Goal: Information Seeking & Learning: Compare options

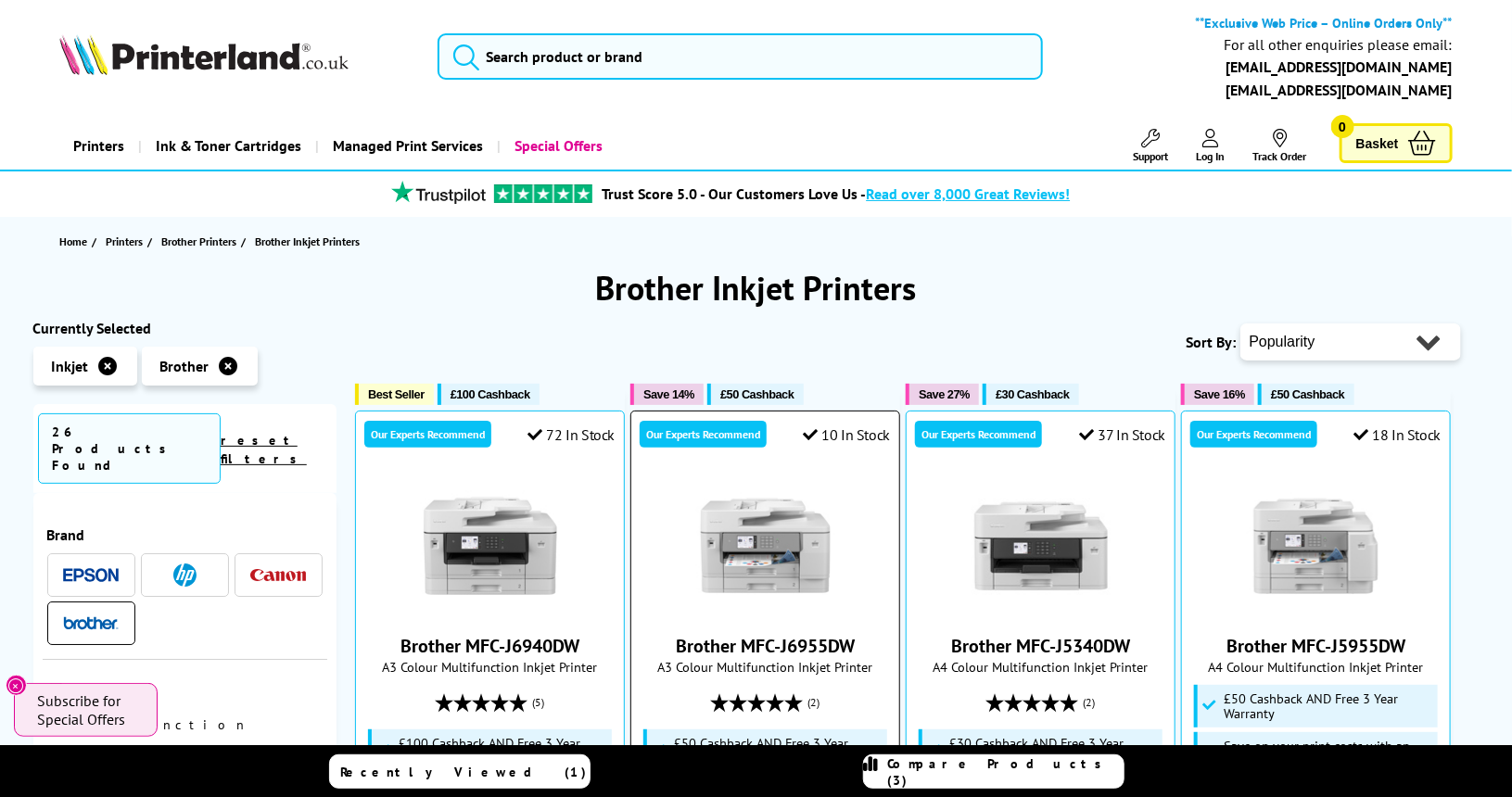
click at [821, 585] on img at bounding box center [765, 546] width 139 height 139
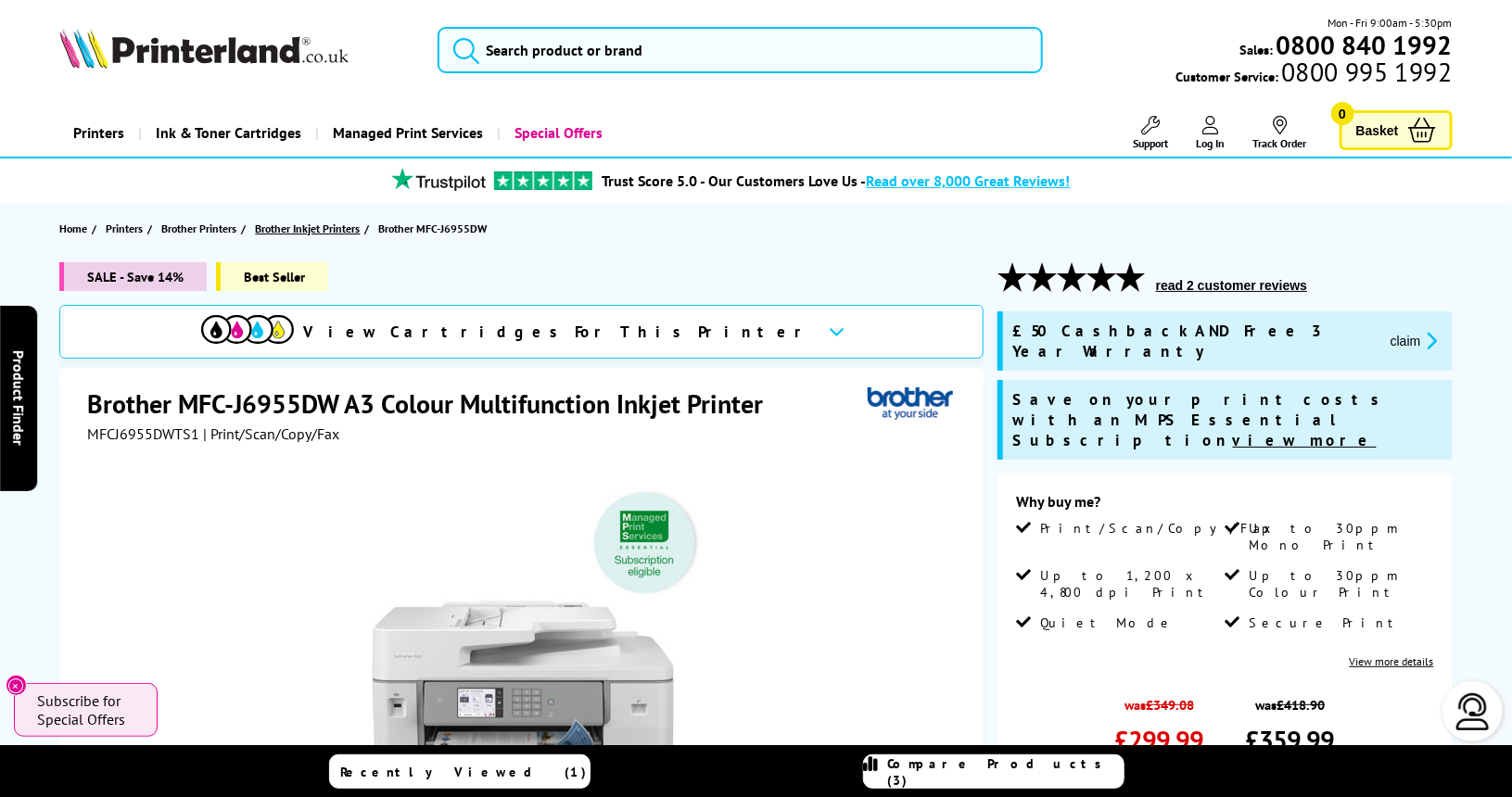
click at [320, 229] on span "Brother Inkjet Printers" at bounding box center [307, 228] width 105 height 20
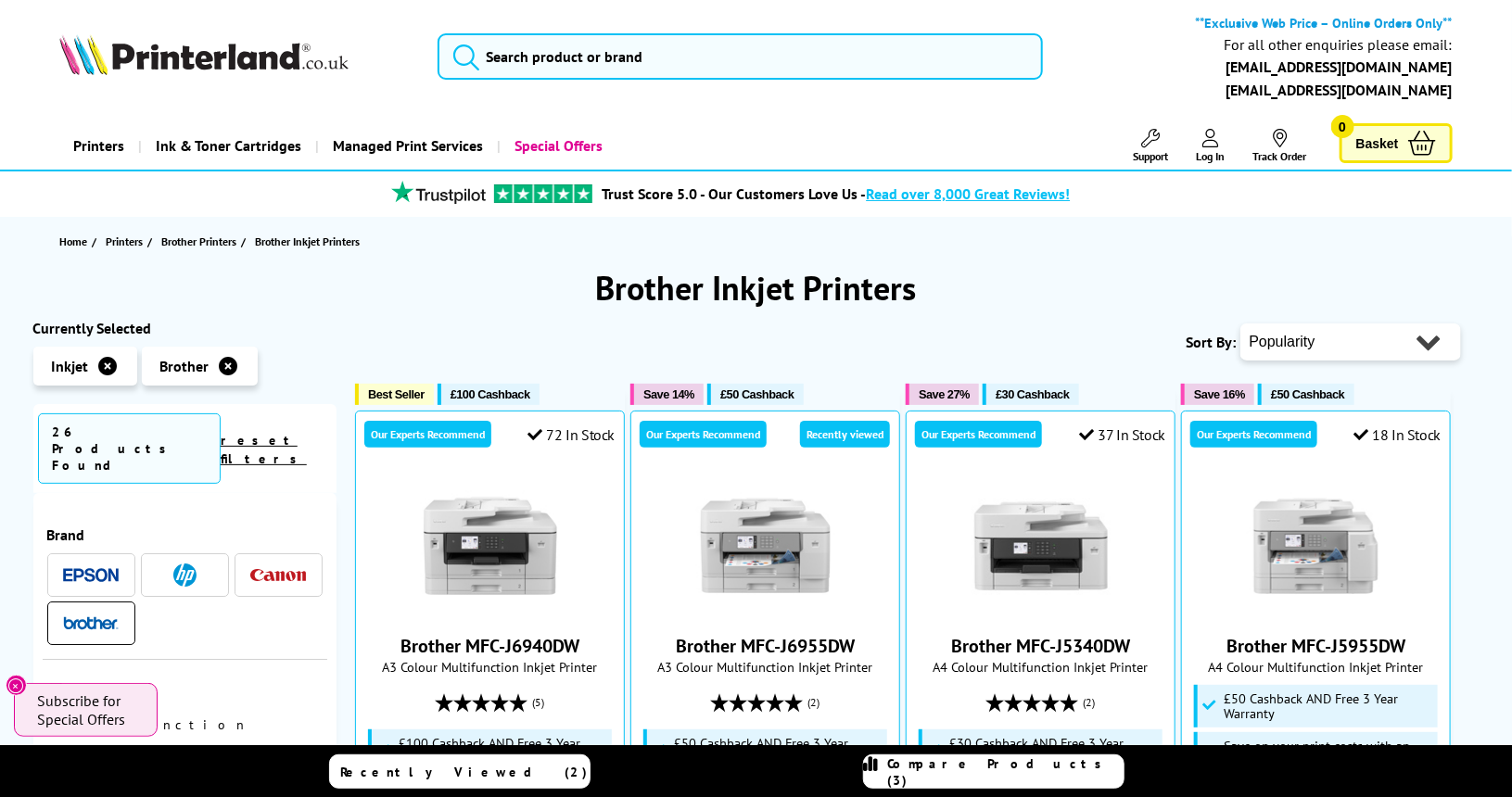
click at [1395, 355] on select "Popularity Rating Price - Low to High Price - High to Low Running Costs - Low t…" at bounding box center [1350, 342] width 221 height 37
select select "Price Ascending"
click at [1240, 323] on select "Popularity Rating Price - Low to High Price - High to Low Running Costs - Low t…" at bounding box center [1350, 342] width 221 height 37
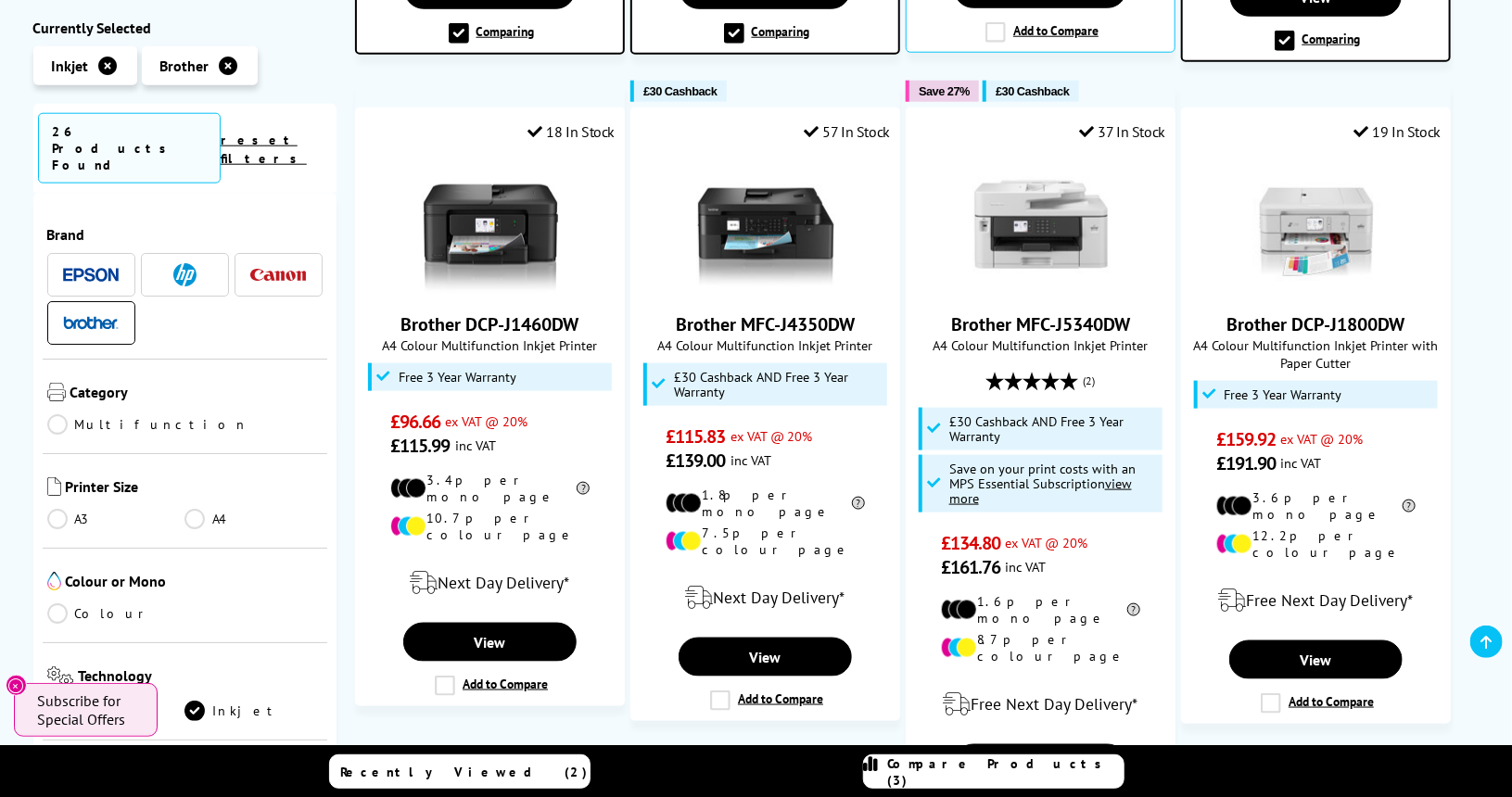
scroll to position [977, 0]
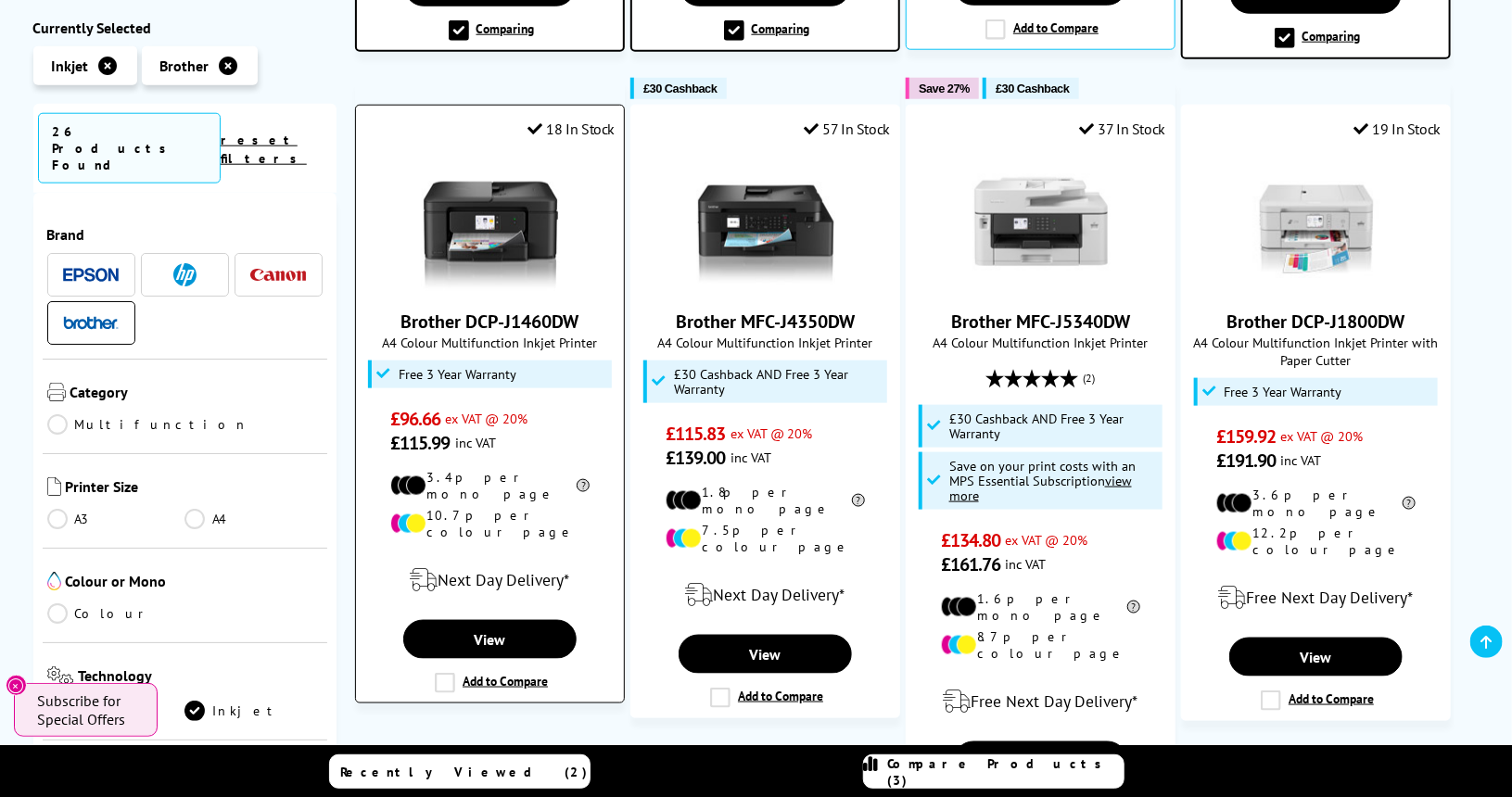
click at [524, 309] on link "Brother DCP-J1460DW" at bounding box center [490, 321] width 178 height 24
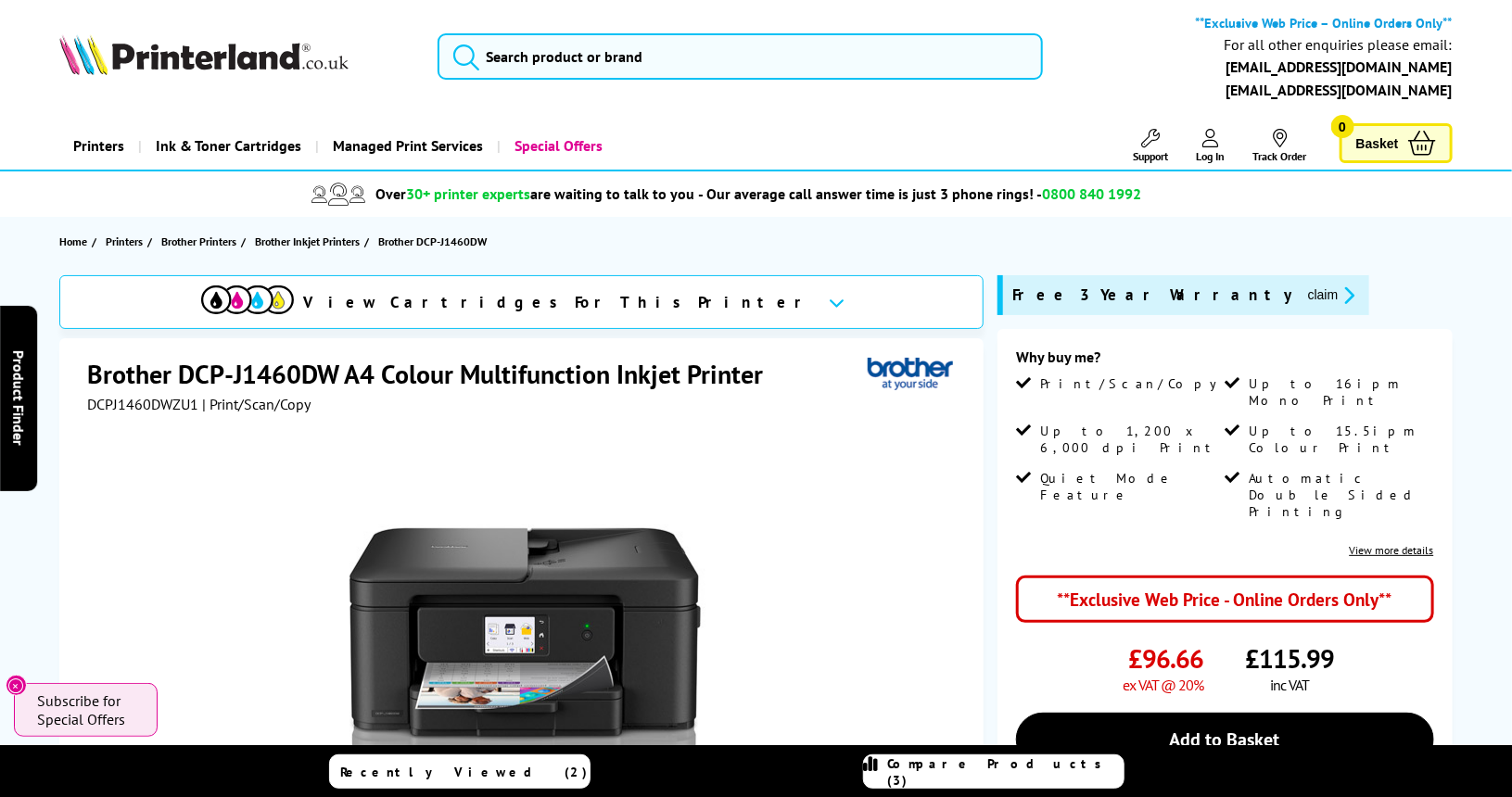
click at [797, 571] on div at bounding box center [522, 622] width 872 height 419
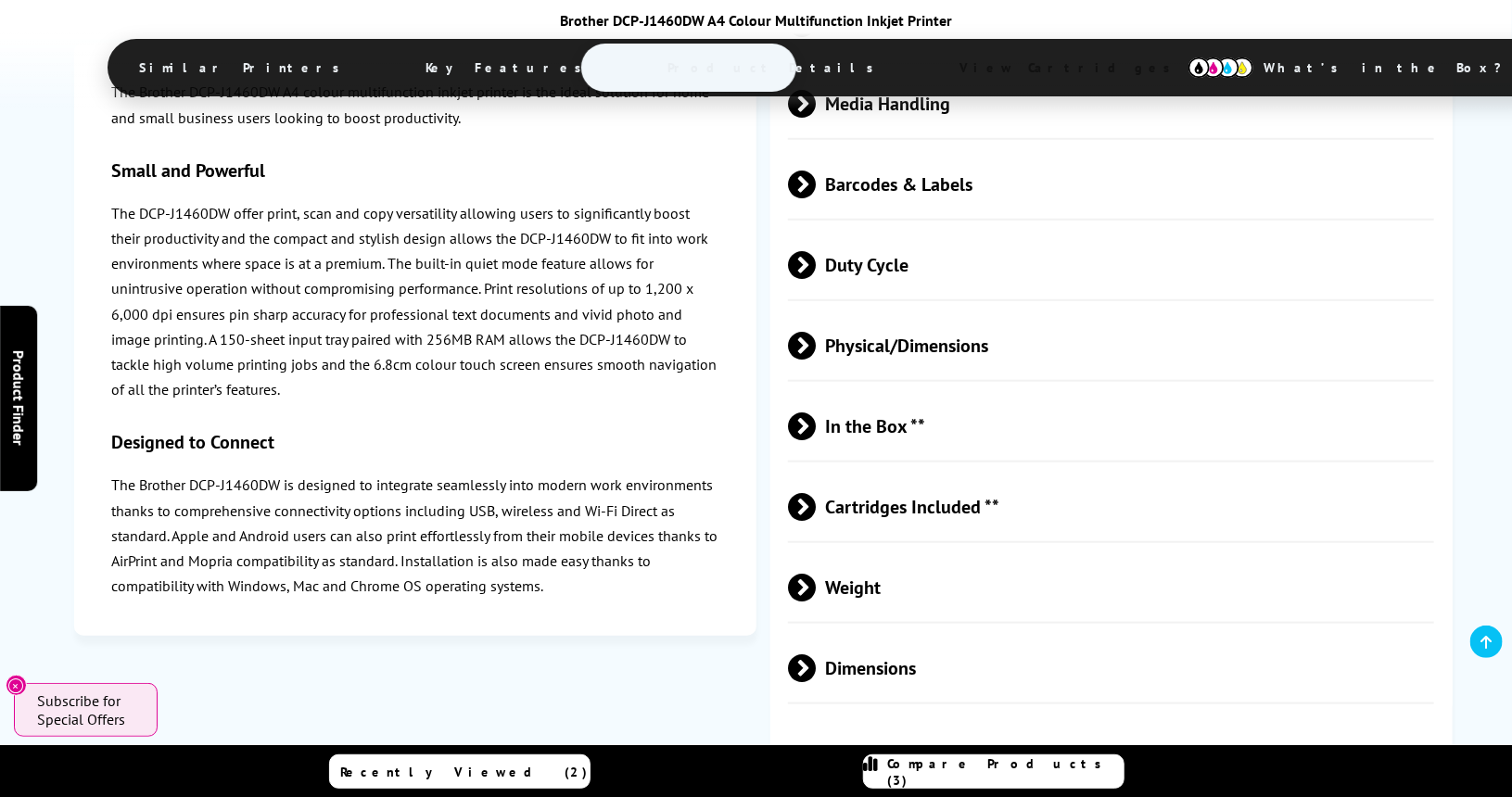
scroll to position [4224, 0]
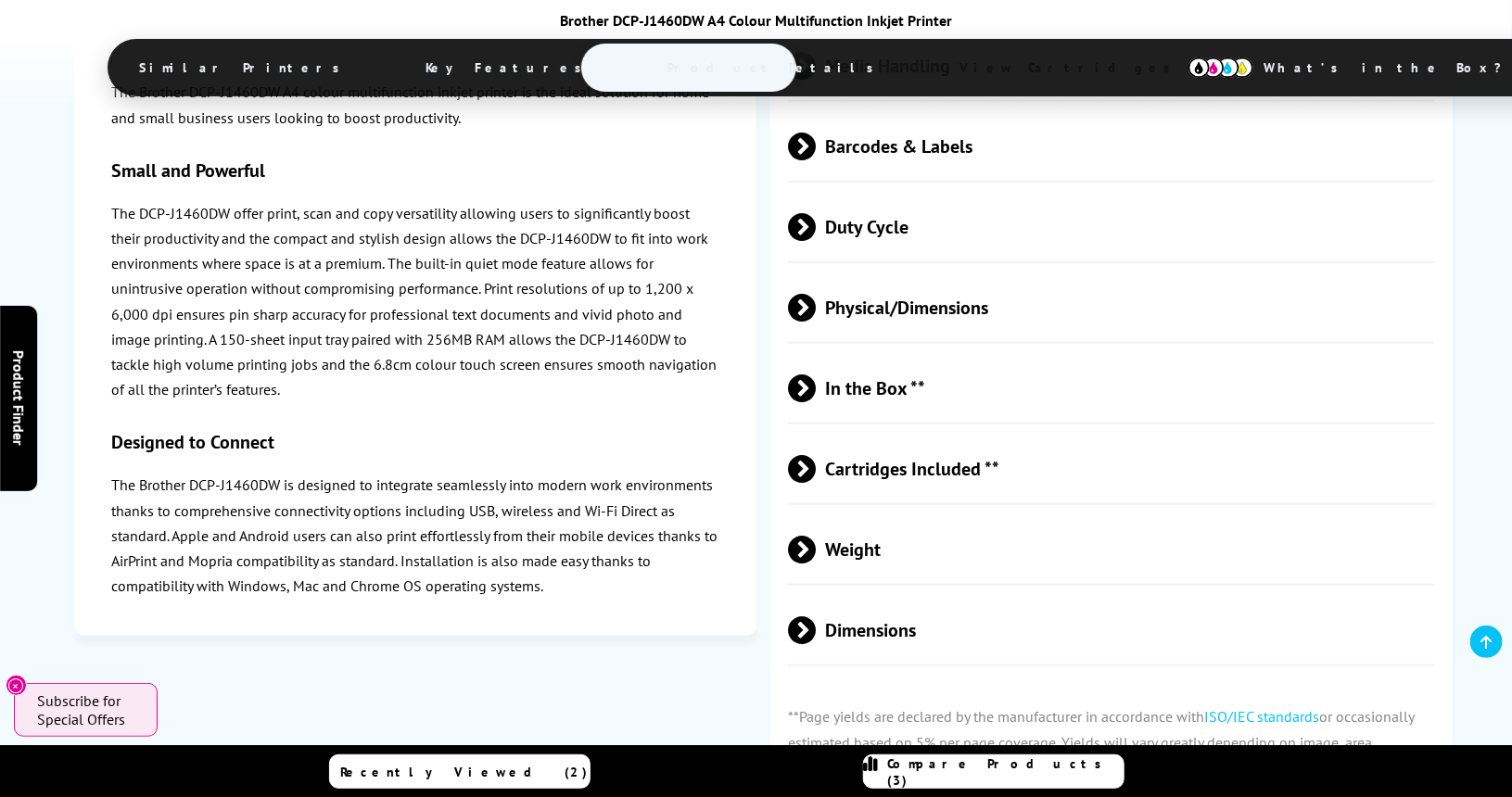
click at [816, 455] on span at bounding box center [816, 469] width 0 height 28
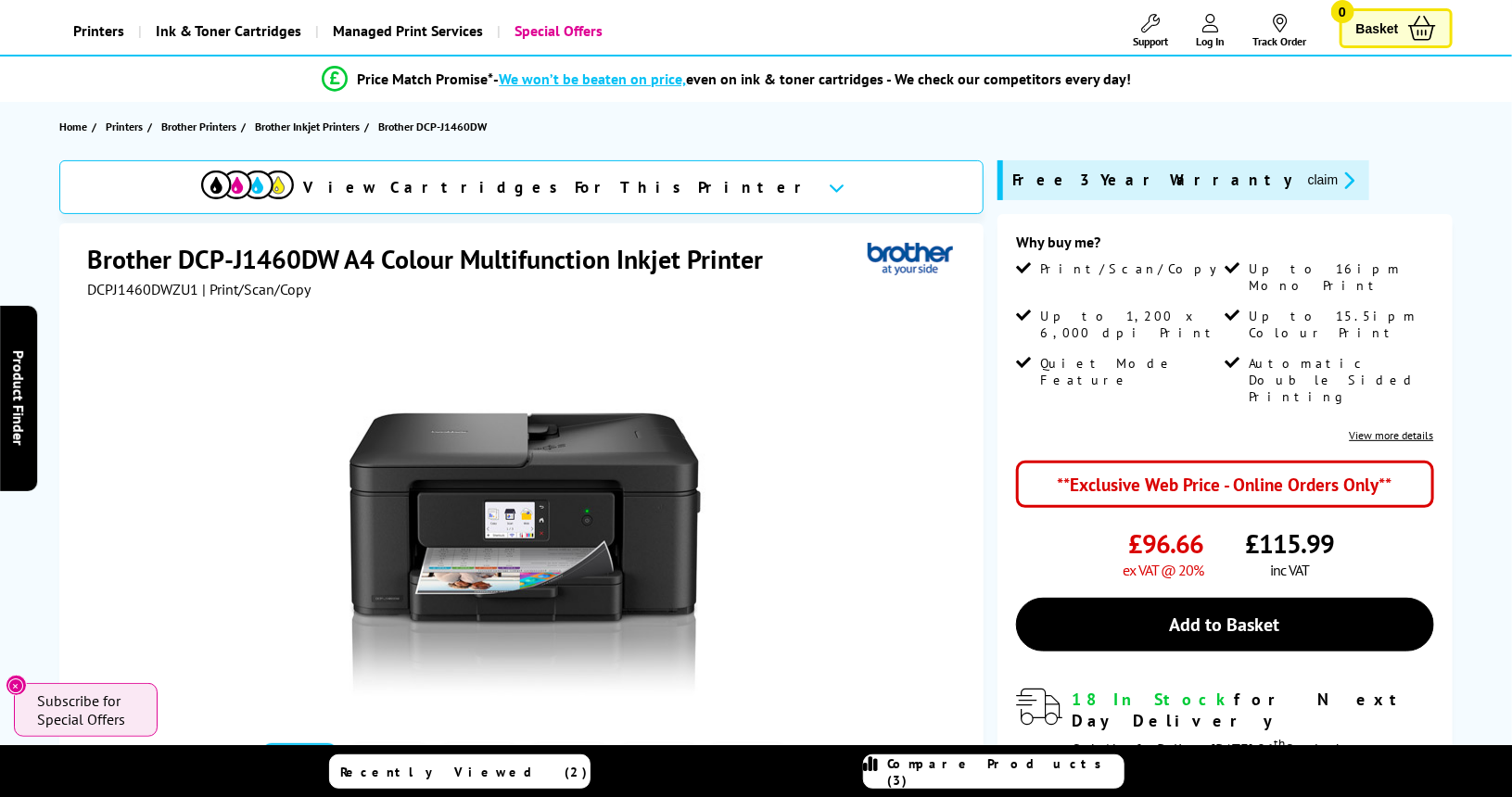
scroll to position [0, 0]
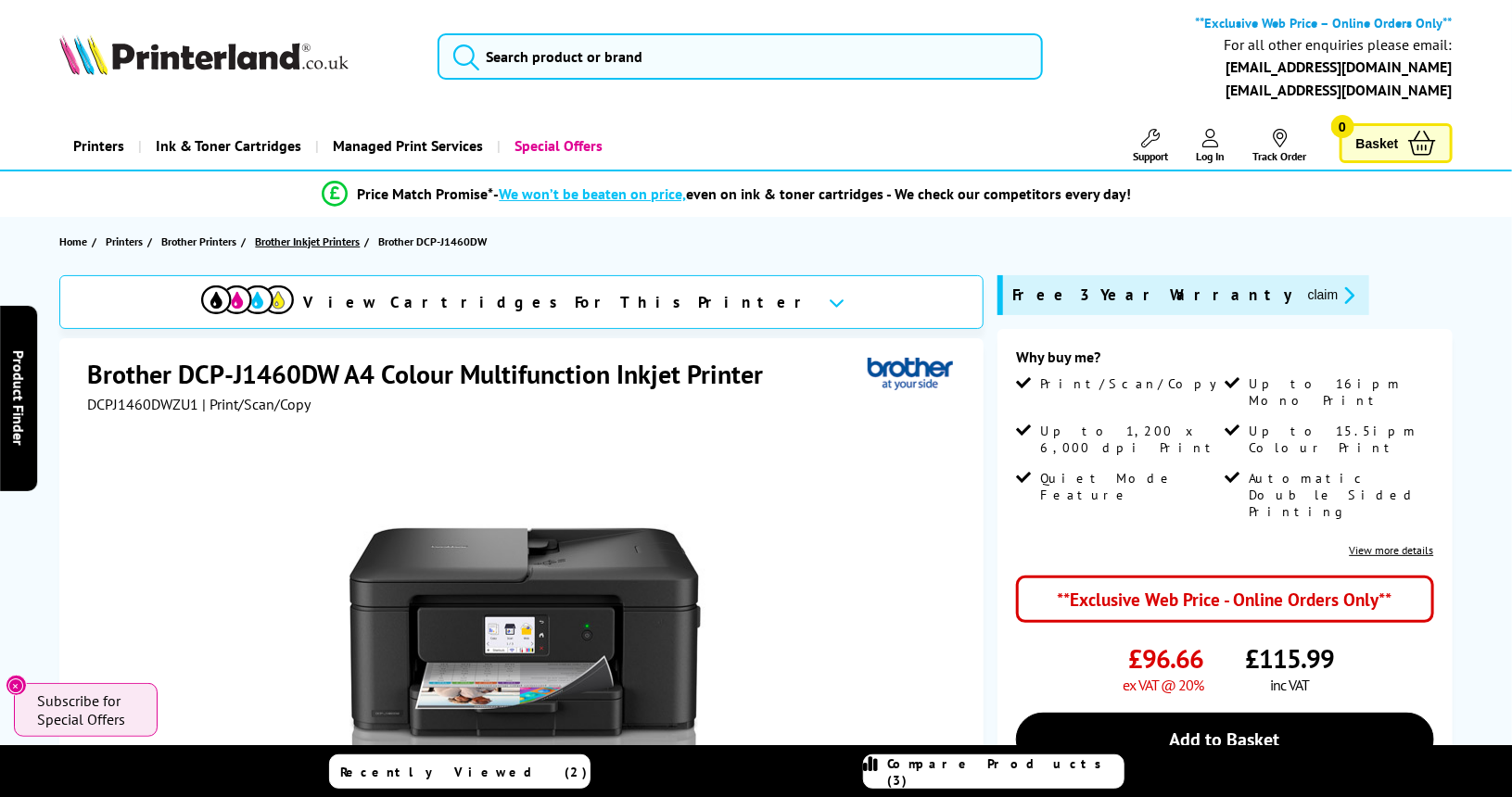
click at [347, 239] on span "Brother Inkjet Printers" at bounding box center [307, 241] width 105 height 20
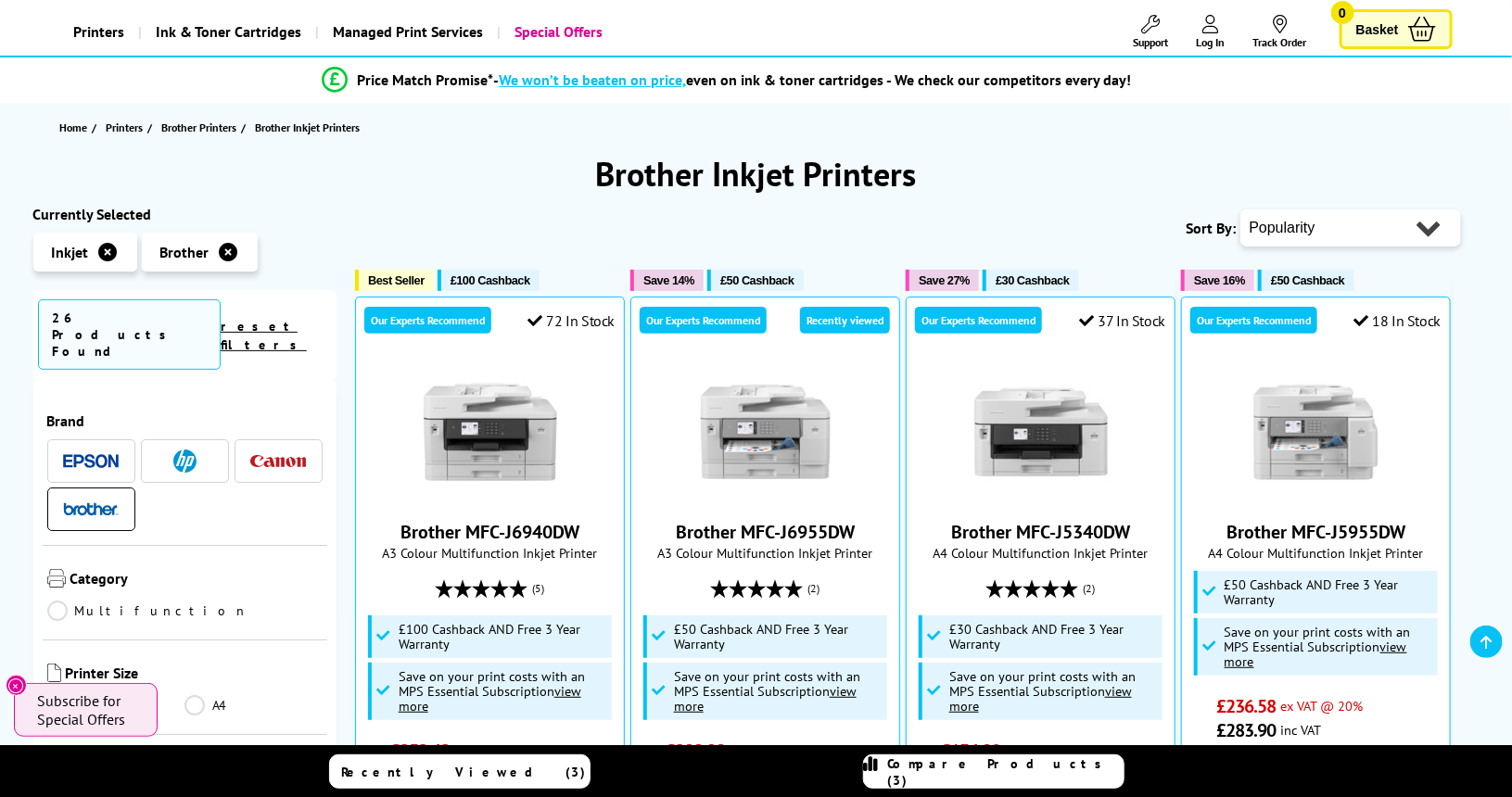
scroll to position [122, 0]
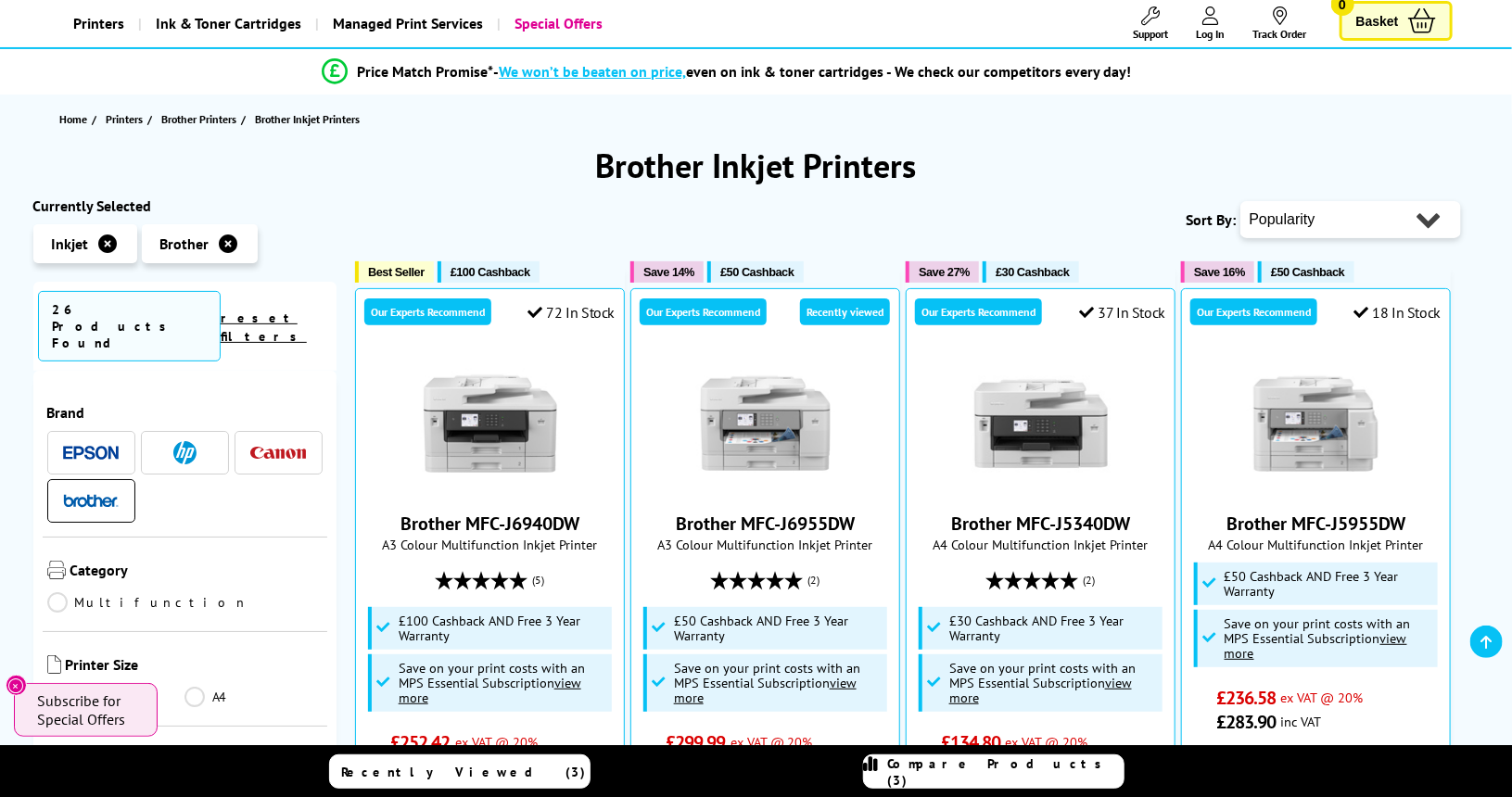
click at [1343, 215] on select "Popularity Rating Price - Low to High Price - High to Low Running Costs - Low t…" at bounding box center [1350, 220] width 221 height 37
select select "Price Ascending"
click at [1240, 201] on select "Popularity Rating Price - Low to High Price - High to Low Running Costs - Low t…" at bounding box center [1350, 220] width 221 height 37
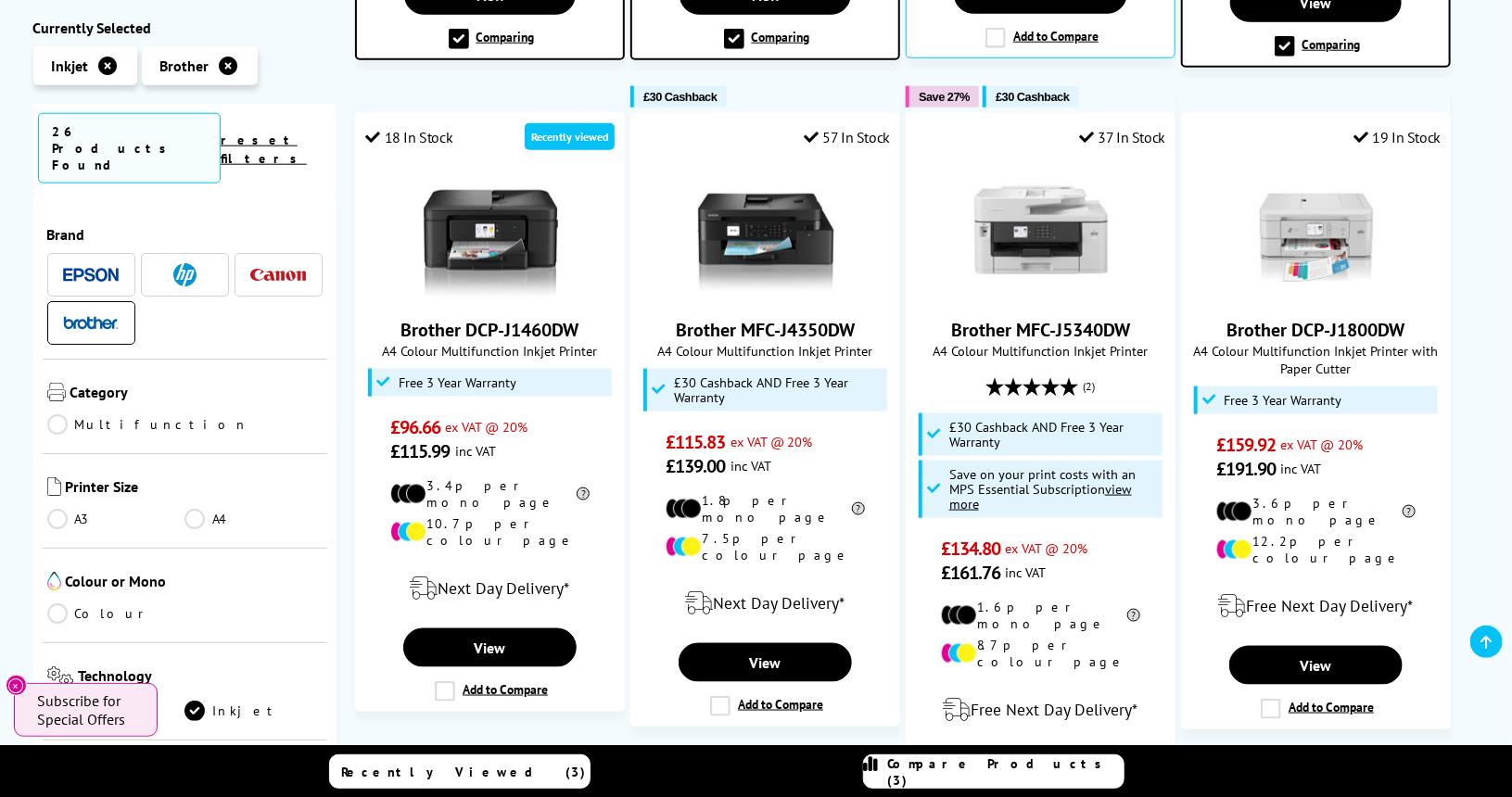
scroll to position [972, 0]
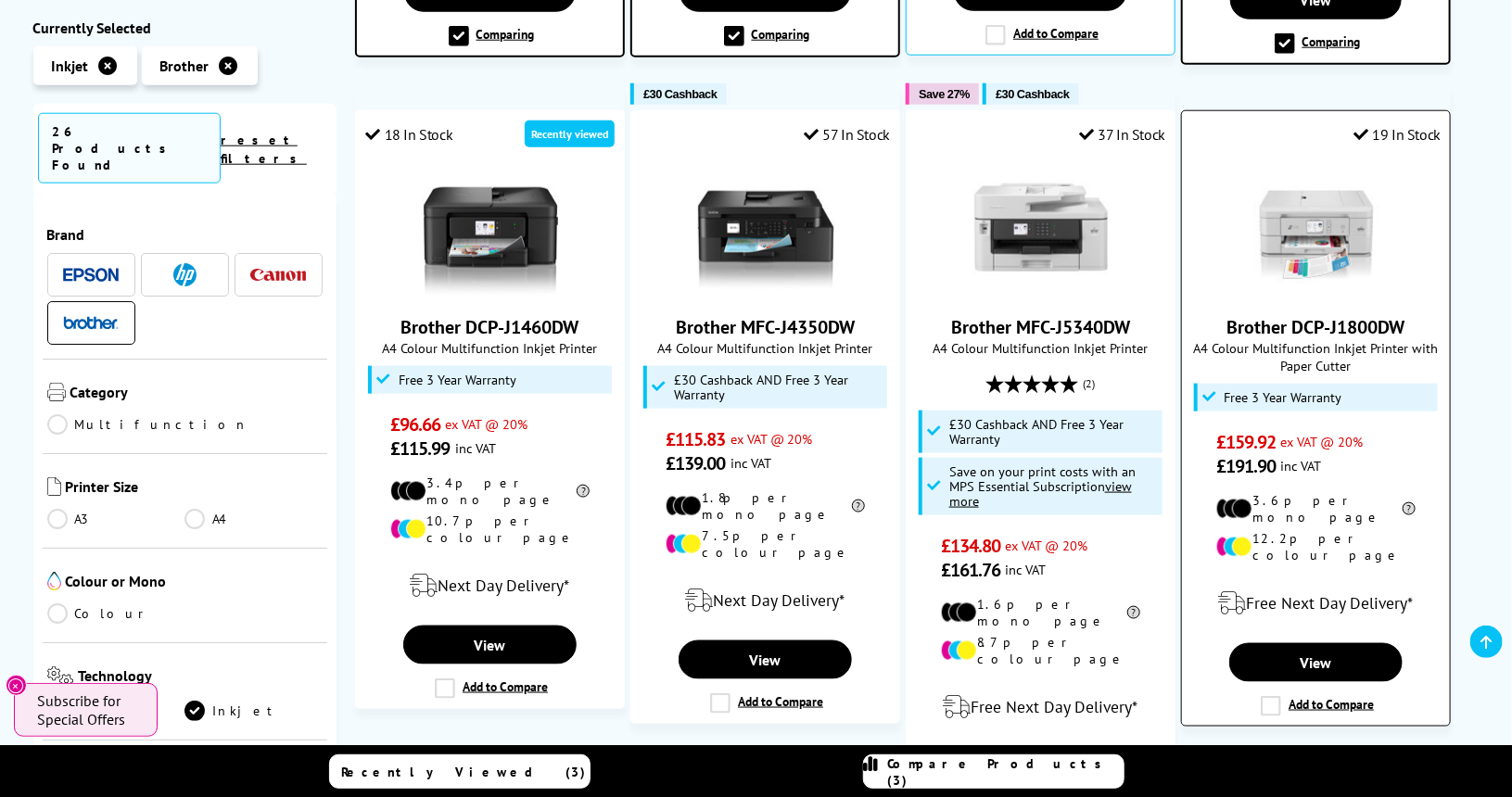
click at [1329, 315] on link "Brother DCP-J1800DW" at bounding box center [1316, 327] width 178 height 24
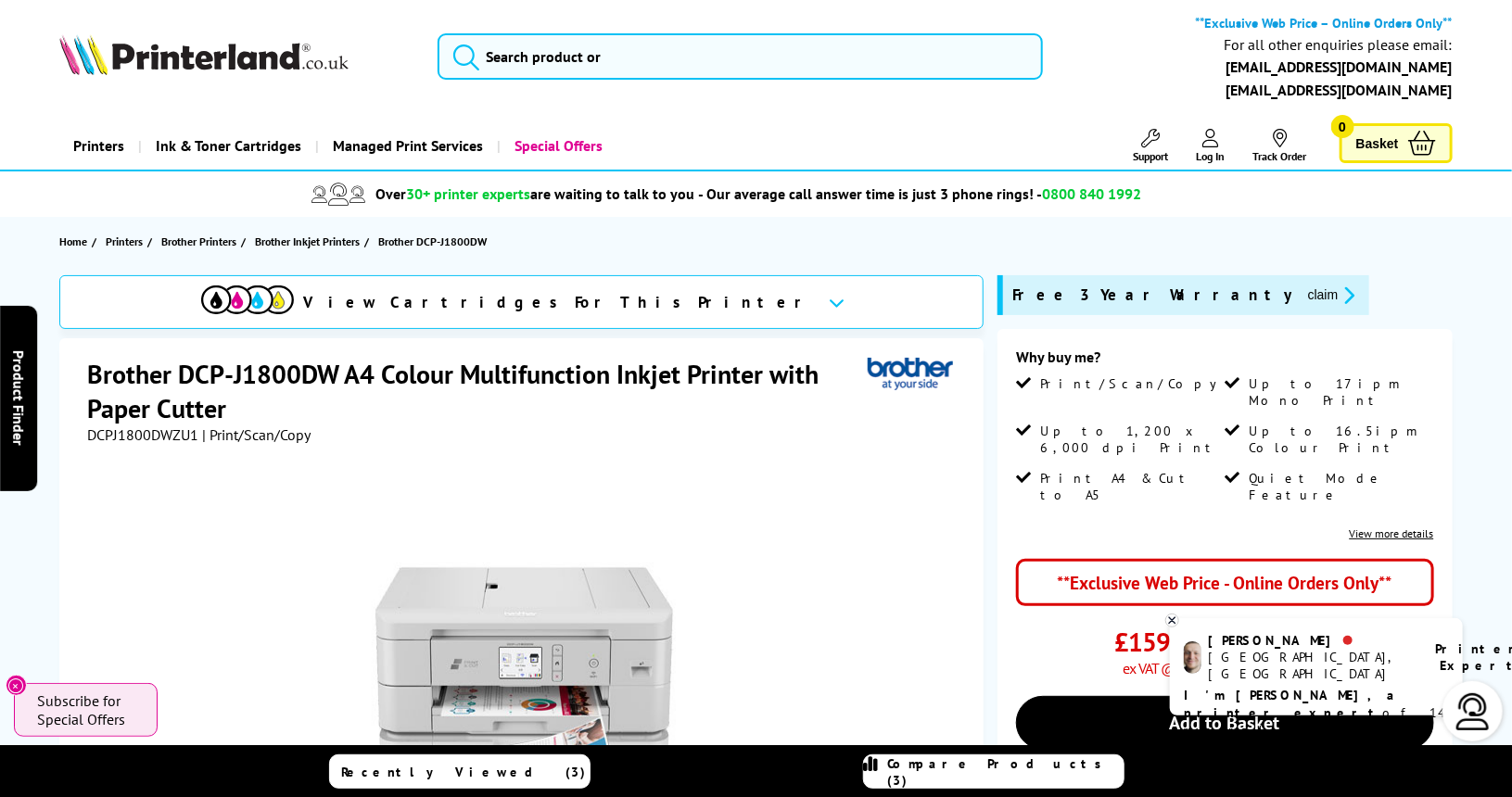
drag, startPoint x: 1508, startPoint y: 71, endPoint x: 1506, endPoint y: 107, distance: 36.1
click at [1506, 107] on header "**Exclusive Web Price – Online Orders Only** For all other enquiries please ema…" at bounding box center [756, 85] width 1512 height 171
click at [829, 305] on icon at bounding box center [836, 302] width 16 height 10
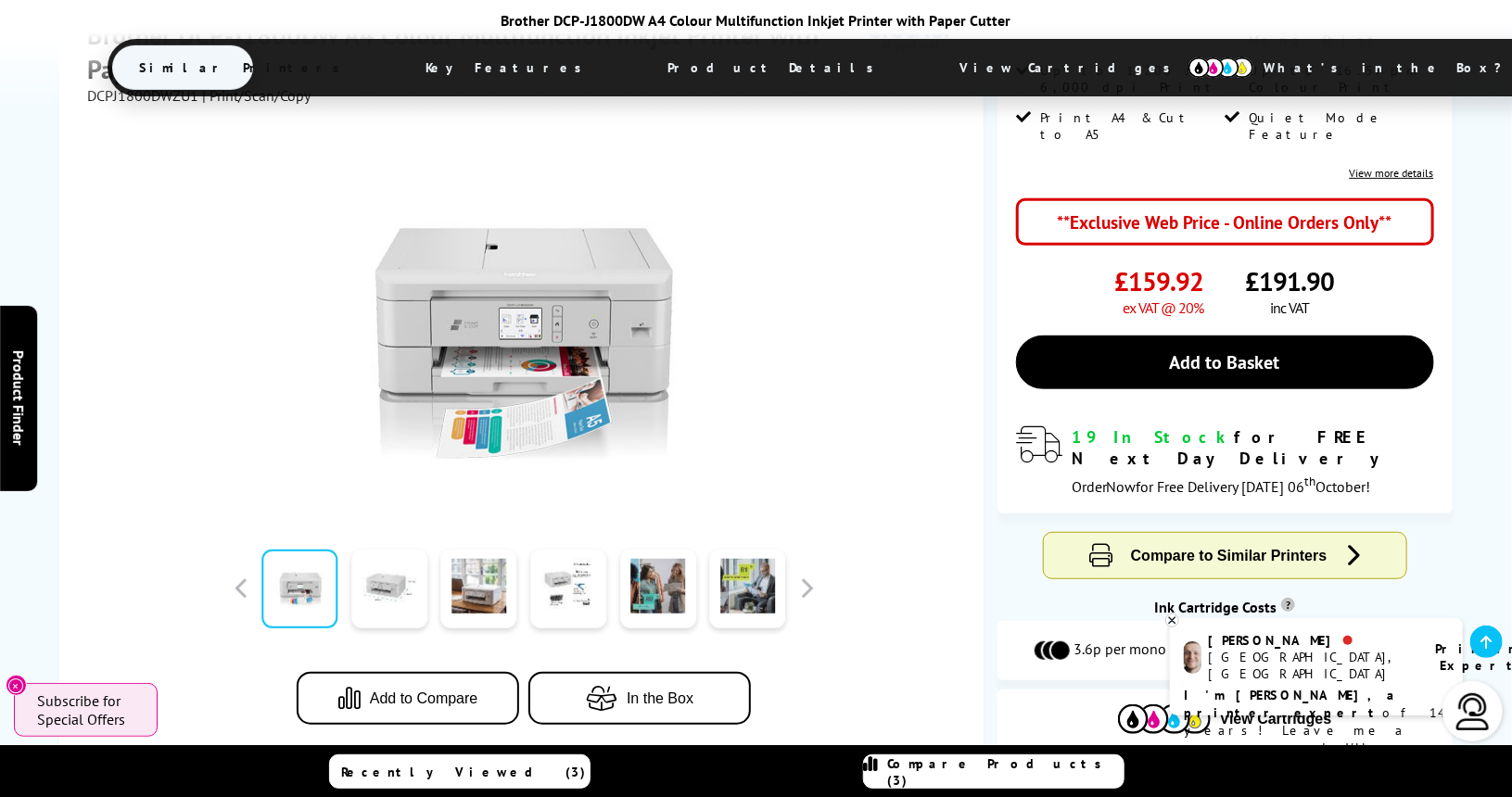
scroll to position [361, 0]
click at [402, 557] on link at bounding box center [389, 589] width 76 height 78
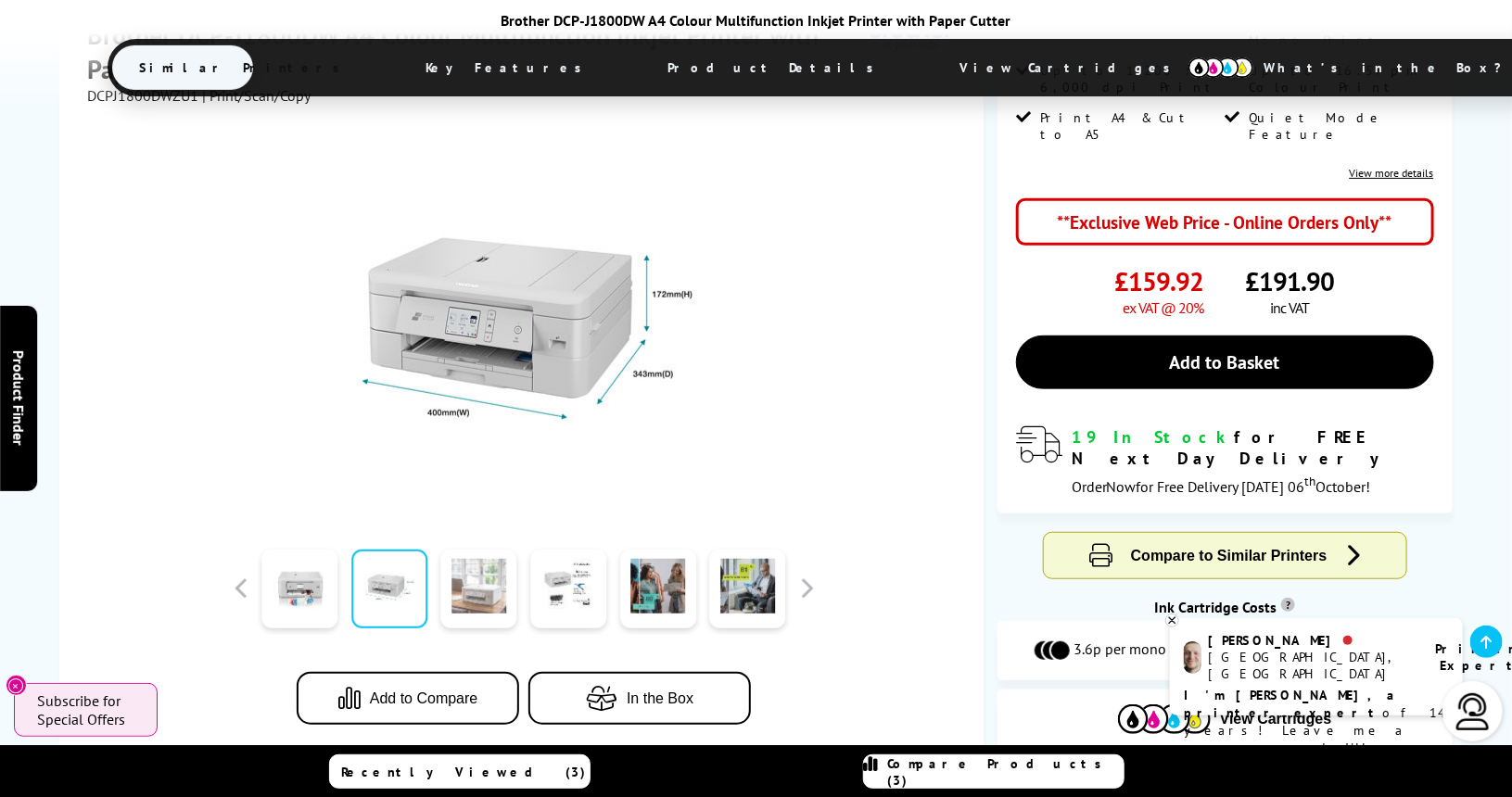
click at [485, 564] on link at bounding box center [478, 589] width 76 height 78
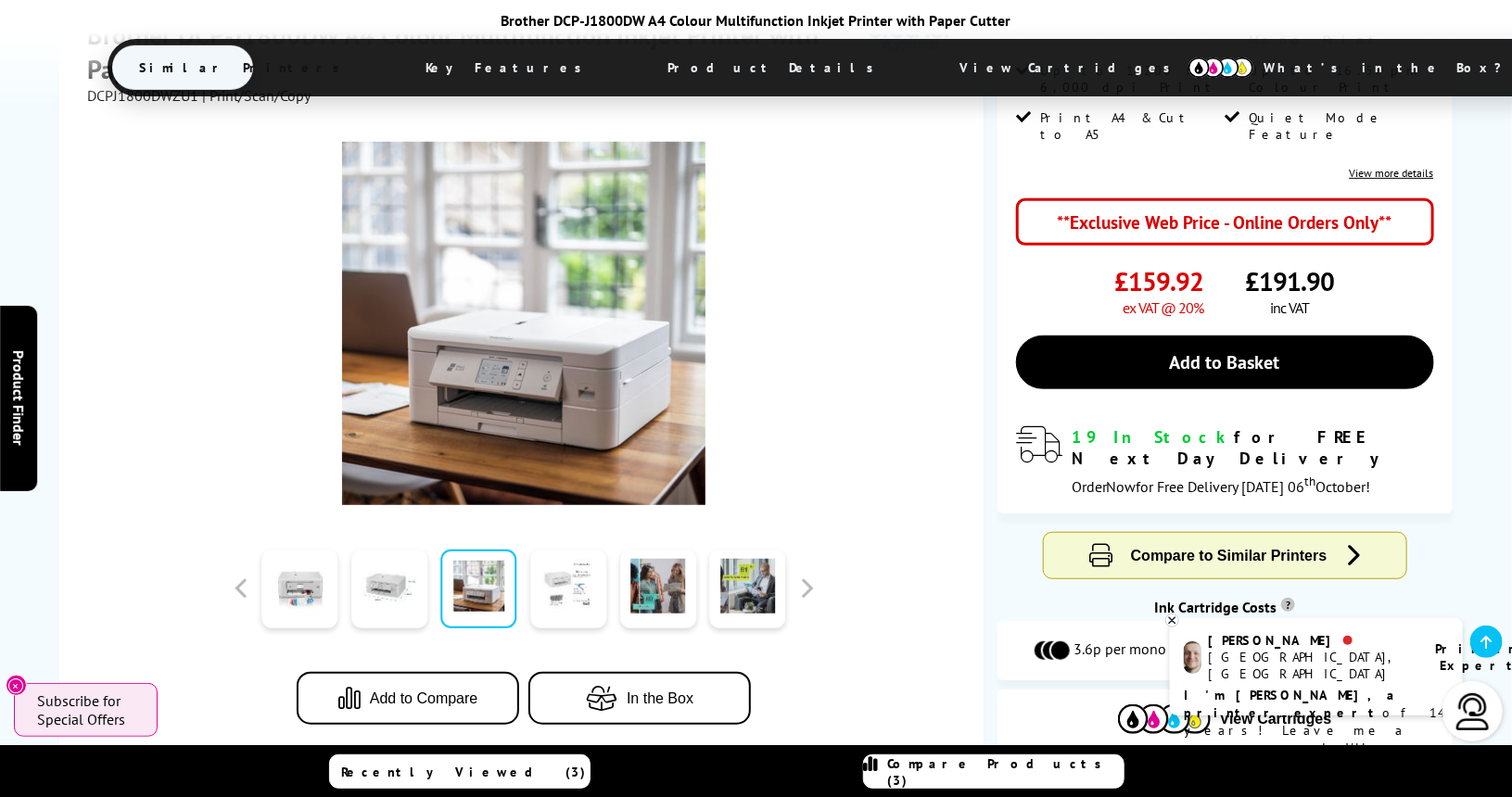
click at [557, 564] on link at bounding box center [567, 589] width 76 height 78
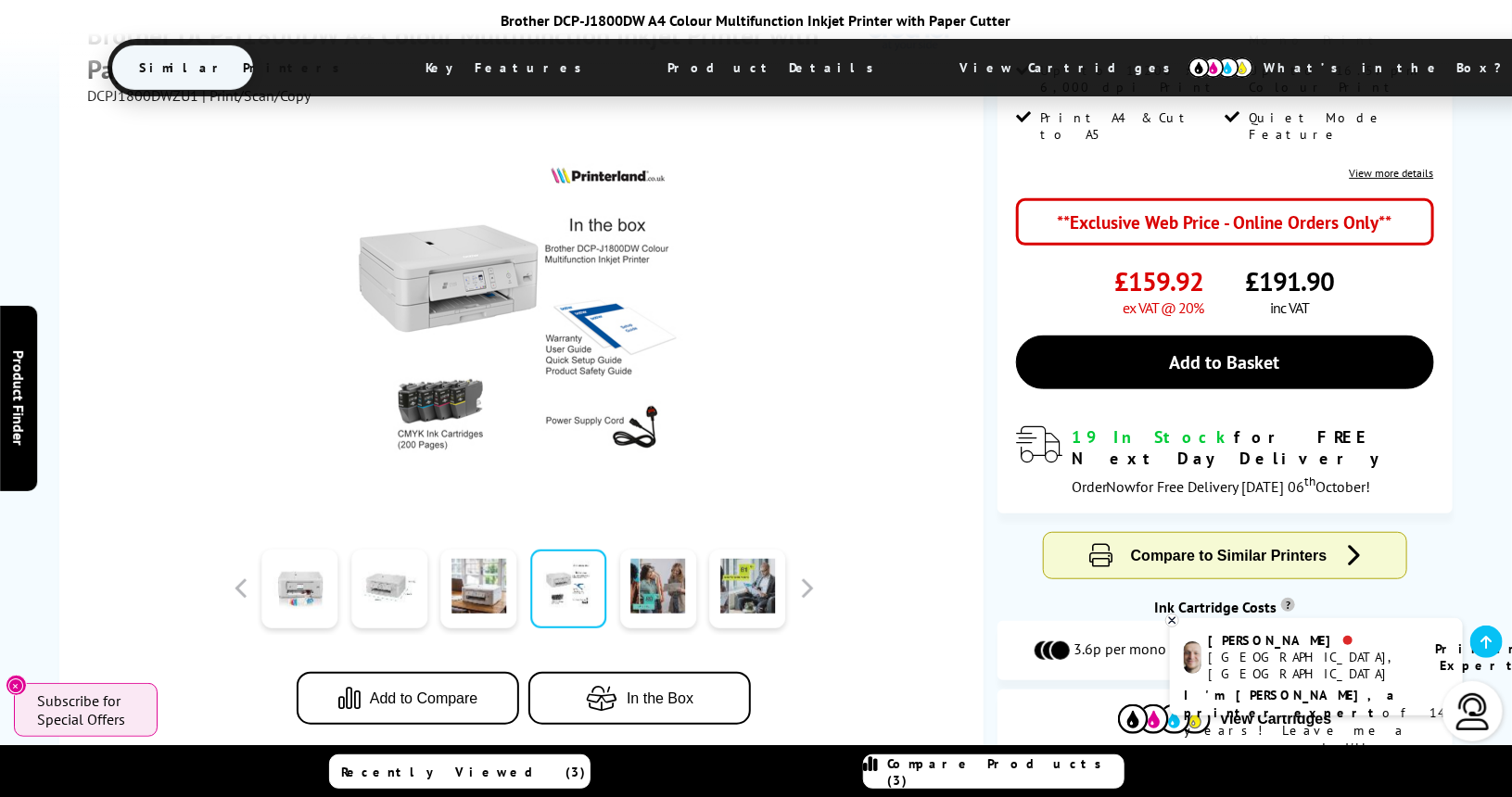
scroll to position [0, 0]
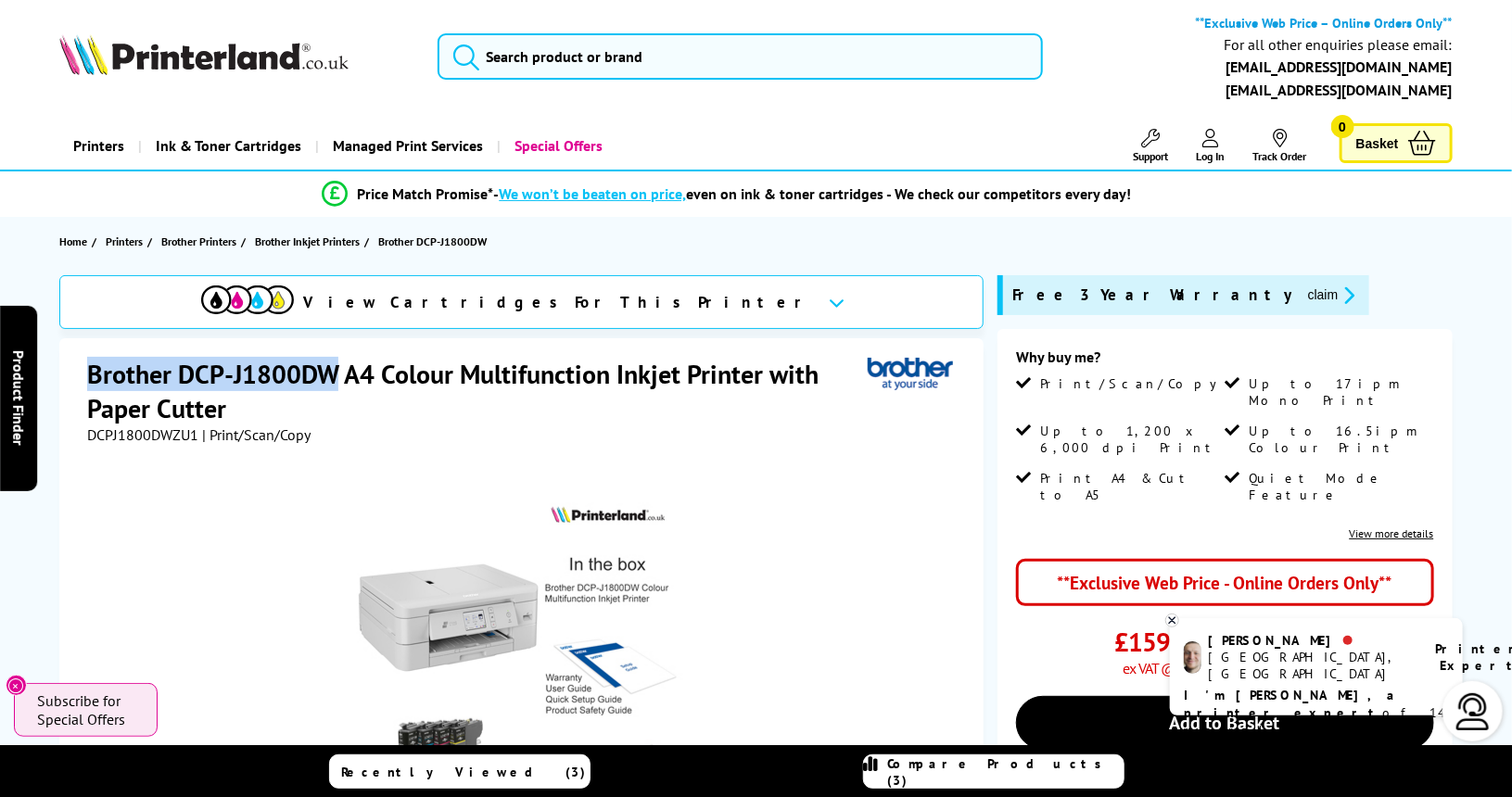
drag, startPoint x: 338, startPoint y: 365, endPoint x: 94, endPoint y: 375, distance: 244.2
click at [94, 375] on h1 "Brother DCP-J1800DW A4 Colour Multifunction Inkjet Printer with Paper Cutter" at bounding box center [477, 391] width 779 height 68
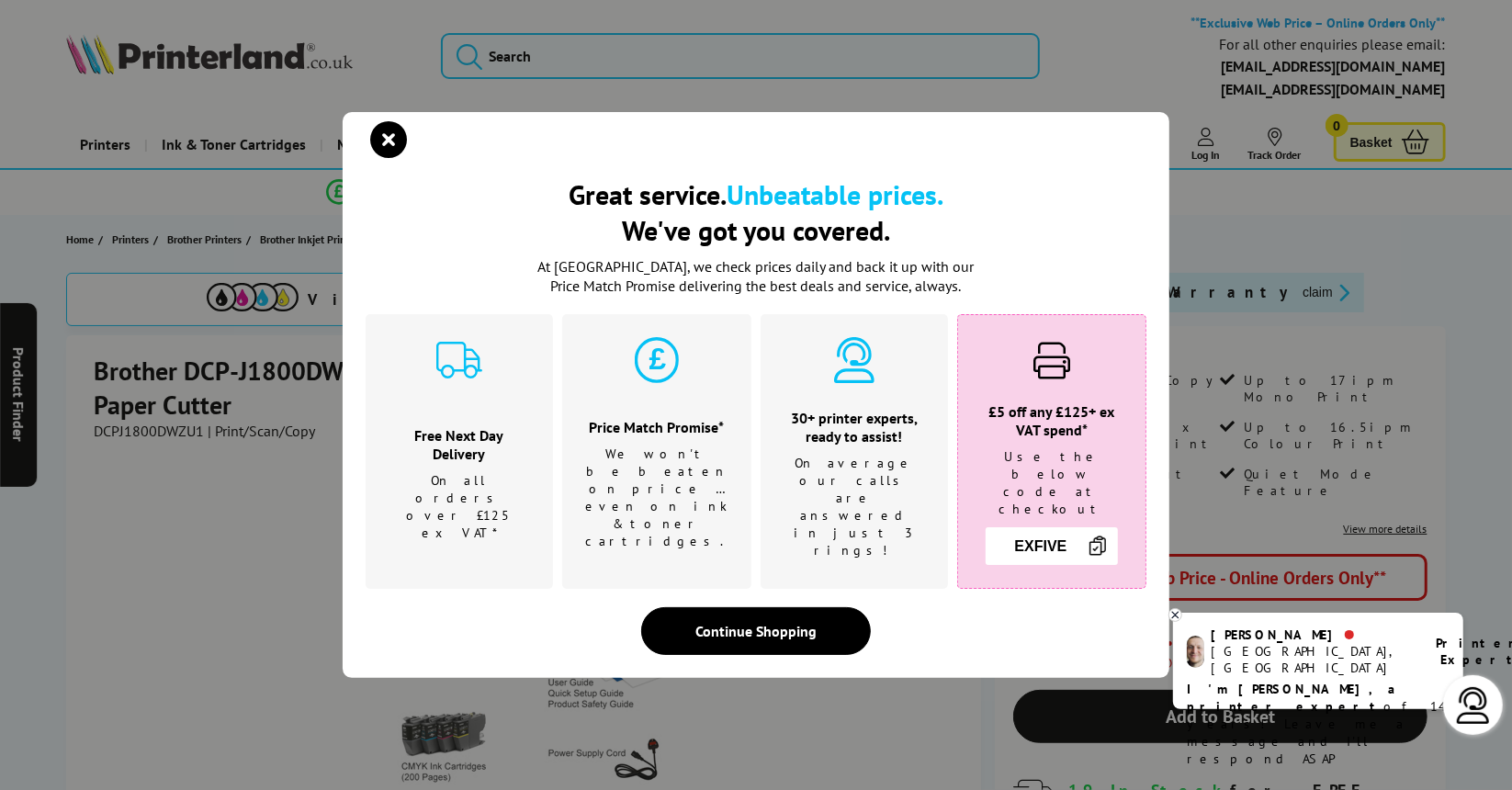
drag, startPoint x: 183, startPoint y: 372, endPoint x: 137, endPoint y: 378, distance: 46.4
click at [137, 378] on div "Great service. Unbeatable prices. We've got you covered. Great service. Unbeata…" at bounding box center [756, 395] width 1512 height 790
click at [387, 157] on icon "close modal" at bounding box center [389, 140] width 37 height 37
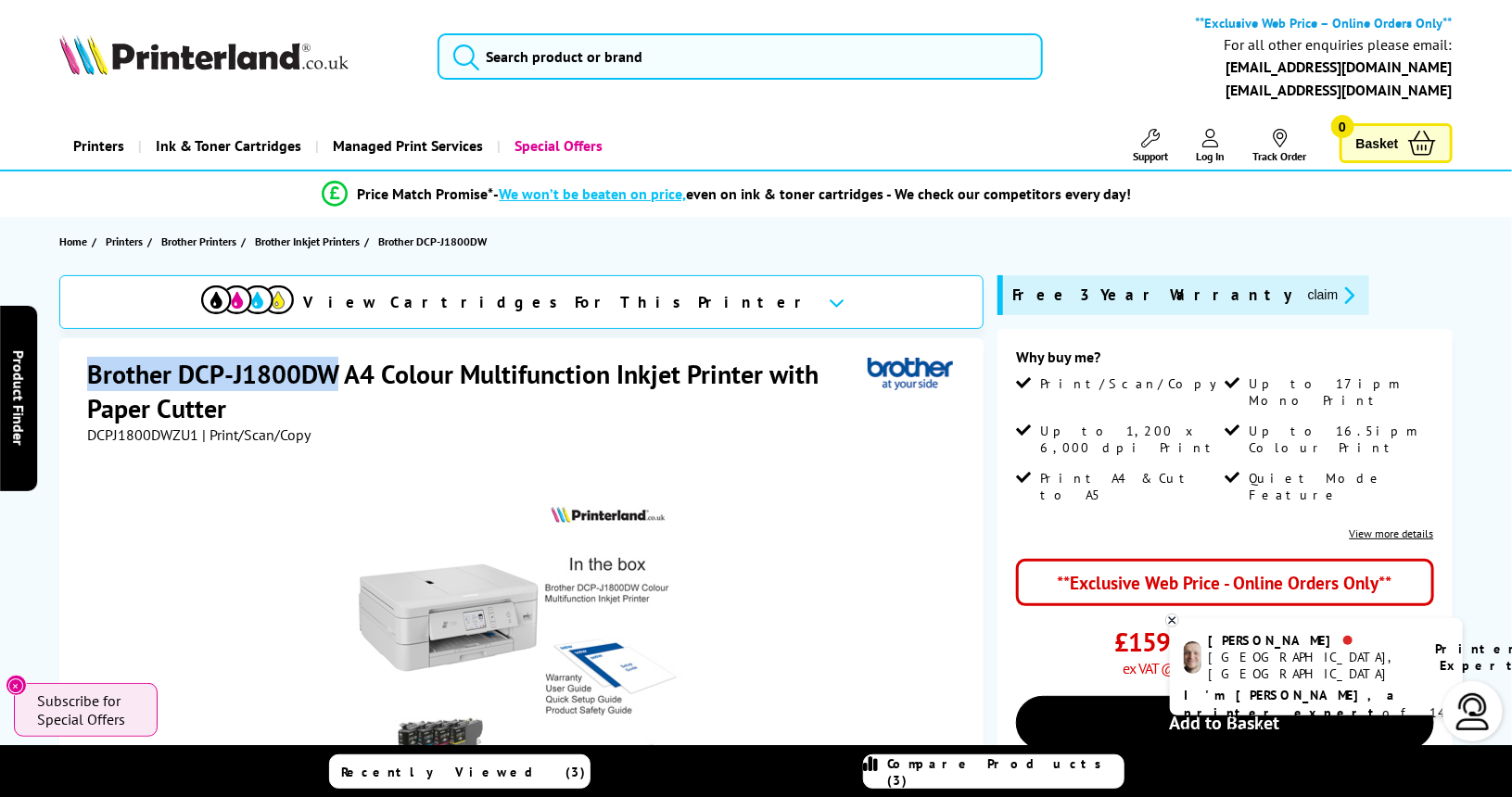
drag, startPoint x: 335, startPoint y: 370, endPoint x: 88, endPoint y: 372, distance: 247.0
click at [88, 372] on h1 "Brother DCP-J1800DW A4 Colour Multifunction Inkjet Printer with Paper Cutter" at bounding box center [477, 391] width 779 height 68
click at [335, 240] on span "Brother Inkjet Printers" at bounding box center [307, 241] width 105 height 20
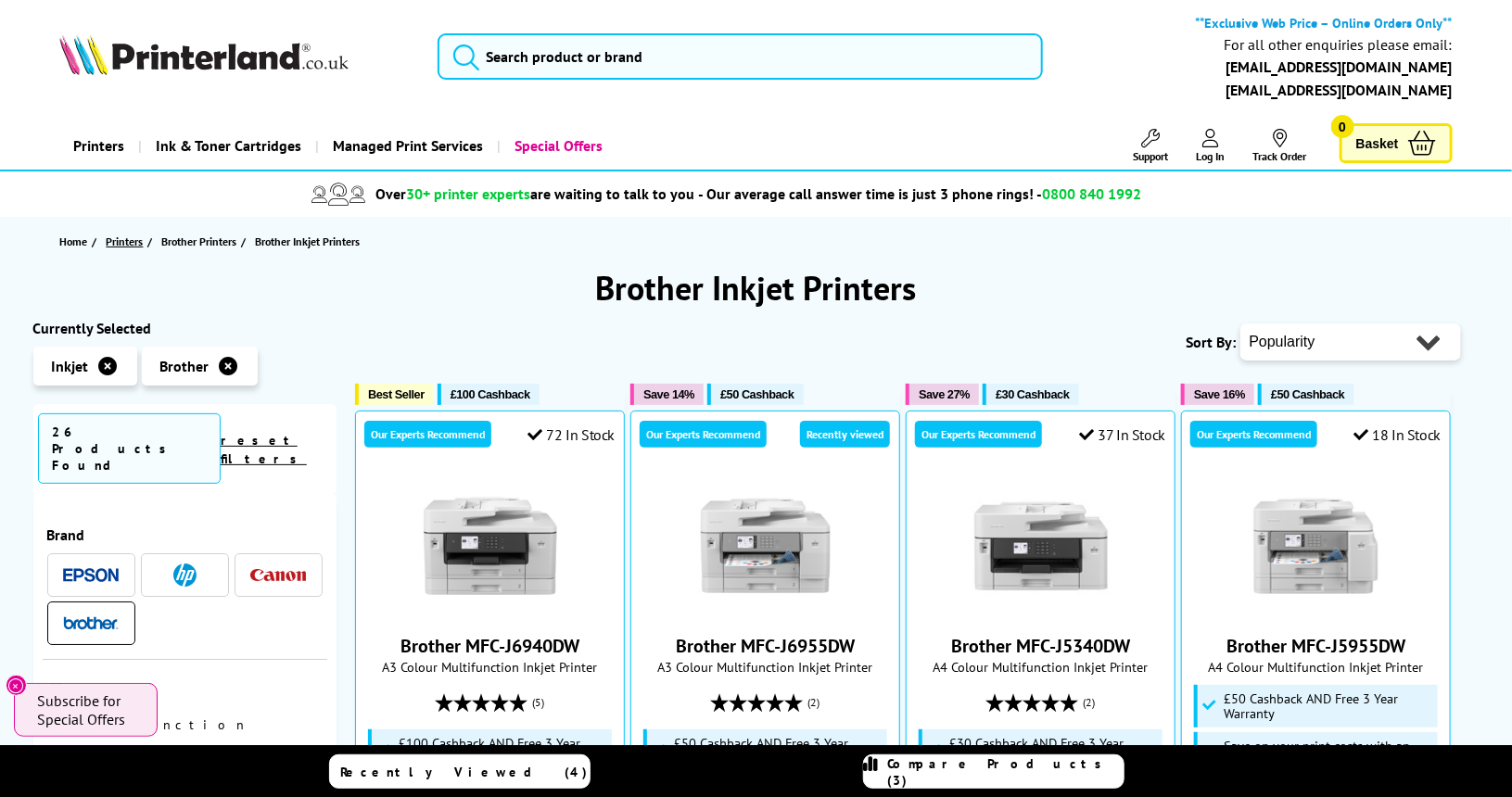
click at [124, 243] on span "Printers" at bounding box center [124, 241] width 37 height 20
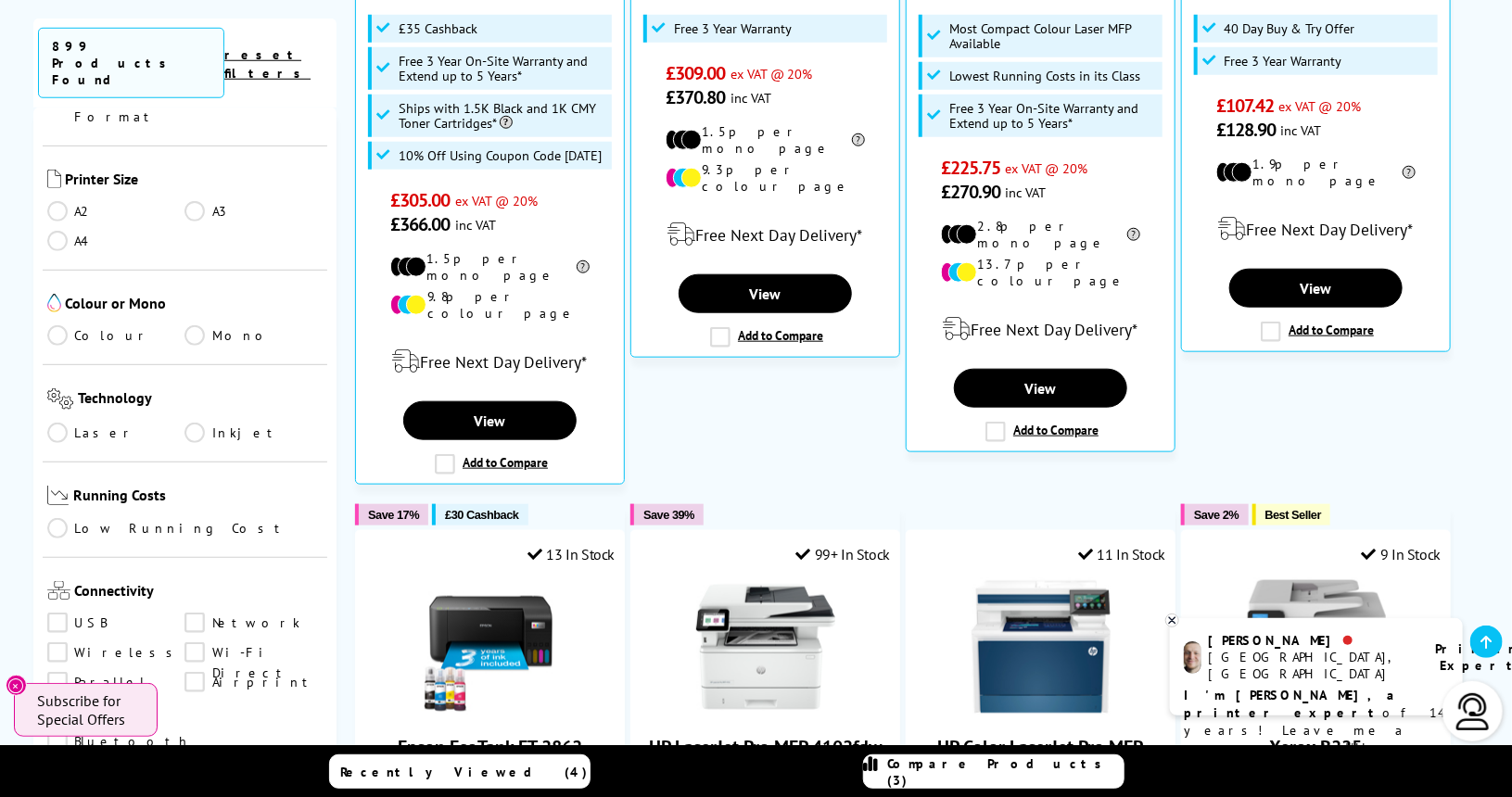
scroll to position [441, 0]
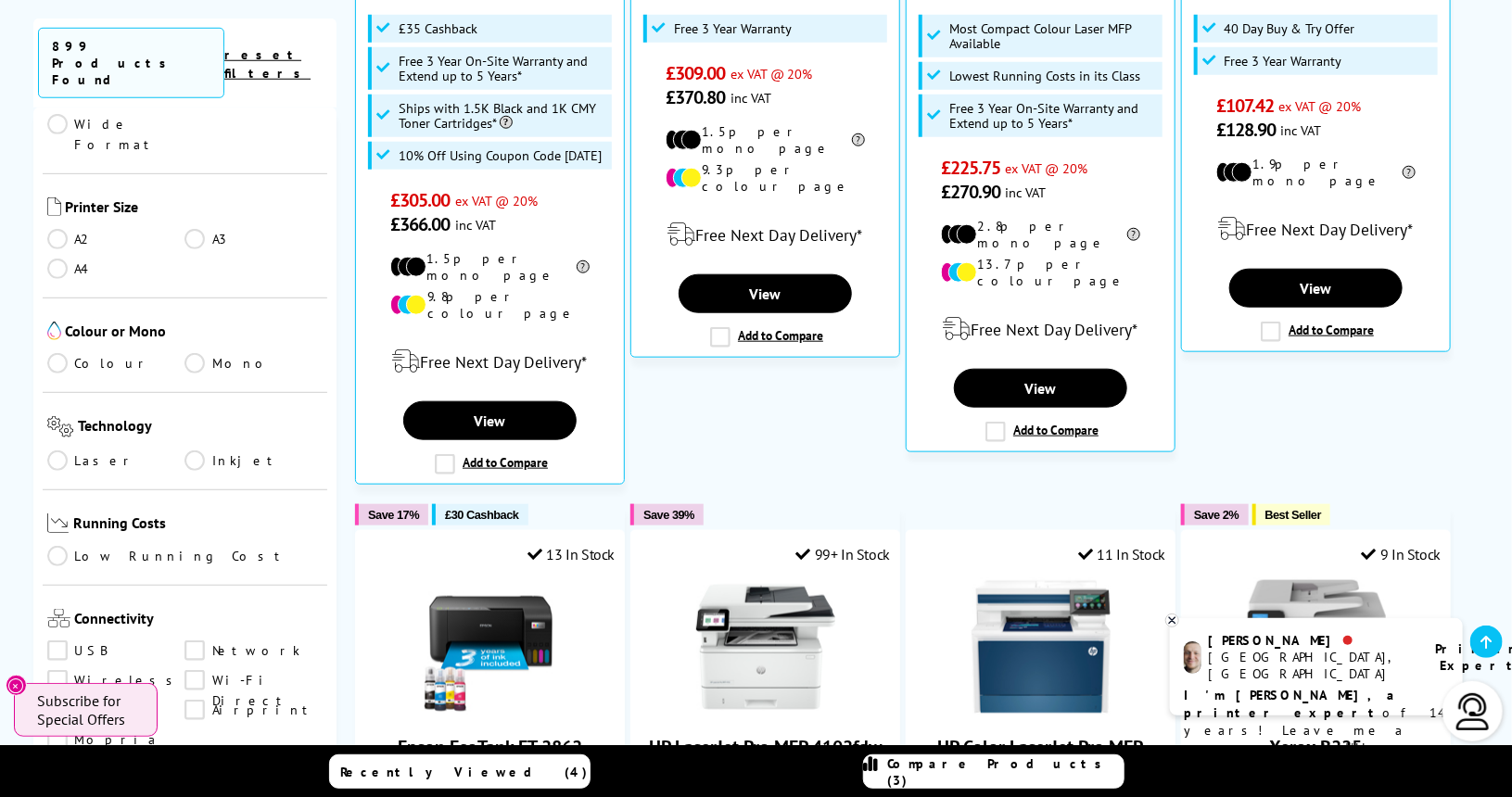
click at [203, 450] on link "Inkjet" at bounding box center [253, 461] width 138 height 21
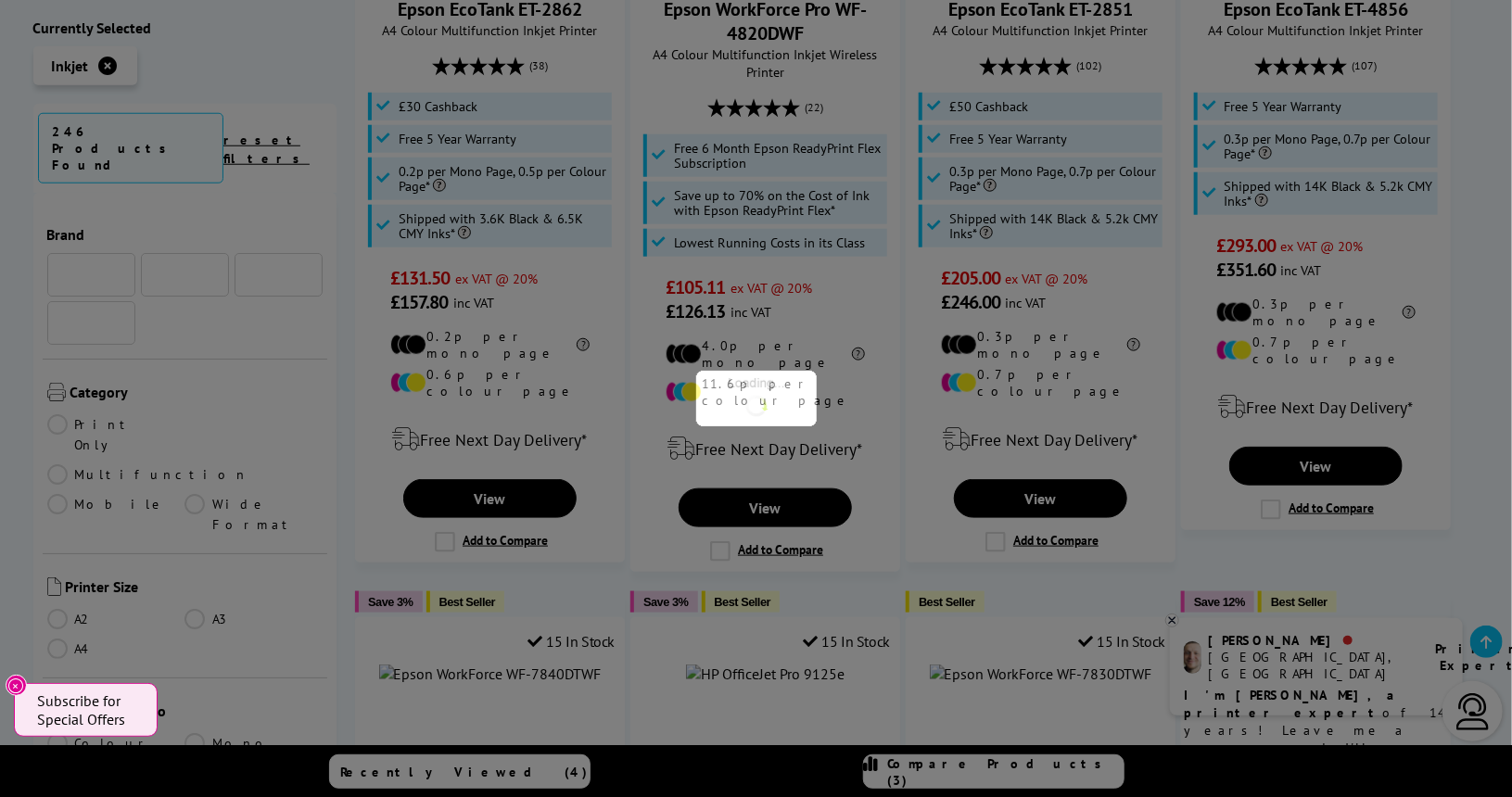
scroll to position [441, 0]
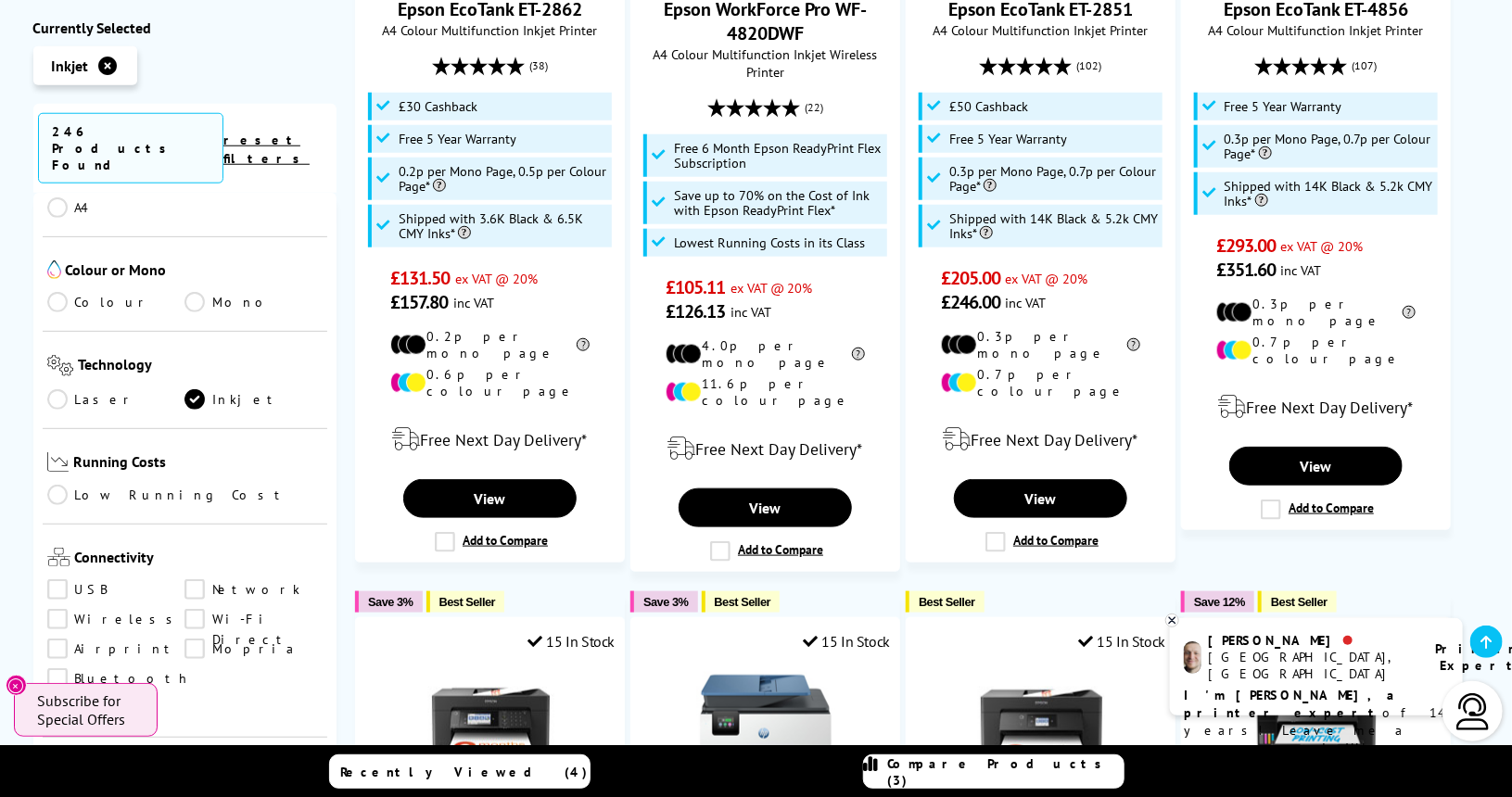
click at [64, 292] on link "Colour" at bounding box center [117, 302] width 138 height 21
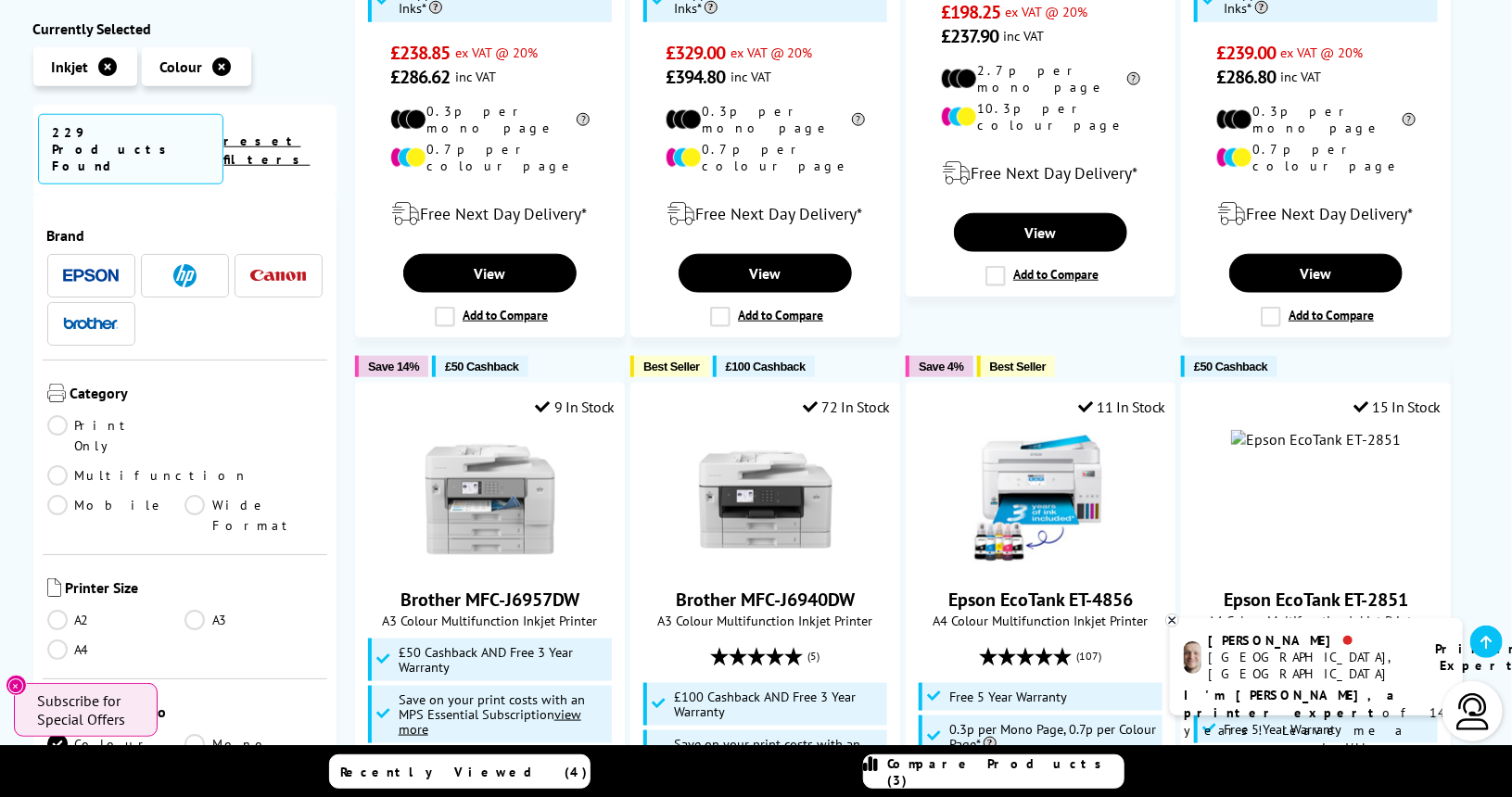
scroll to position [441, 0]
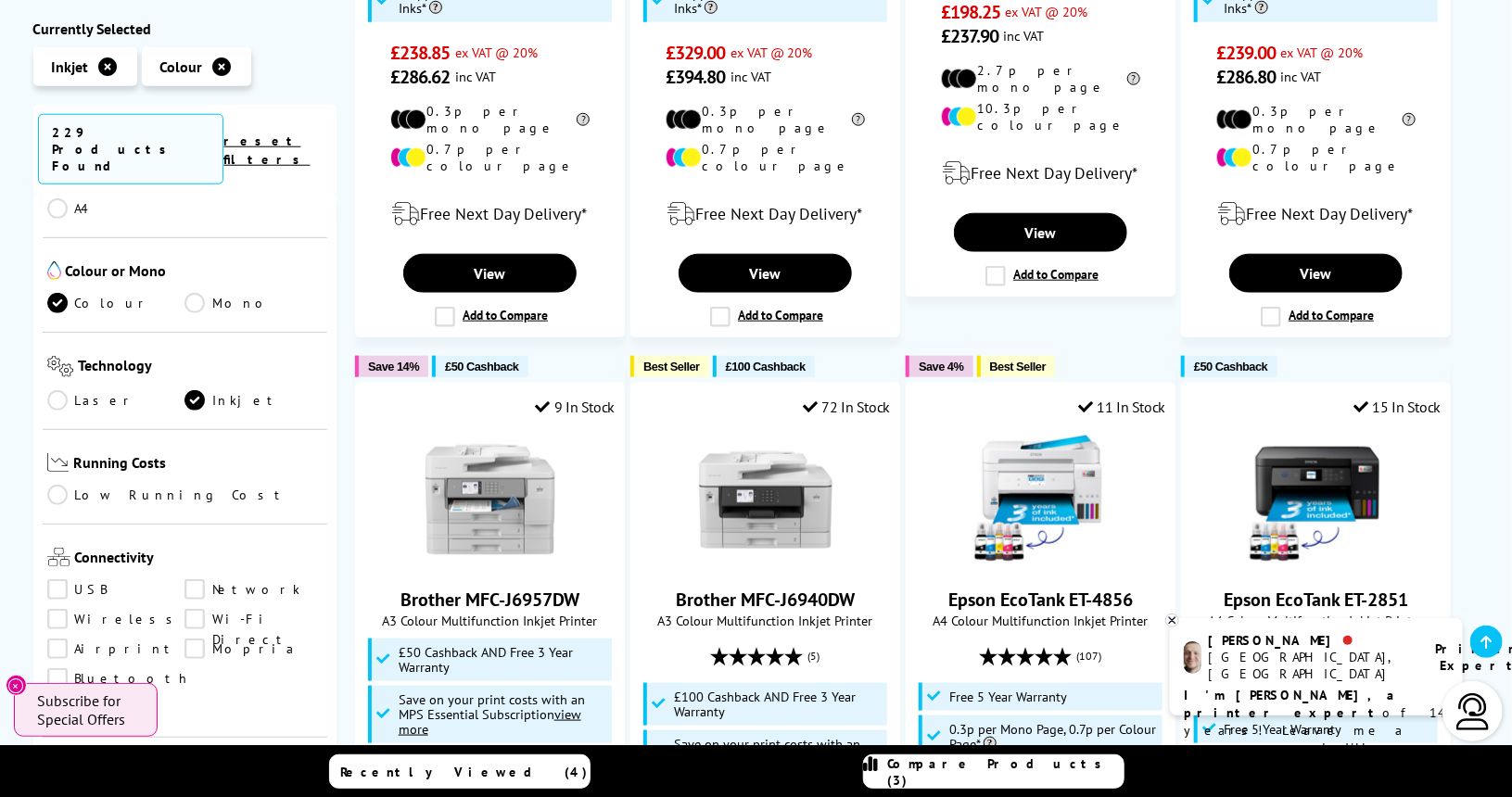
click at [79, 609] on link "Wireless" at bounding box center [117, 619] width 138 height 21
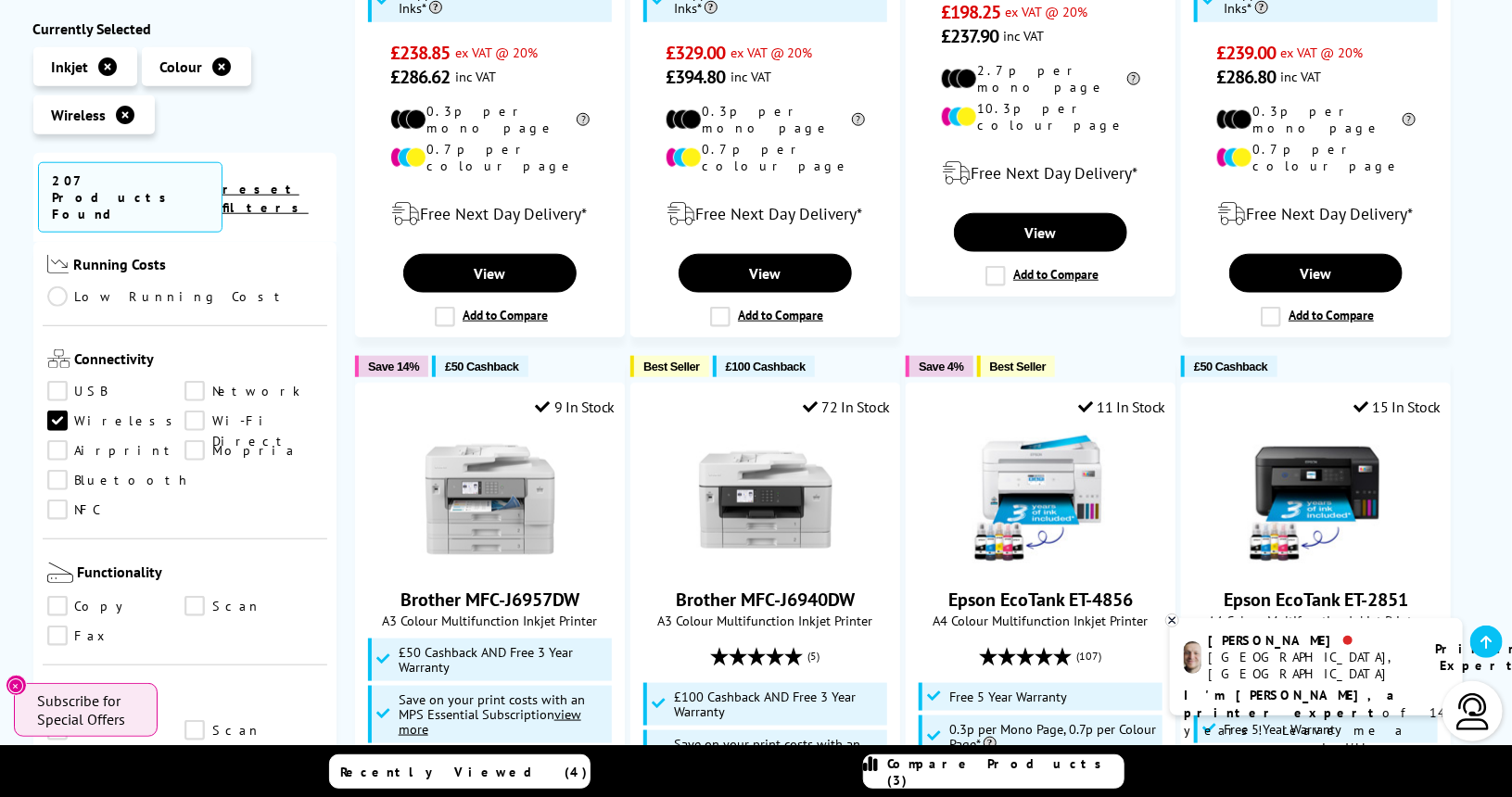
scroll to position [689, 0]
click at [65, 595] on link "Copy" at bounding box center [117, 605] width 138 height 21
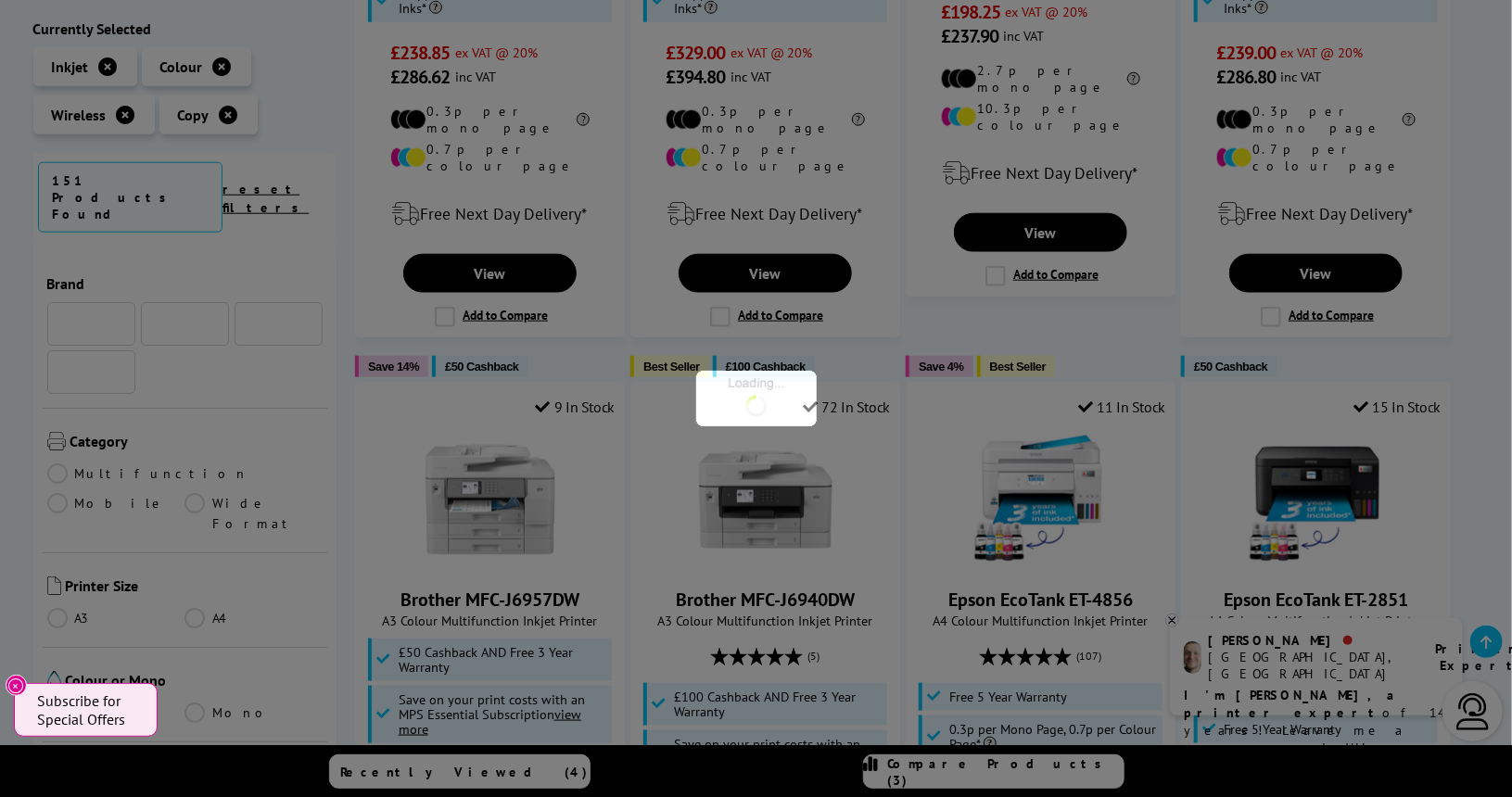
scroll to position [689, 0]
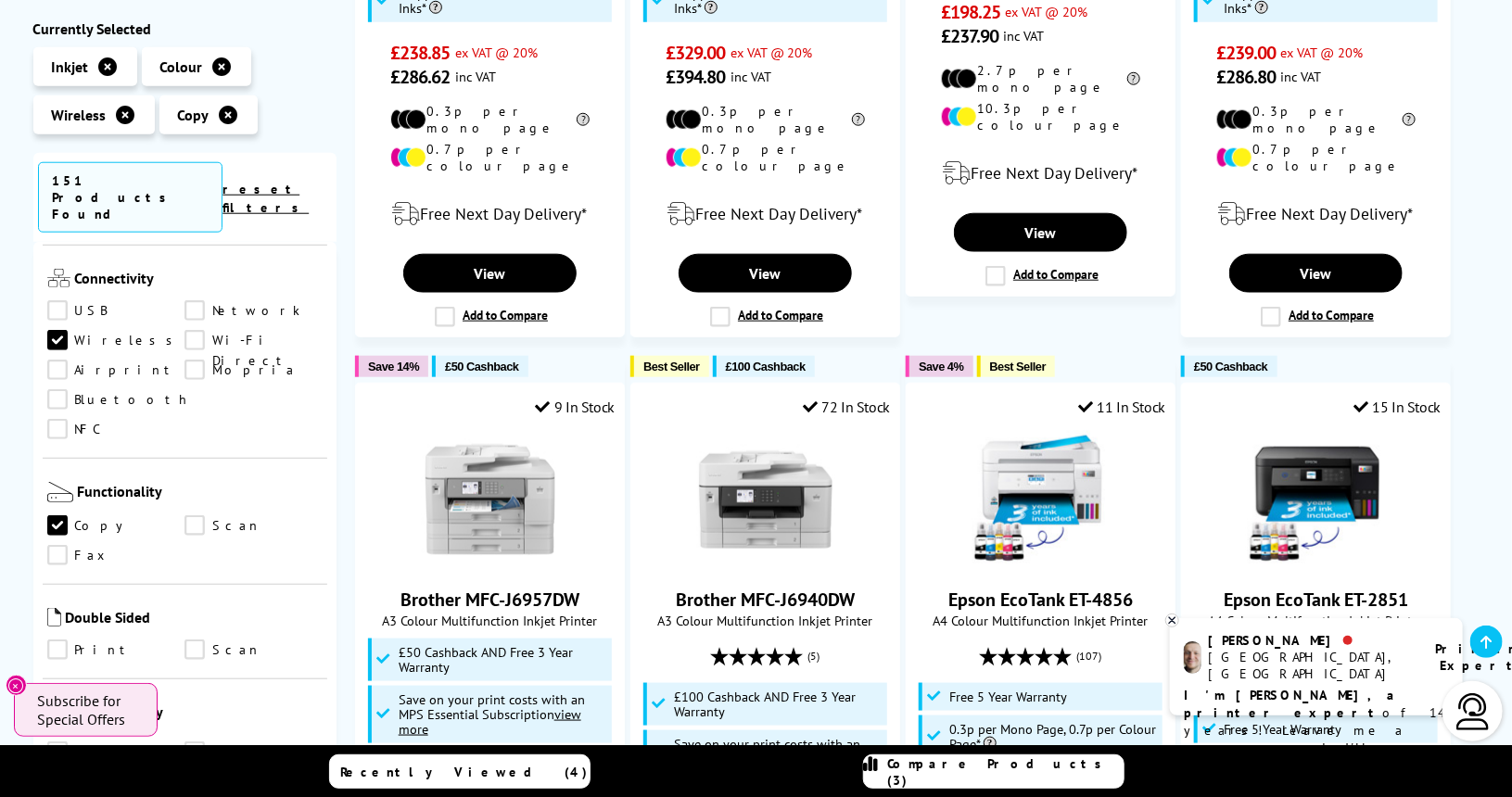
click at [219, 515] on link "Scan" at bounding box center [253, 525] width 138 height 21
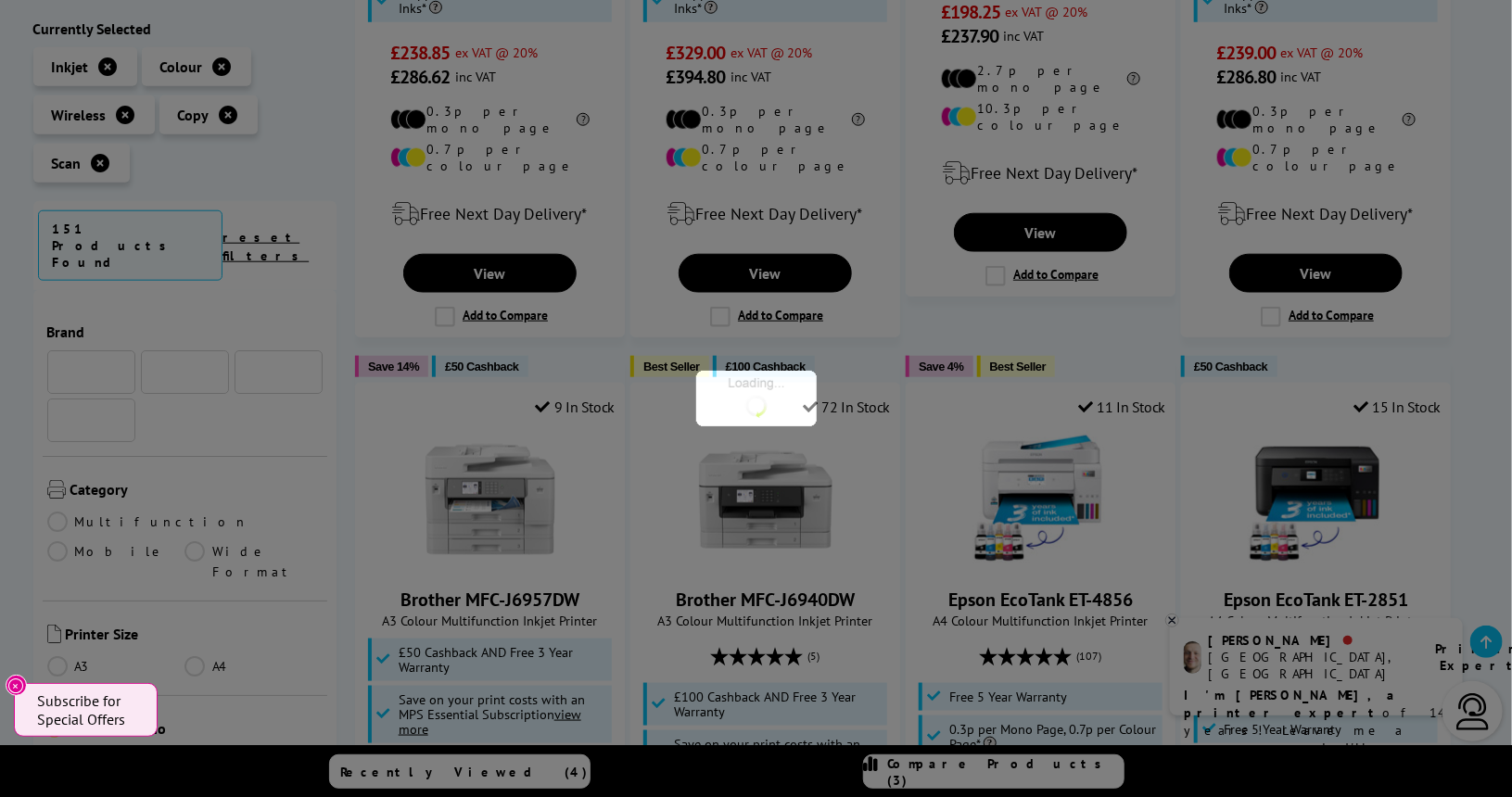
scroll to position [689, 0]
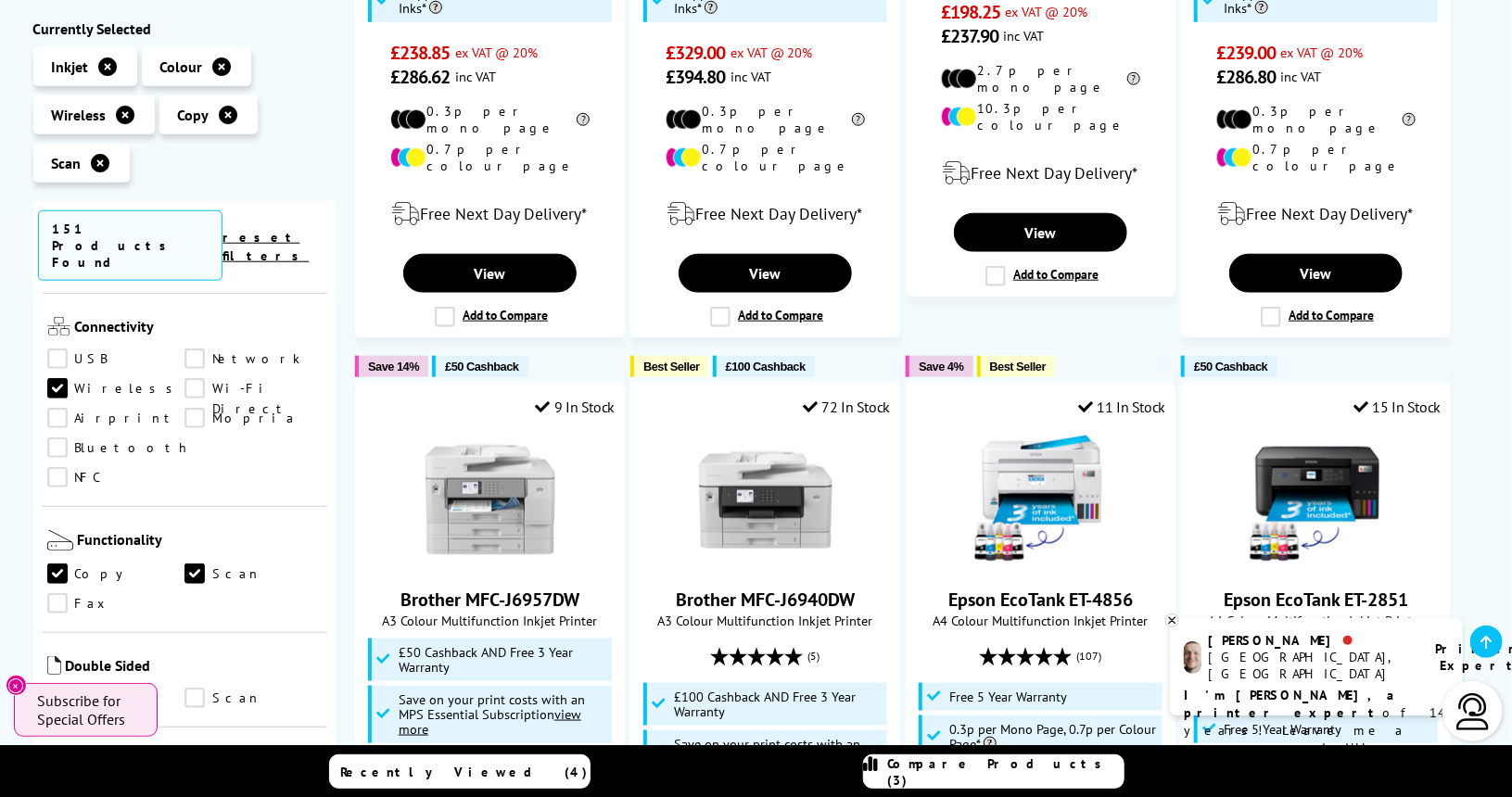
click at [74, 688] on link "Print" at bounding box center [117, 698] width 138 height 21
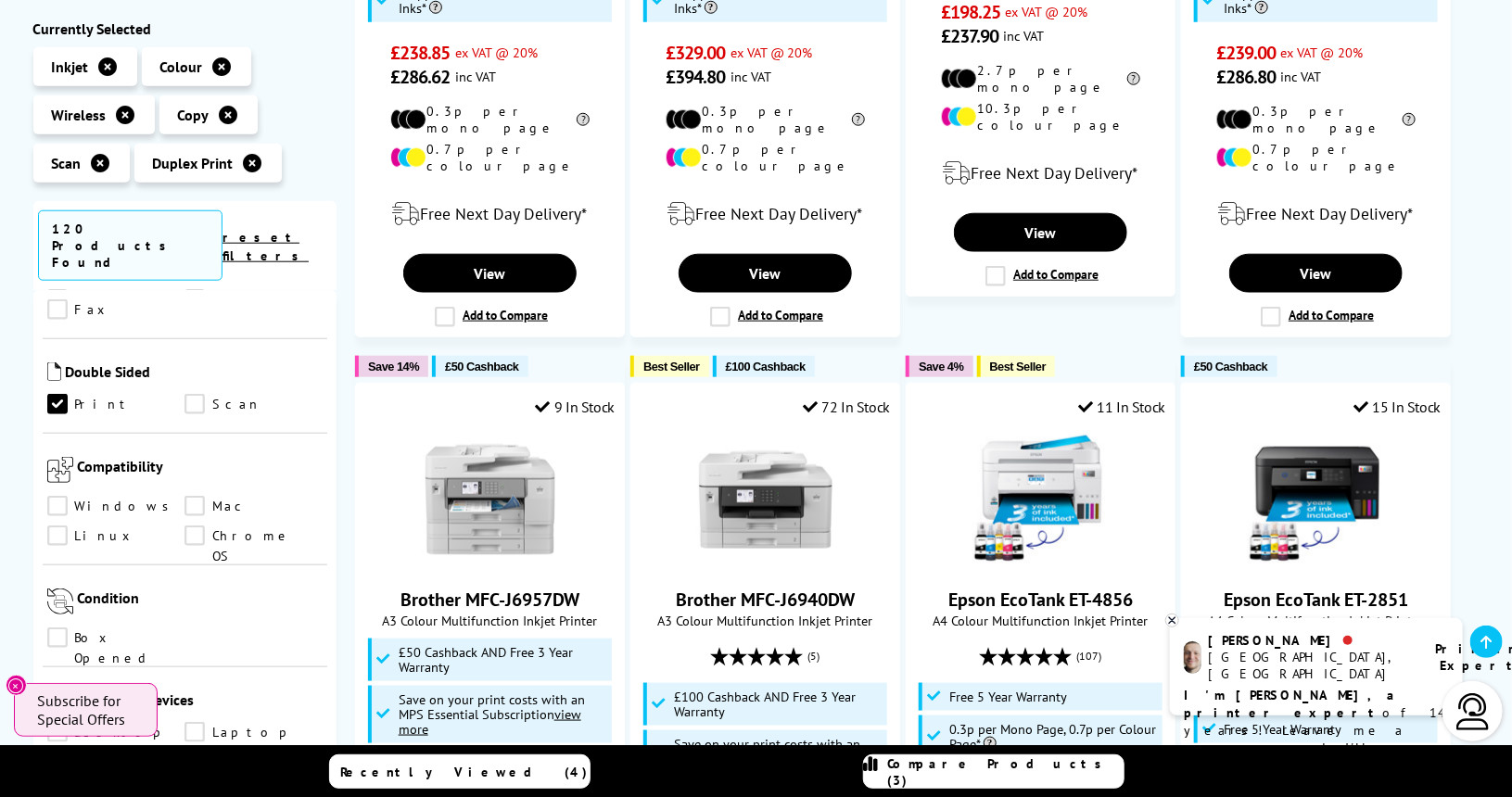
scroll to position [933, 0]
click at [70, 495] on link "Windows" at bounding box center [117, 505] width 138 height 21
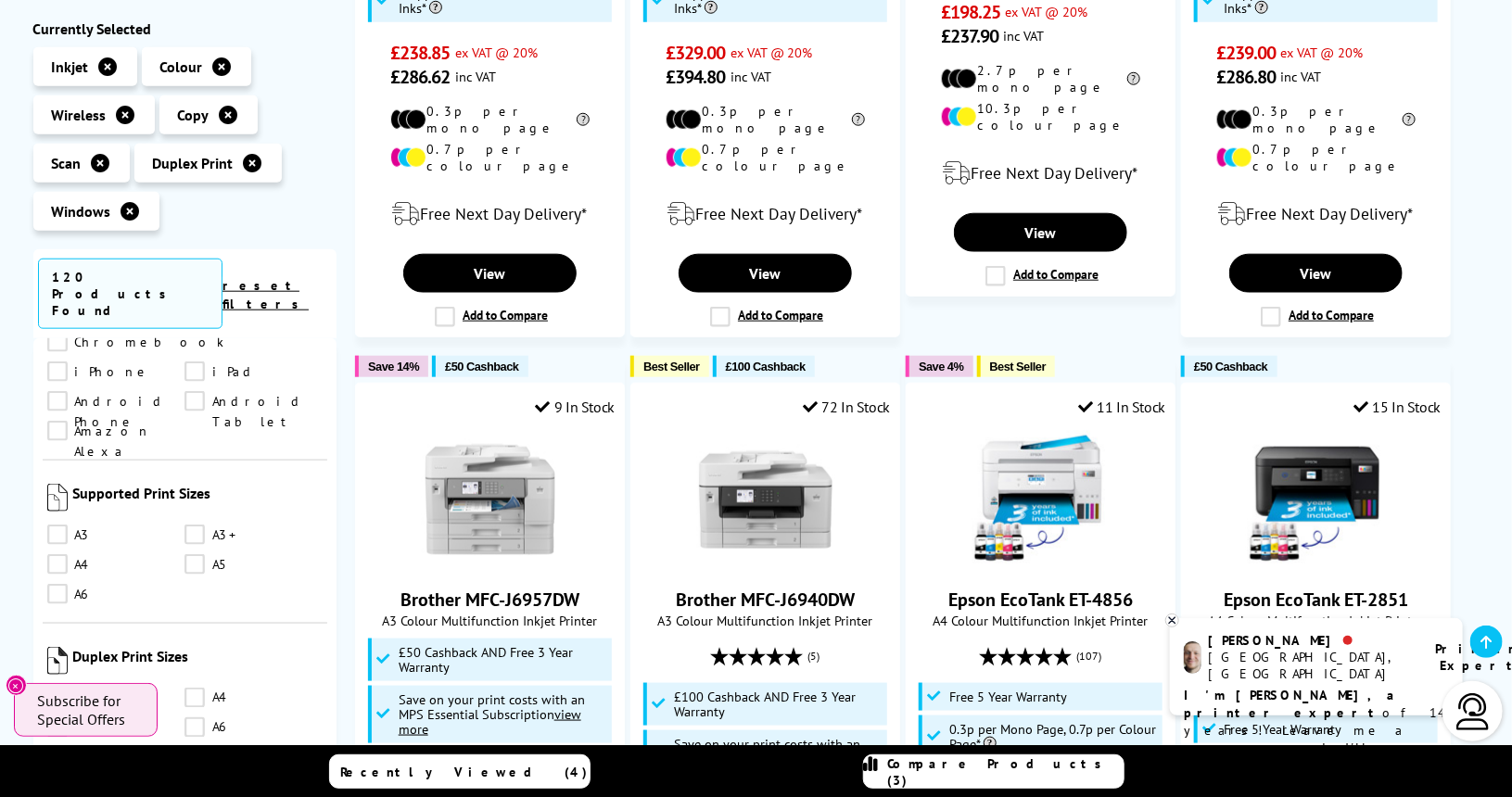
scroll to position [1430, 0]
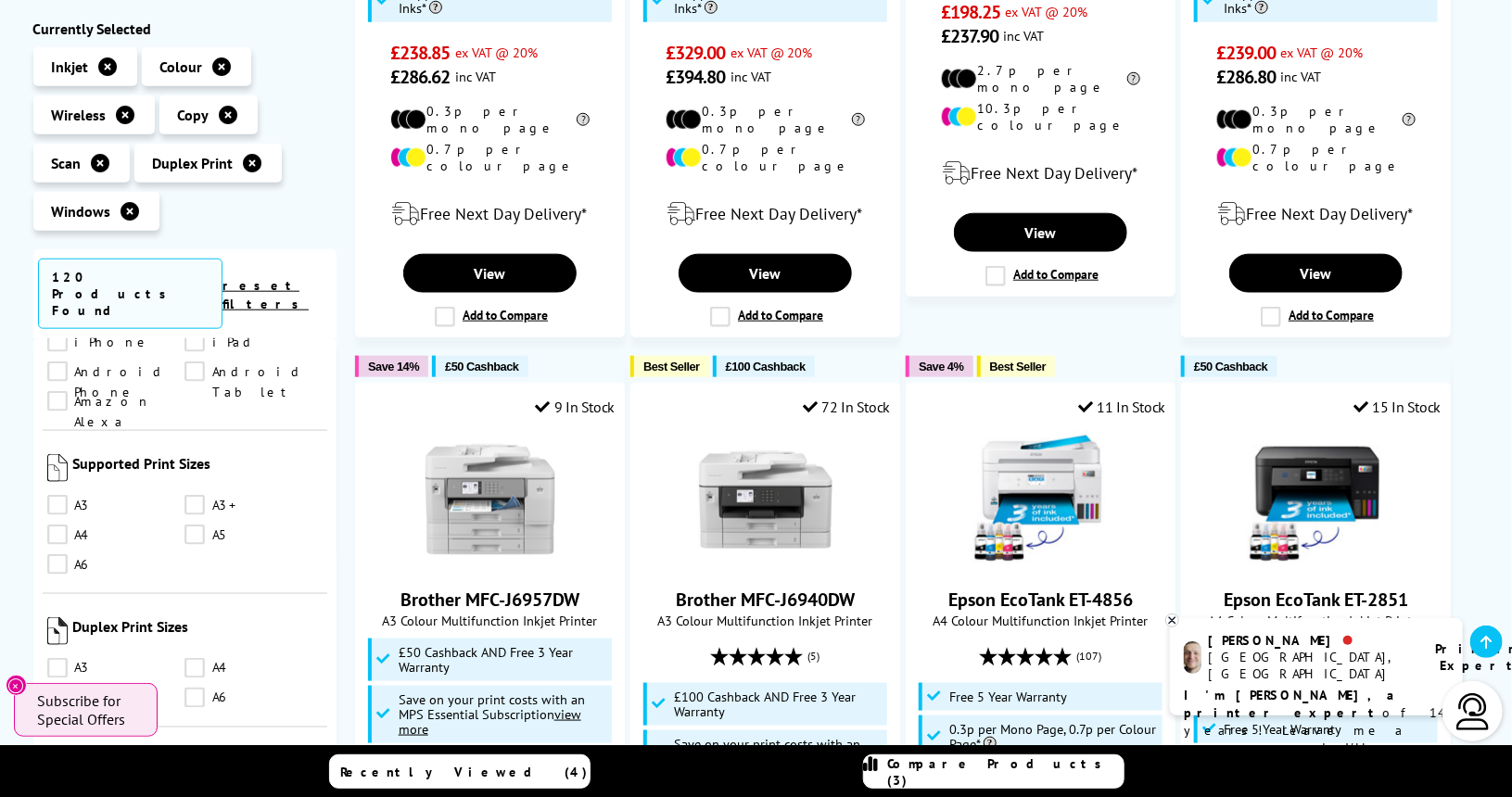
click at [192, 658] on link "A4" at bounding box center [253, 668] width 138 height 21
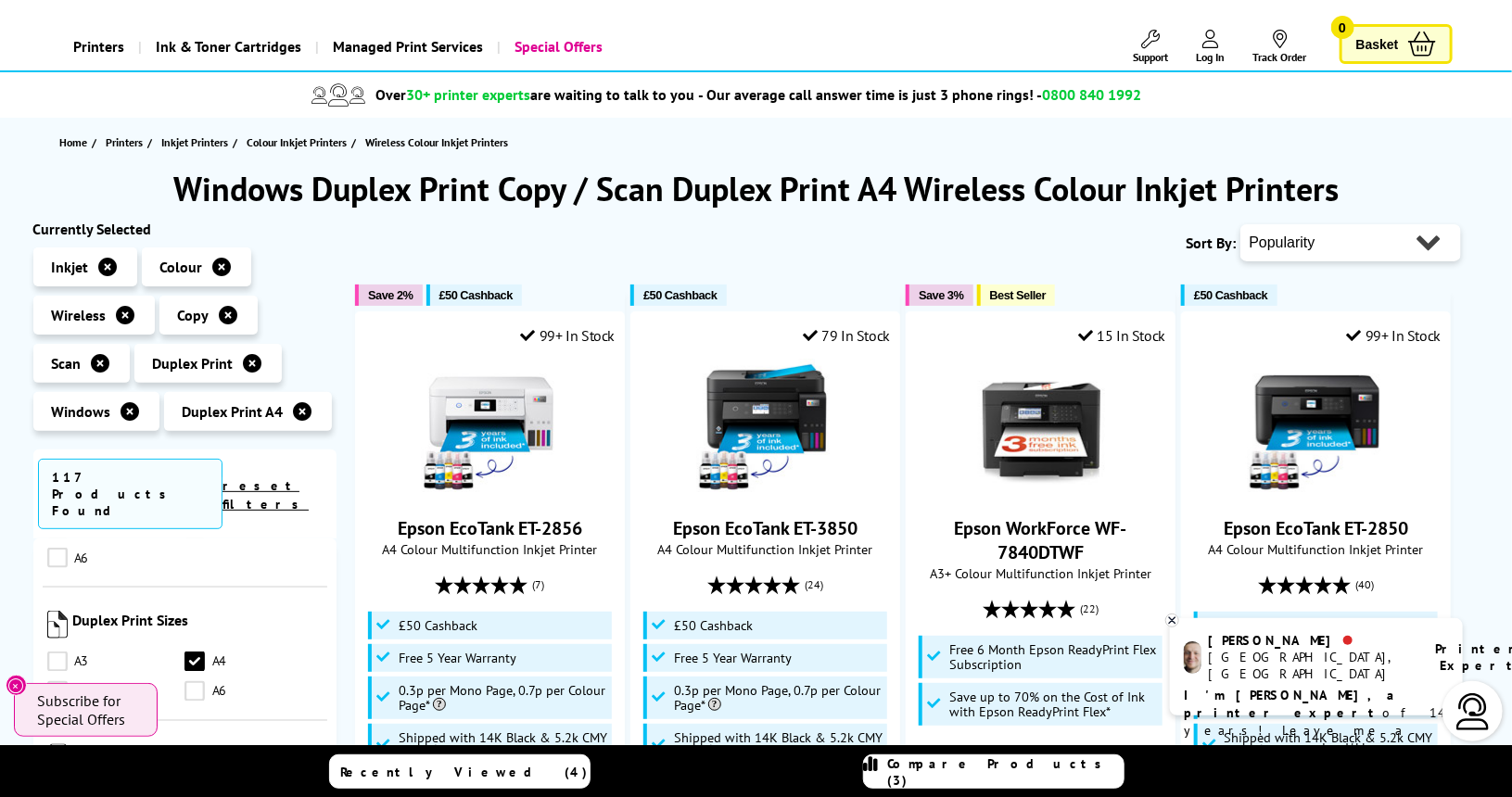
scroll to position [86, 0]
click at [1344, 238] on select "Popularity Rating Price - Low to High Price - High to Low Running Costs - Low t…" at bounding box center [1350, 243] width 221 height 37
select select "Price Ascending"
click at [1240, 224] on select "Popularity Rating Price - Low to High Price - High to Low Running Costs - Low t…" at bounding box center [1350, 243] width 221 height 37
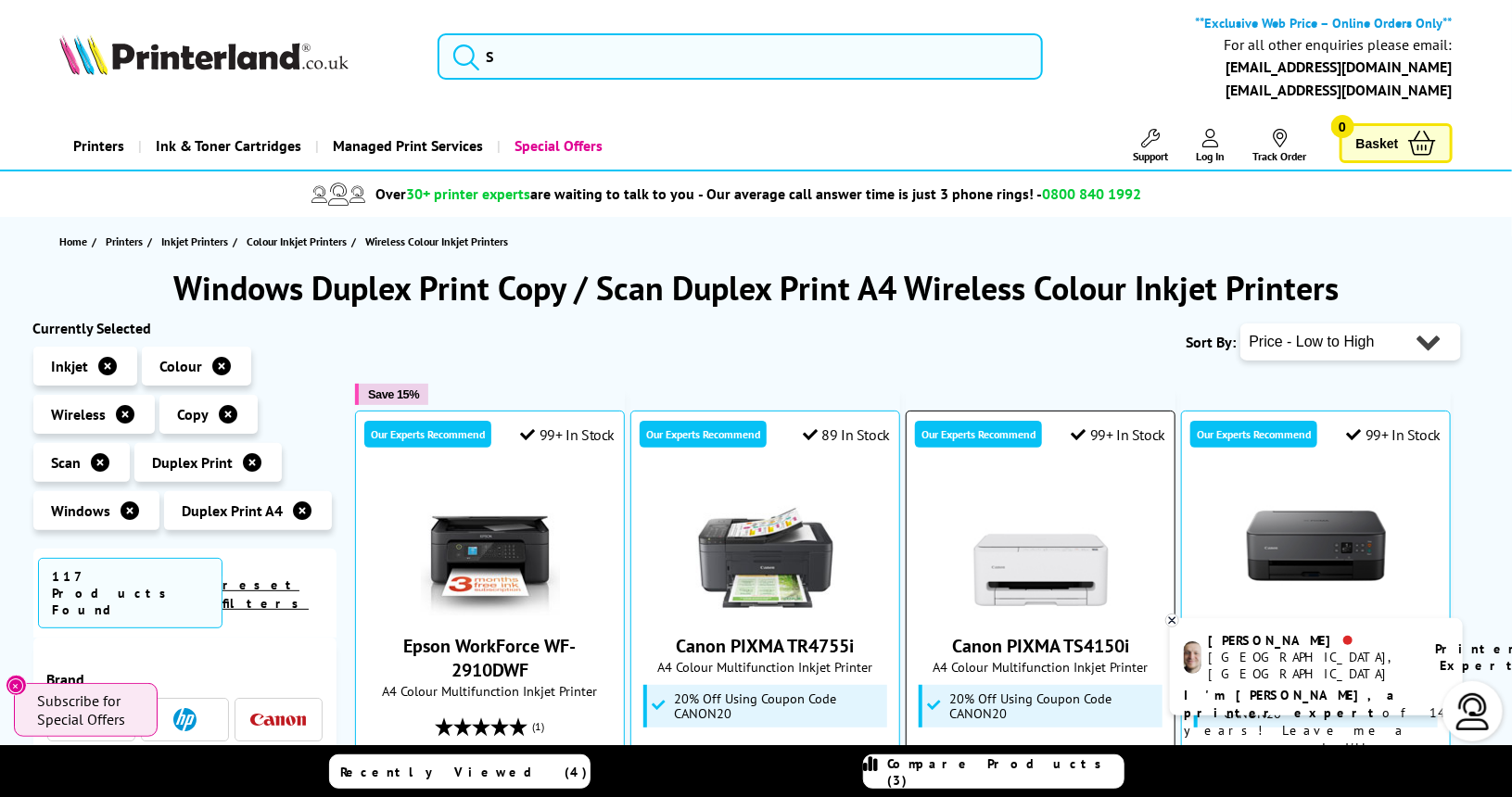
click at [1066, 536] on img at bounding box center [1040, 546] width 139 height 139
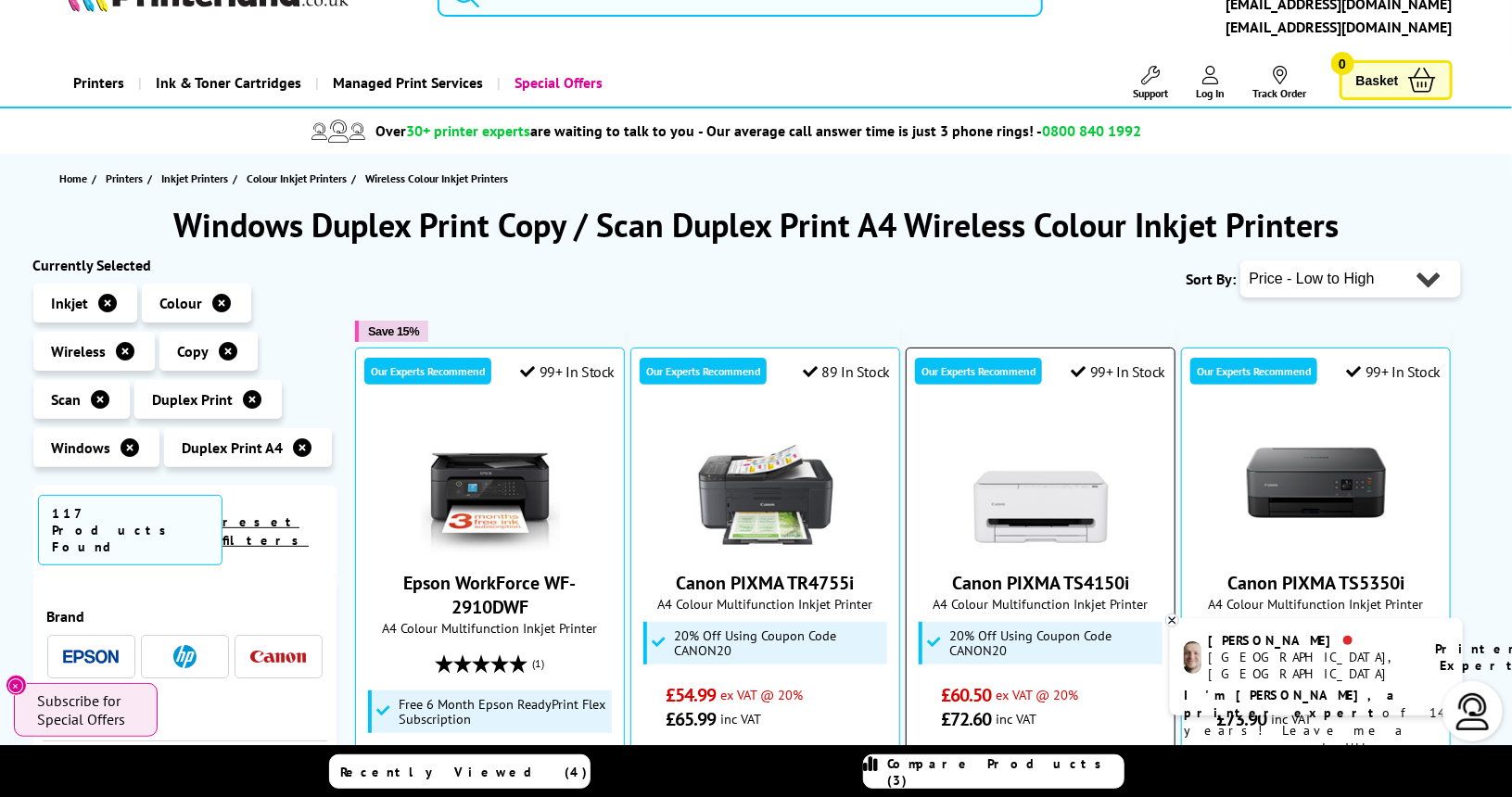
scroll to position [150, 0]
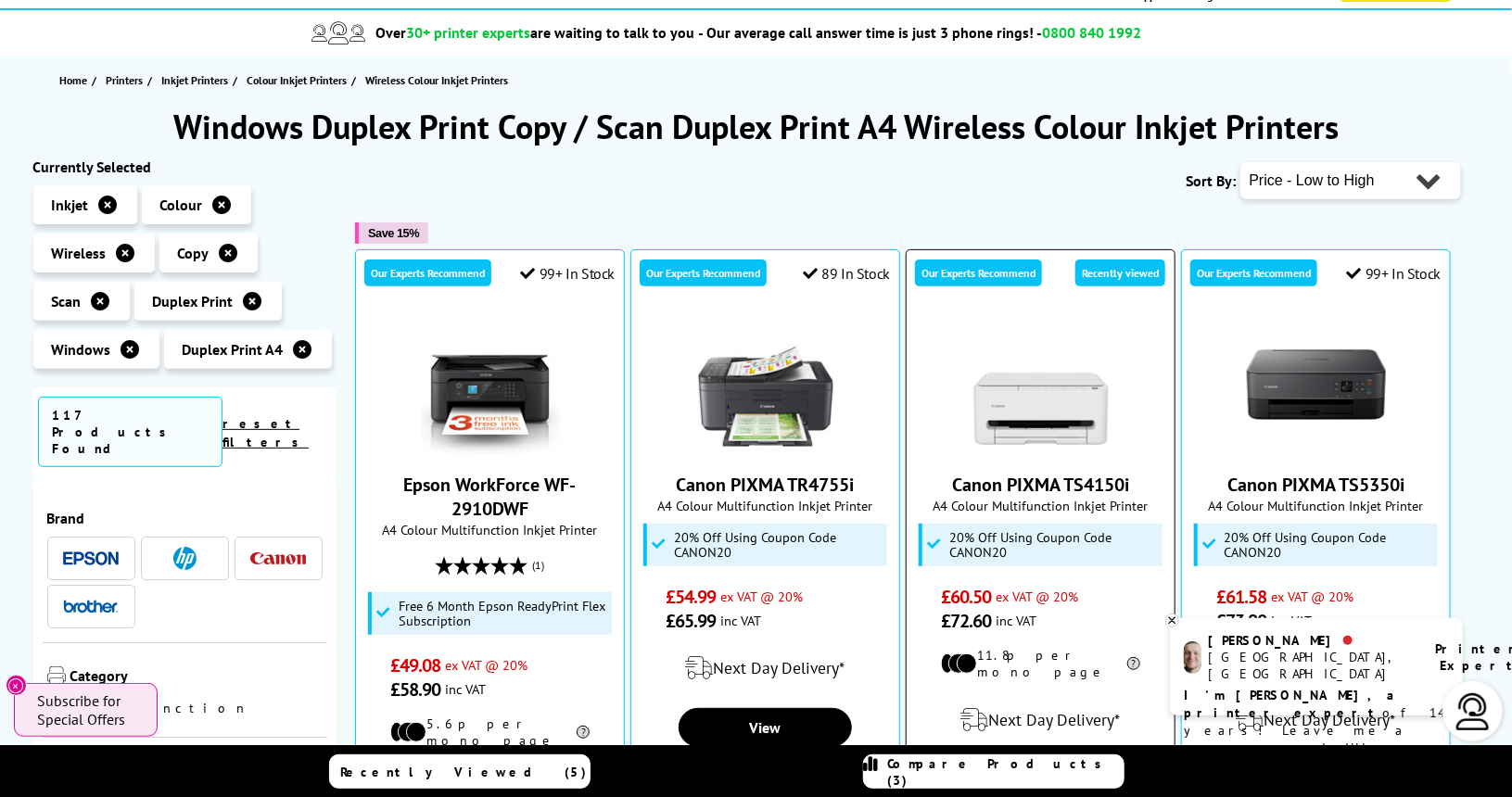
click at [1044, 564] on div "Canon PIXMA TS4150i A4 Colour Multifunction Inkjet Printer 20% Off Using Coupon…" at bounding box center [1040, 474] width 250 height 318
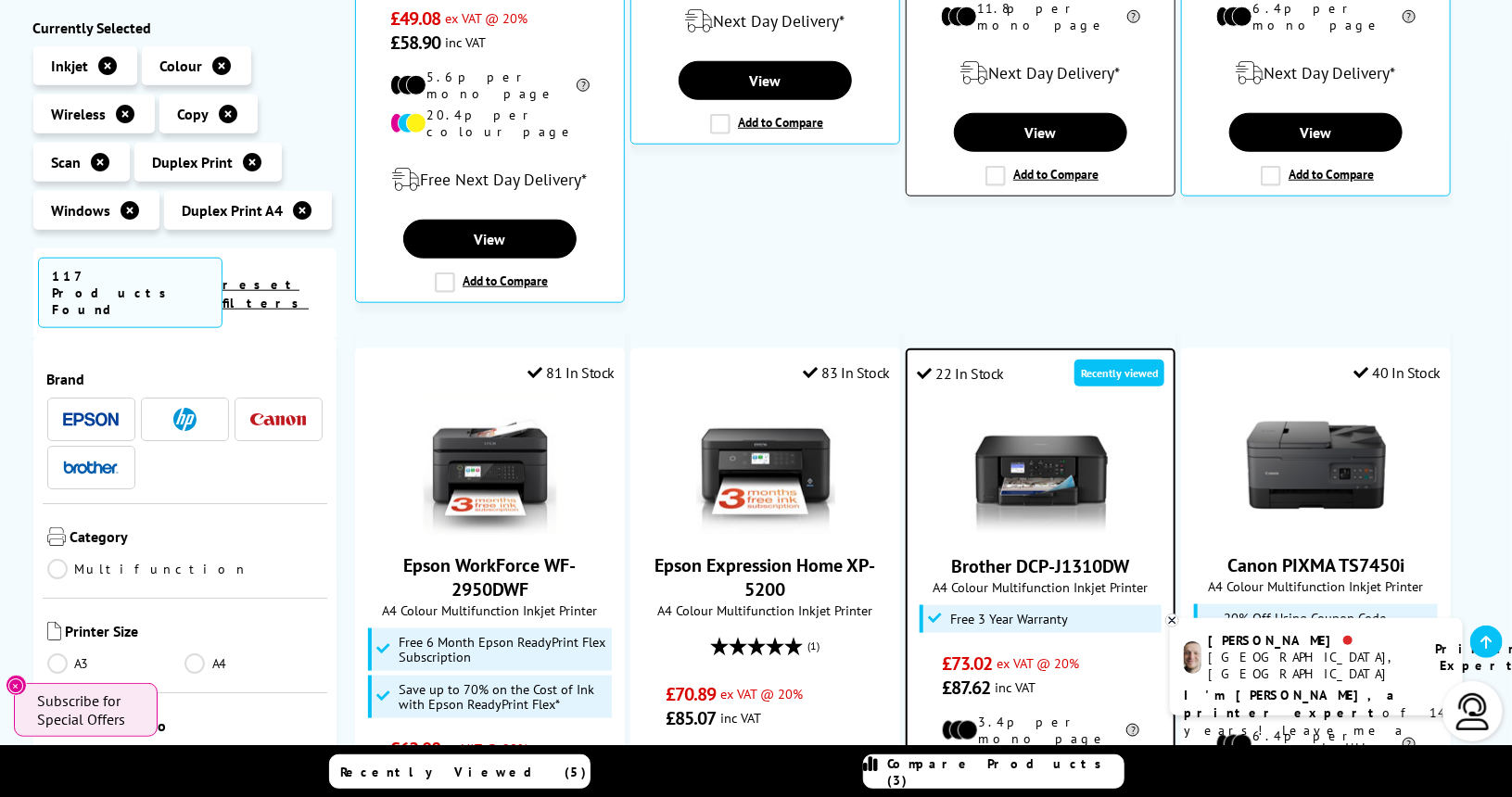
scroll to position [809, 0]
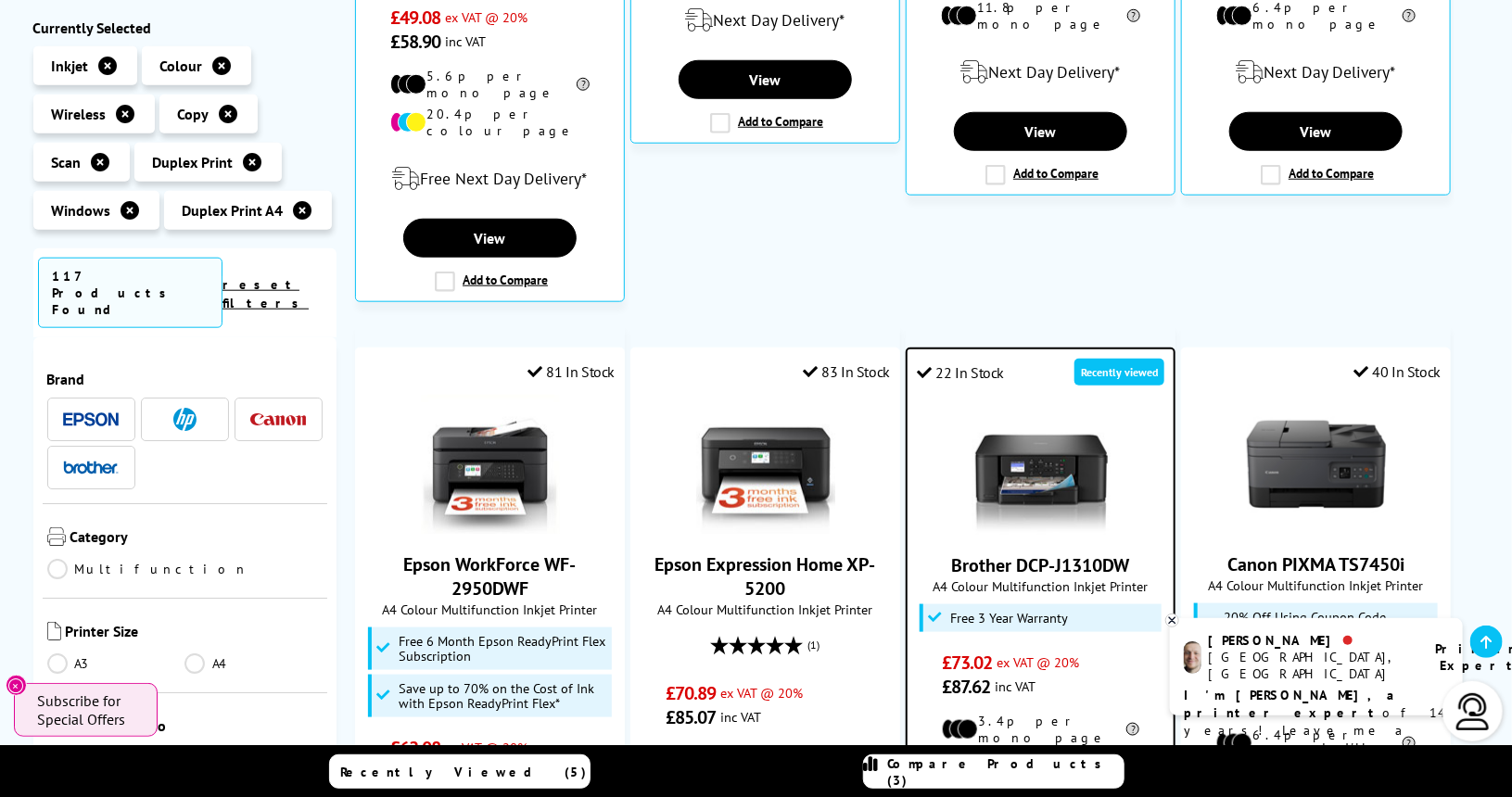
click at [1099, 605] on li "Free 3 Year Warranty" at bounding box center [1041, 619] width 243 height 28
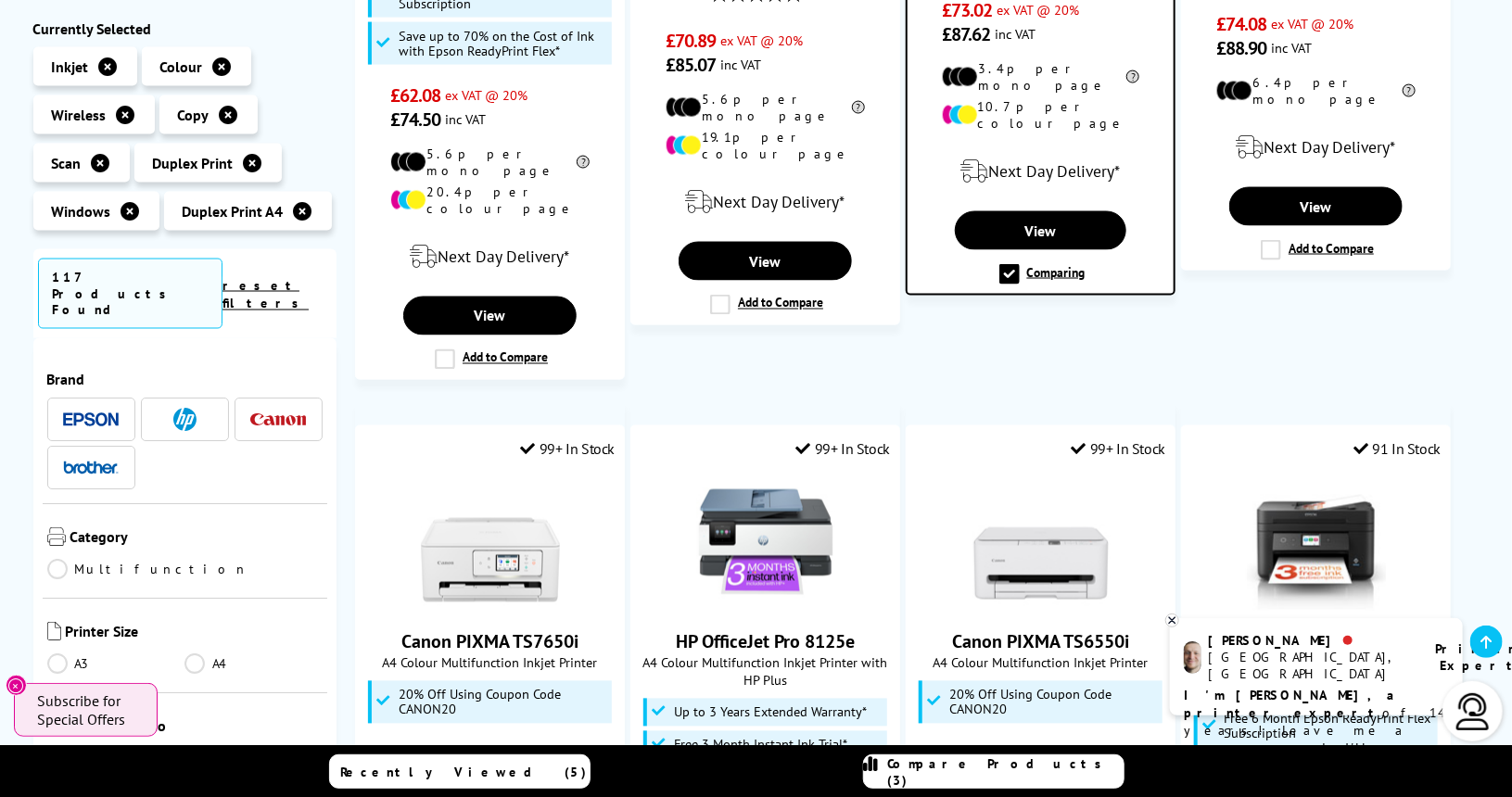
scroll to position [1461, 0]
click at [1048, 630] on link "Canon PIXMA TS6550i" at bounding box center [1040, 642] width 177 height 24
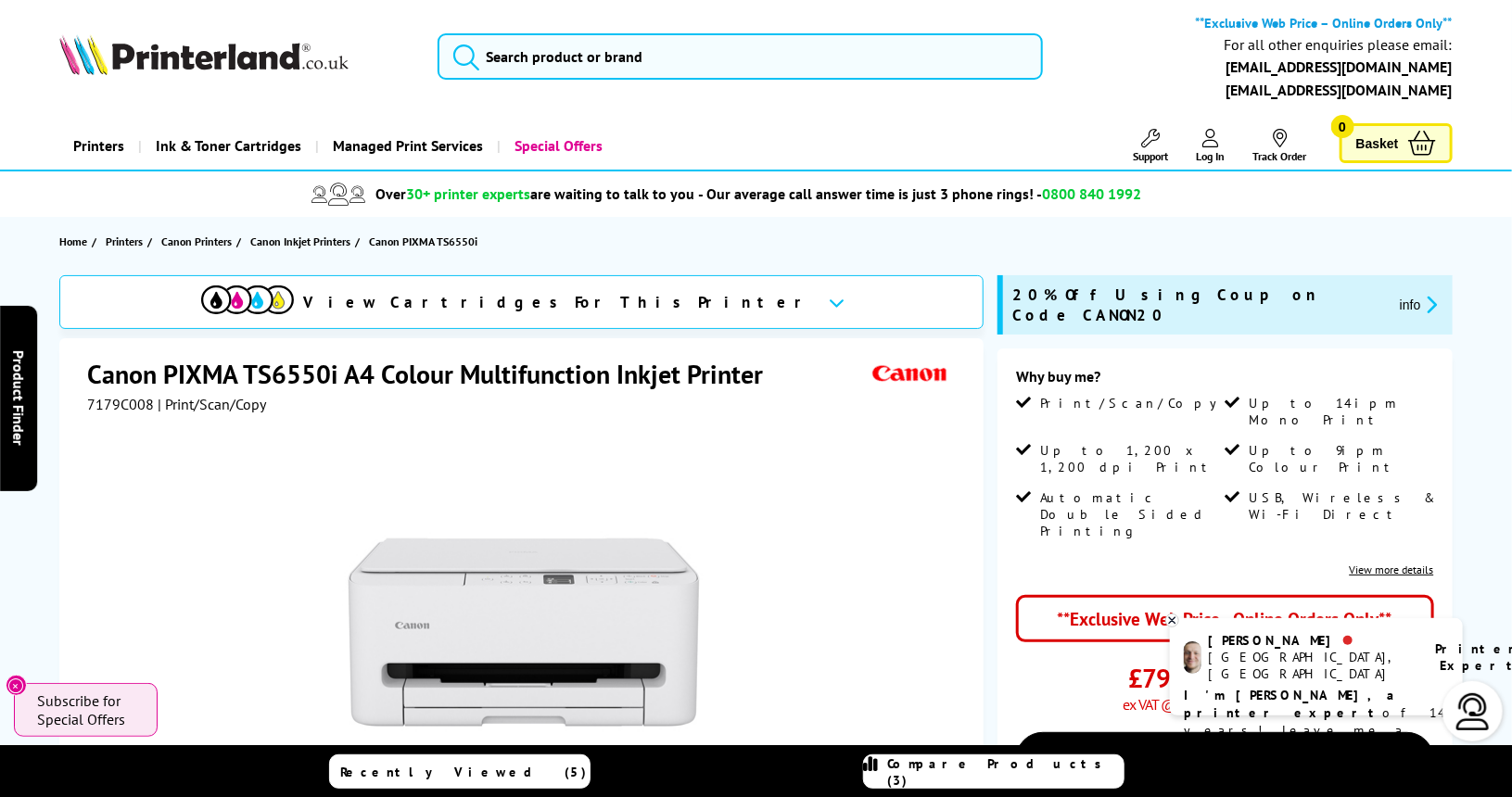
click at [657, 294] on span "View Cartridges For This Printer" at bounding box center [558, 302] width 510 height 21
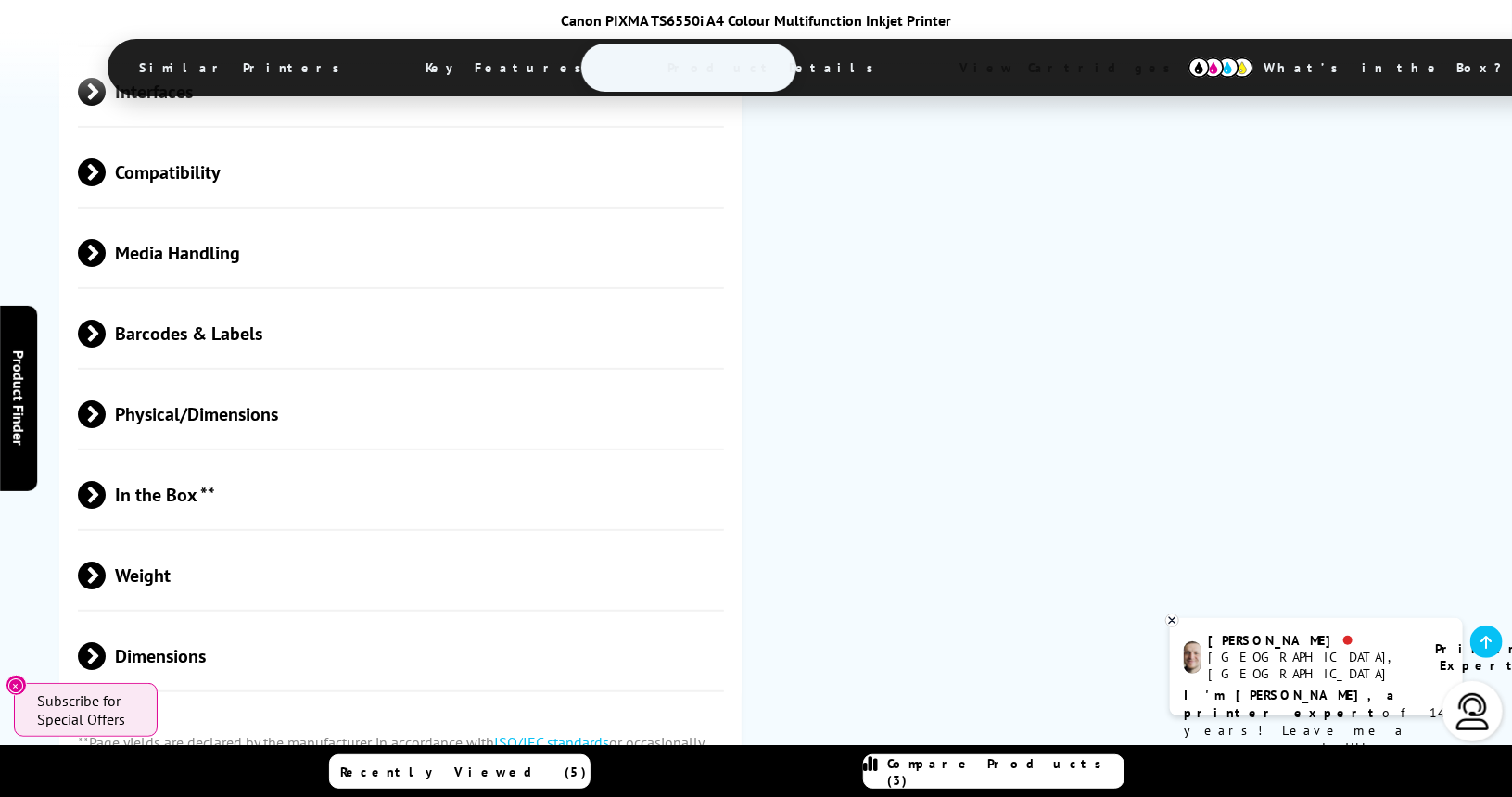
scroll to position [4182, 0]
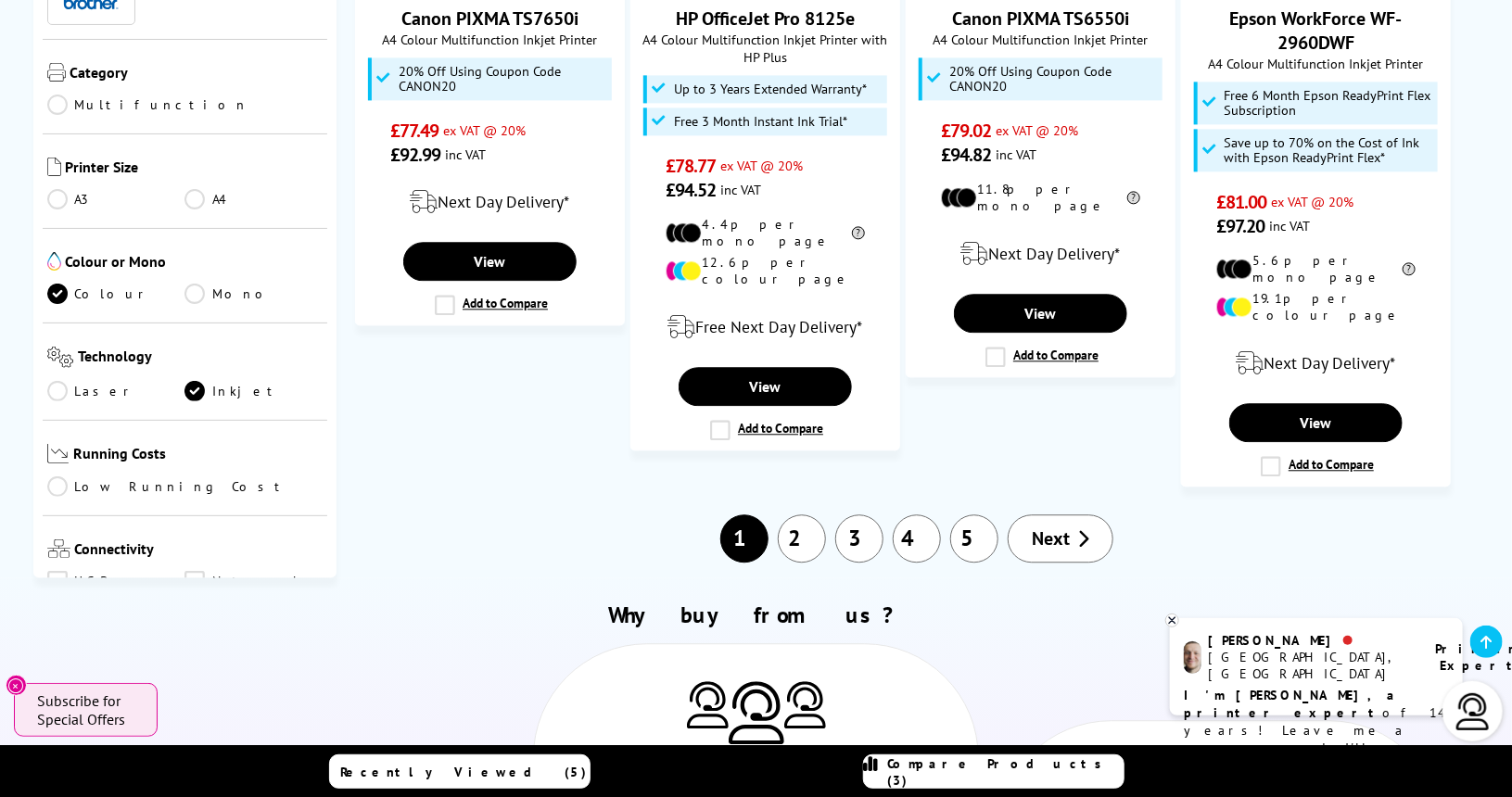
scroll to position [2126, 0]
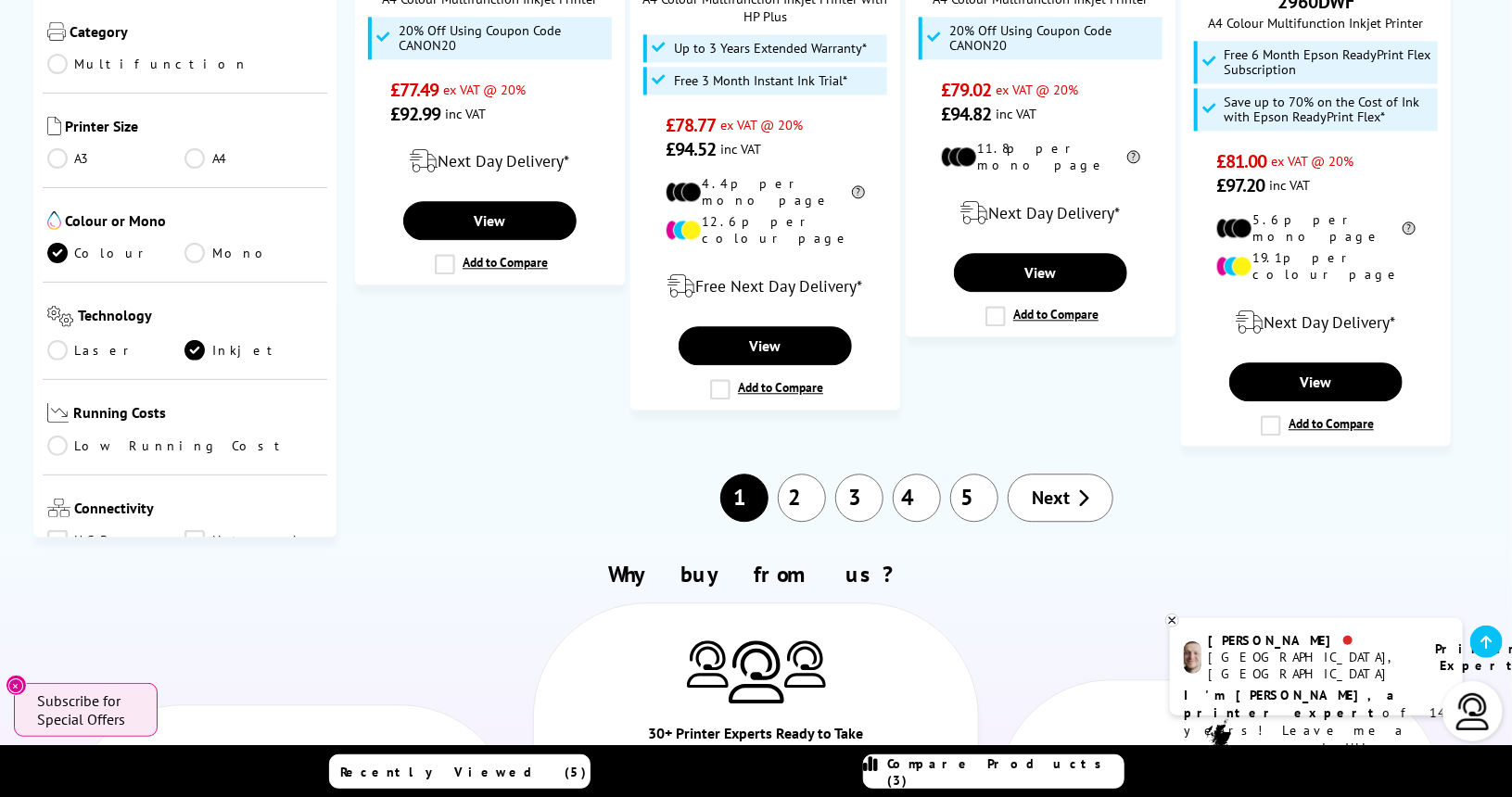
click at [805, 474] on link "2" at bounding box center [802, 498] width 49 height 49
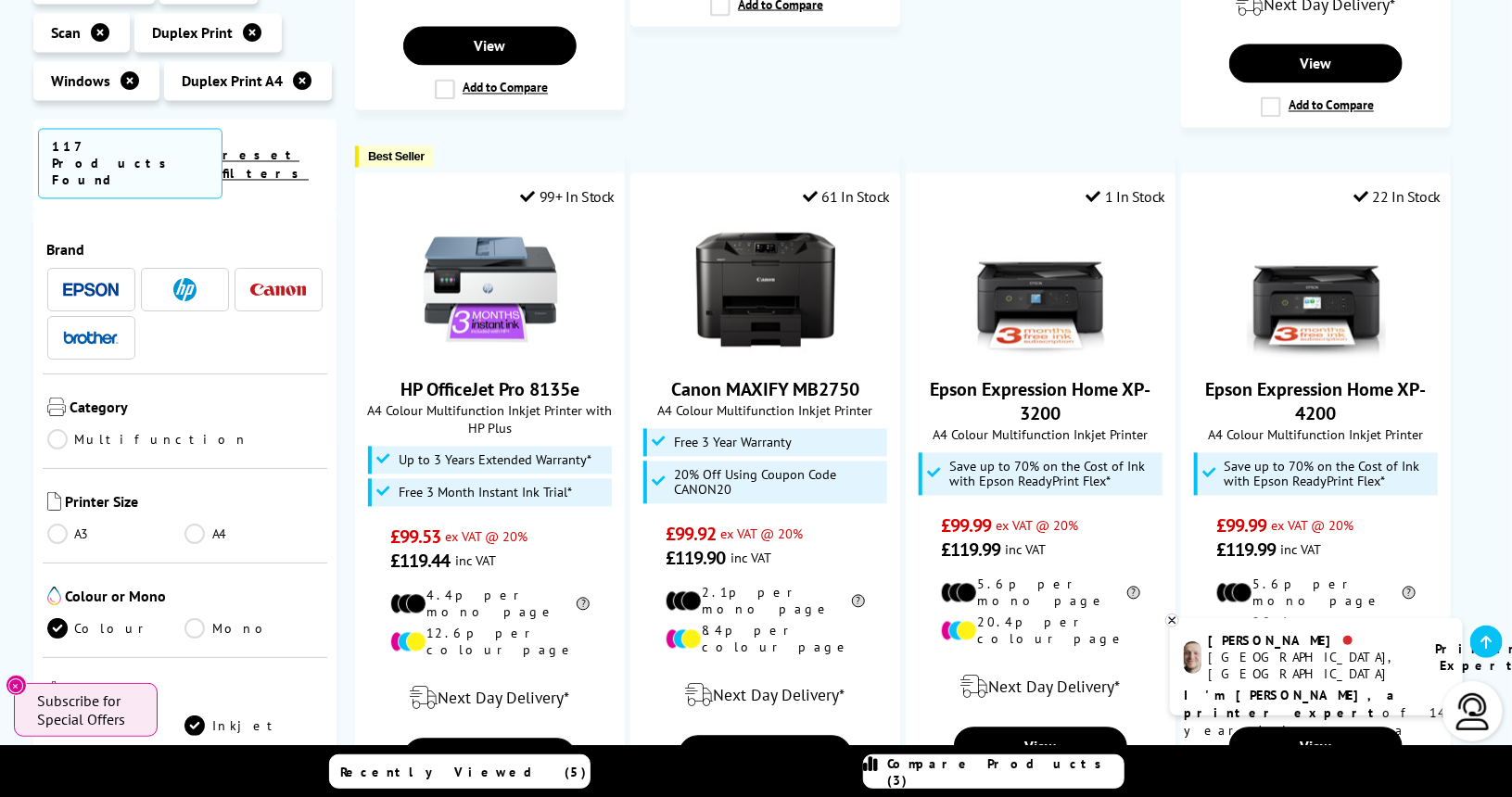
scroll to position [1758, 0]
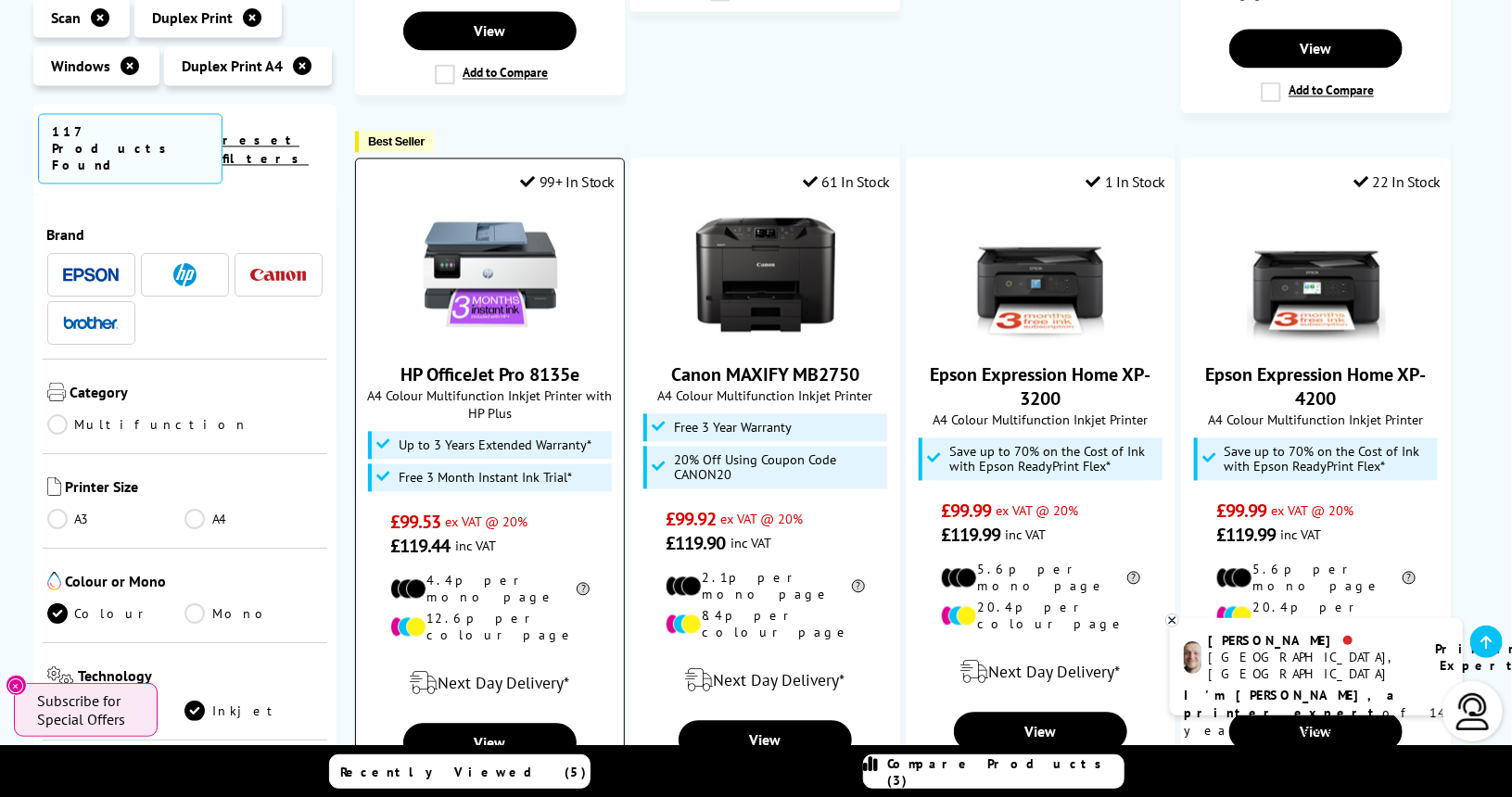
click at [508, 363] on link "HP OfficeJet Pro 8135e" at bounding box center [489, 376] width 178 height 24
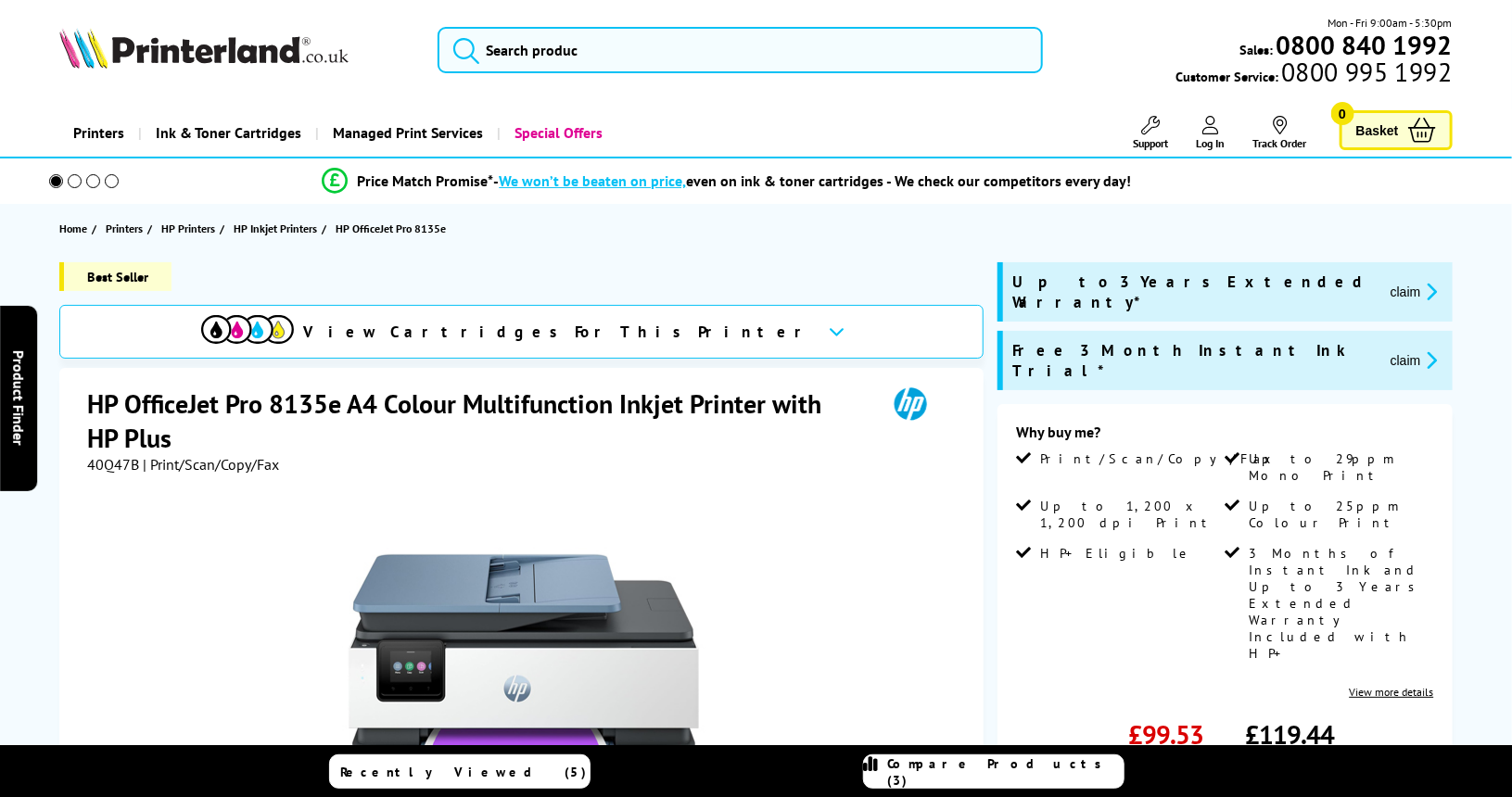
click at [829, 328] on icon at bounding box center [836, 331] width 16 height 10
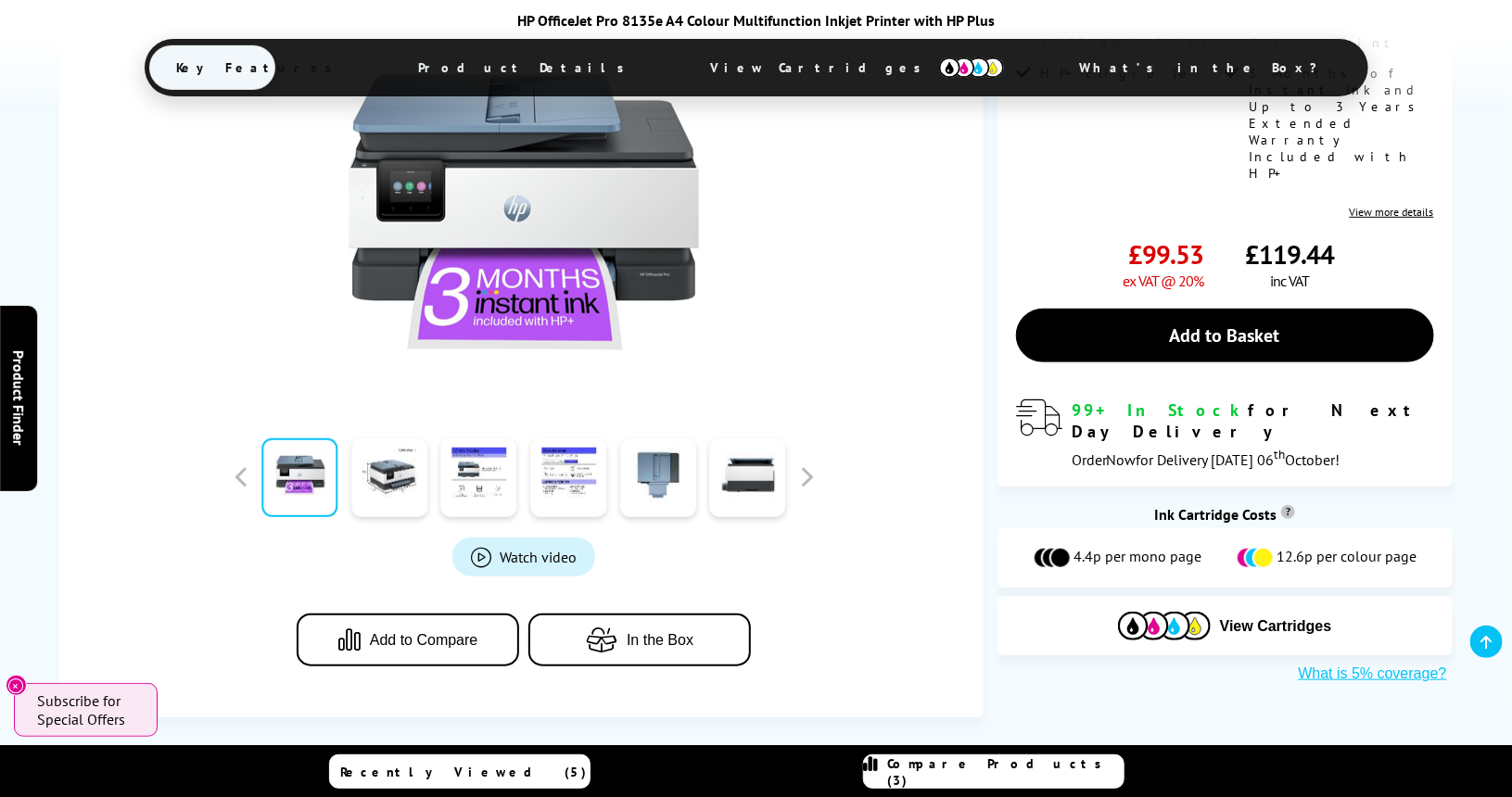
scroll to position [499, 0]
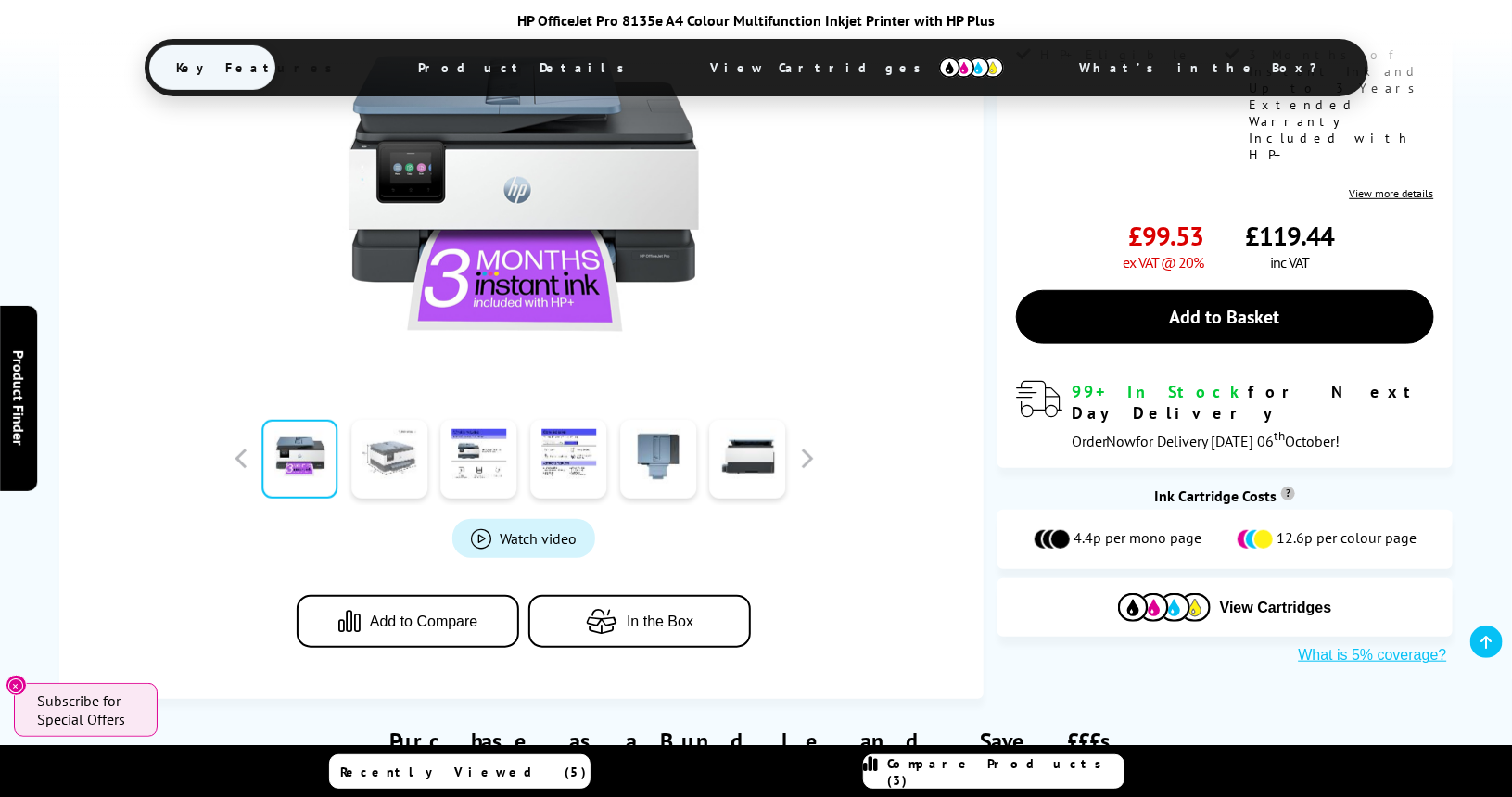
click at [397, 457] on link at bounding box center [389, 459] width 76 height 78
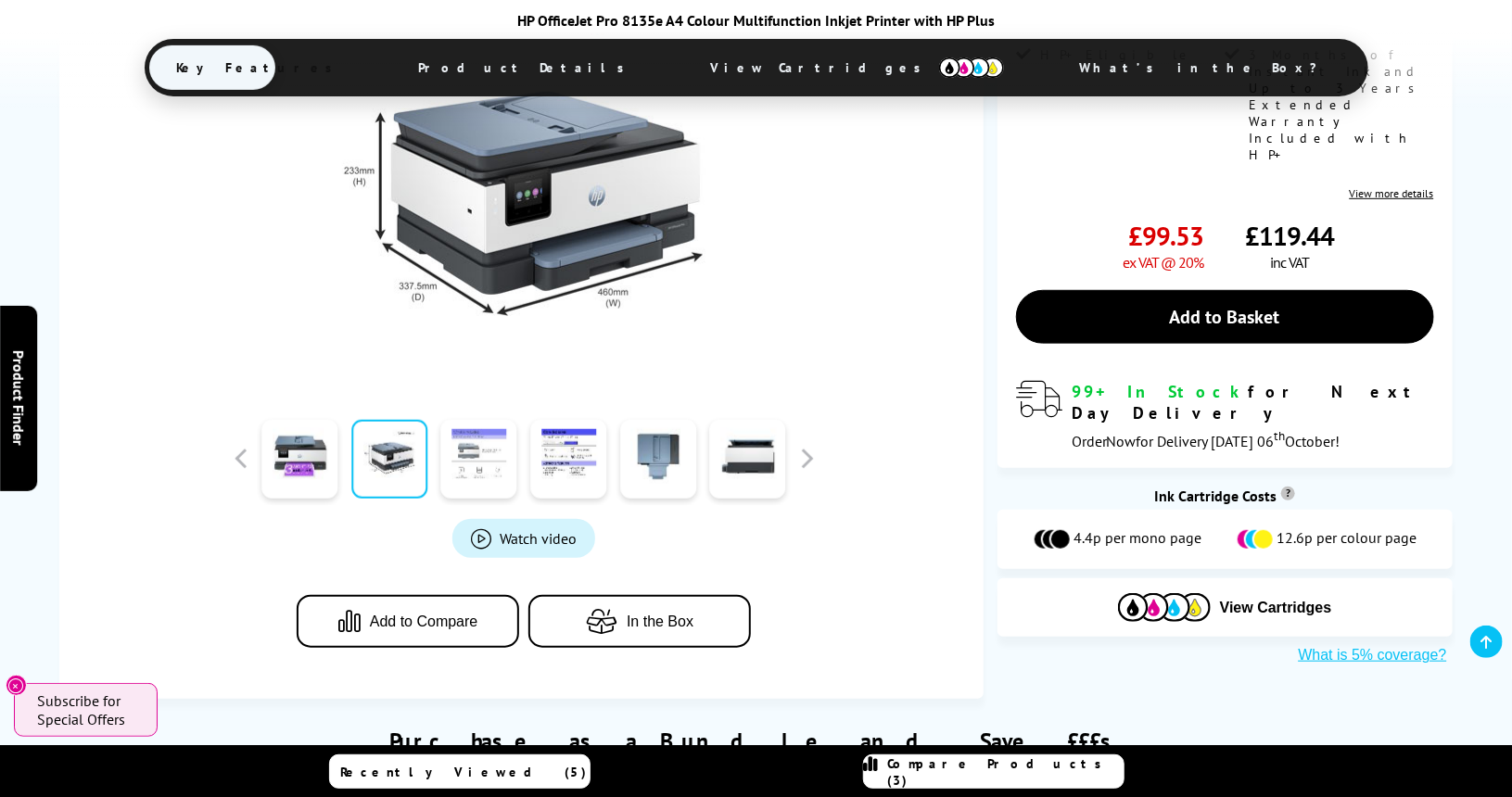
click at [473, 463] on link at bounding box center [478, 459] width 76 height 78
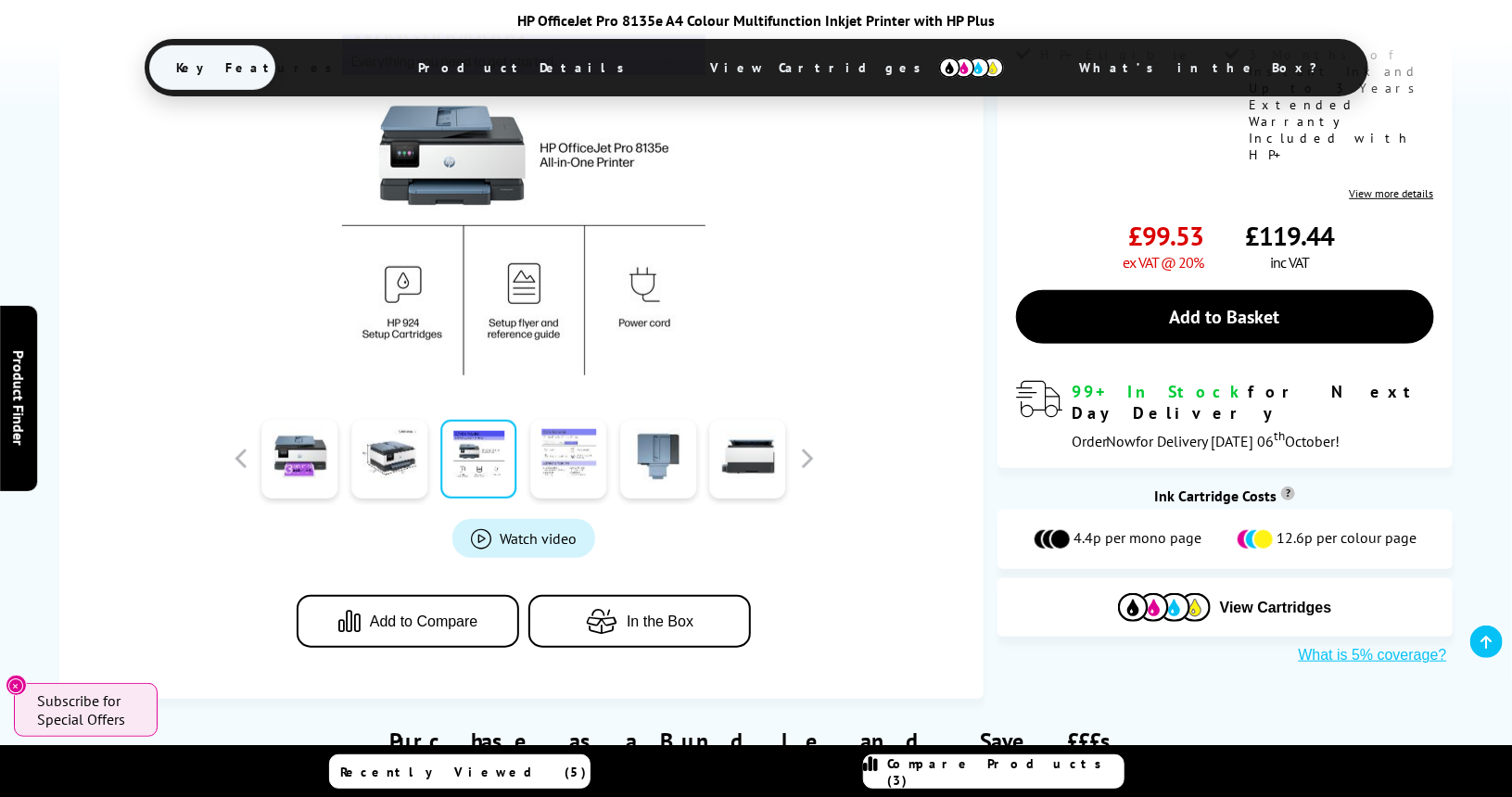
click at [568, 477] on link at bounding box center [567, 459] width 76 height 78
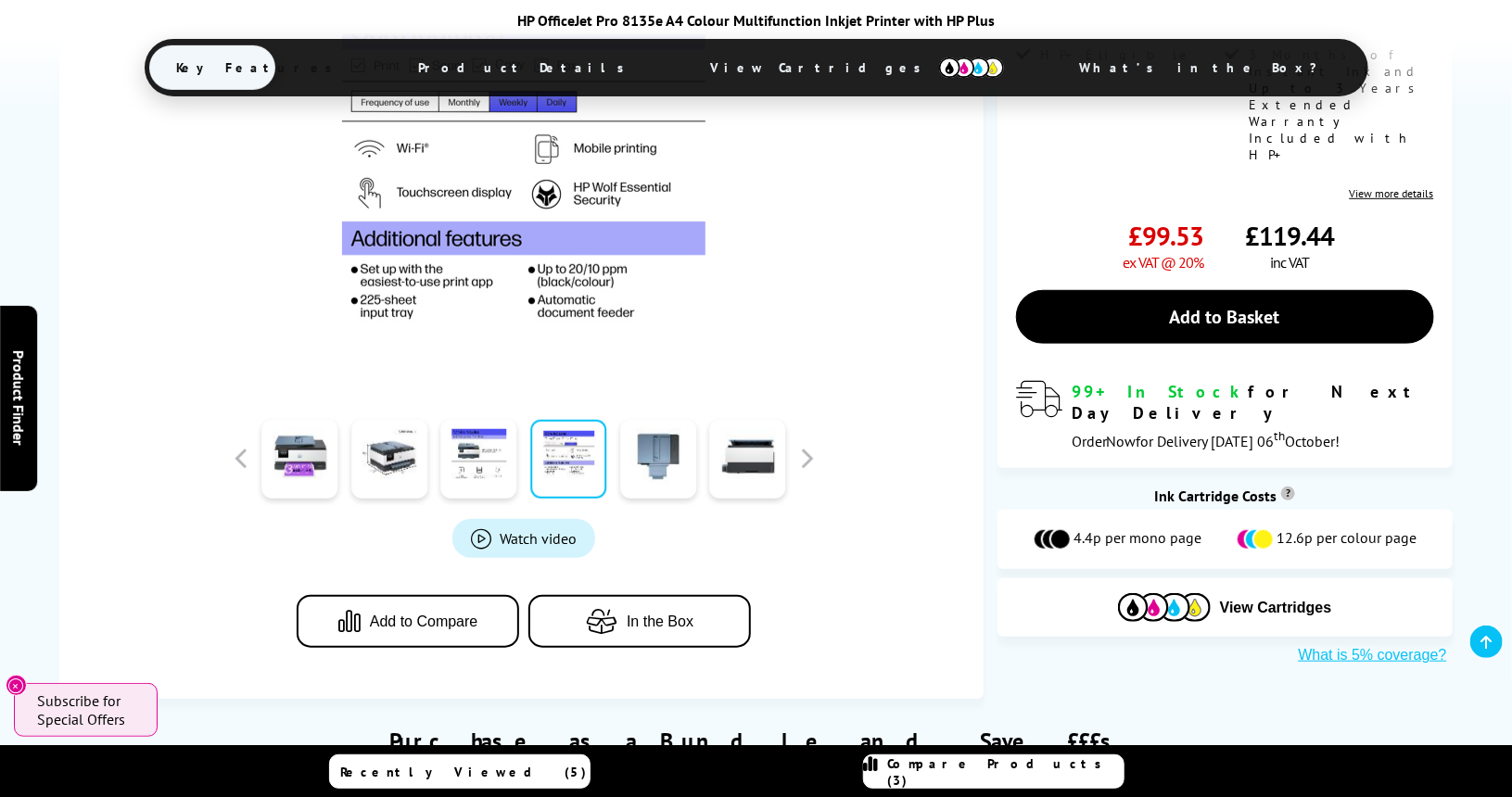
click at [586, 460] on link at bounding box center [567, 459] width 76 height 78
click at [662, 454] on link at bounding box center [658, 459] width 76 height 78
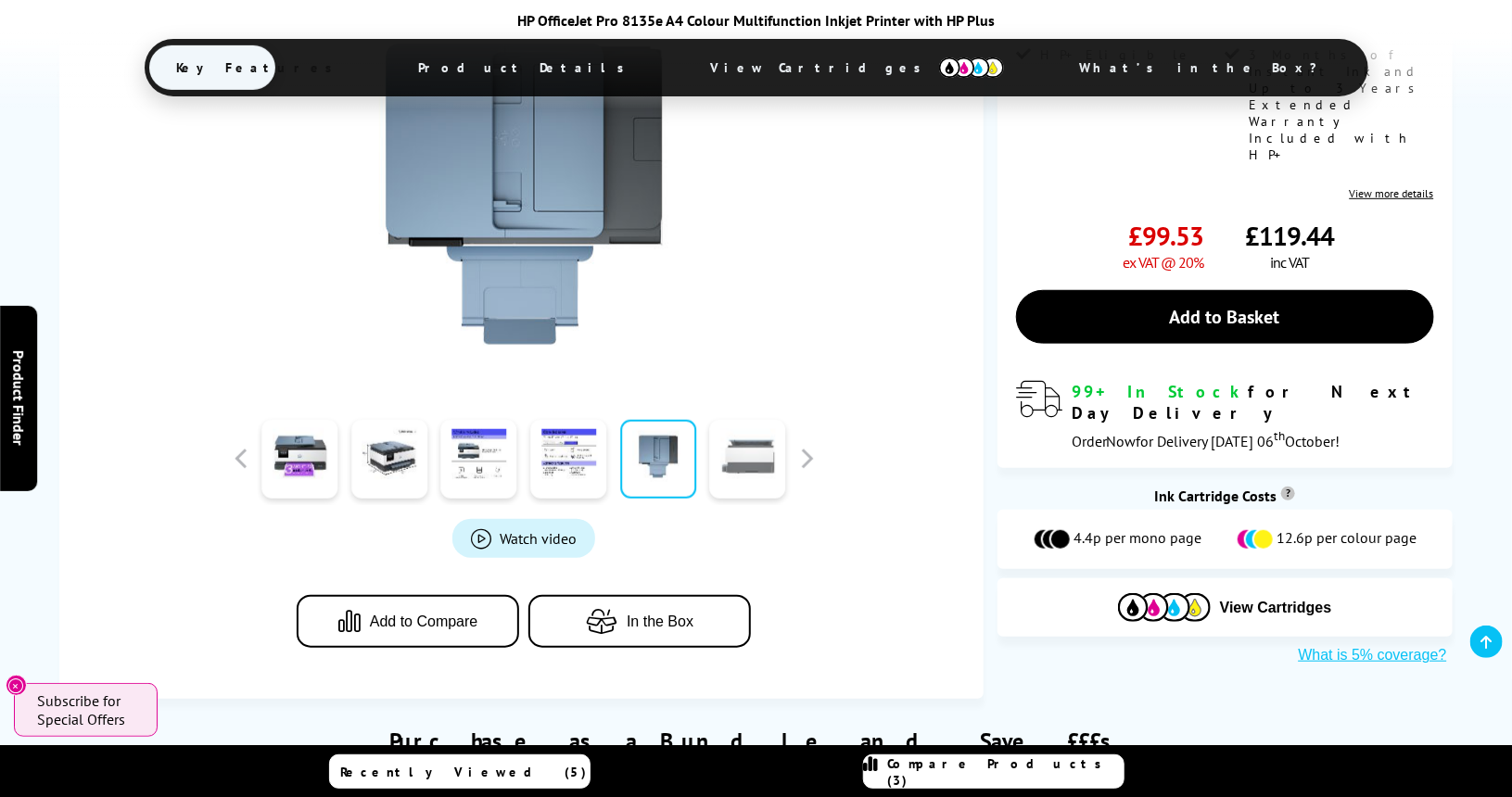
click at [740, 468] on link at bounding box center [748, 459] width 76 height 78
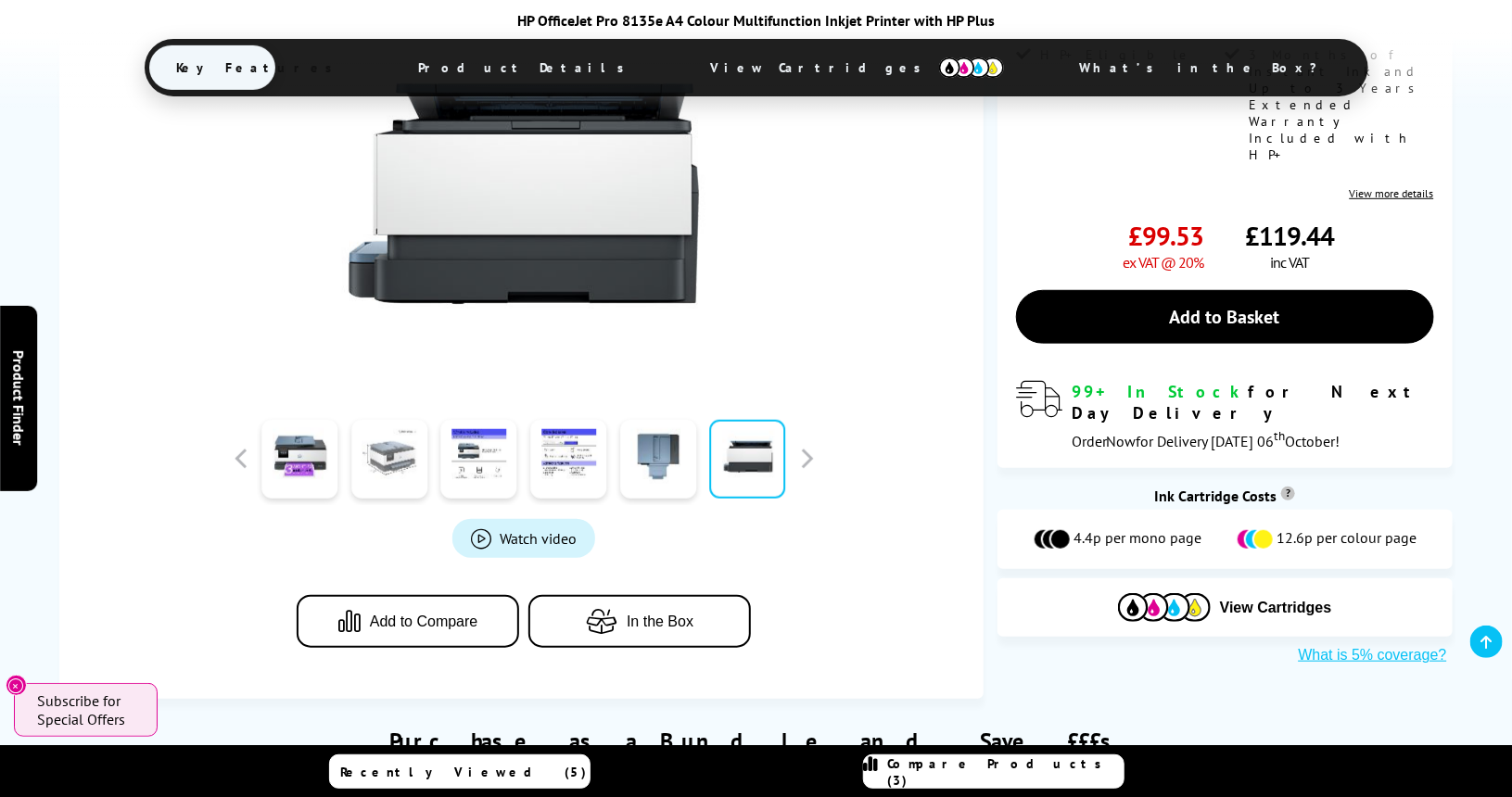
click at [382, 472] on link at bounding box center [389, 459] width 76 height 78
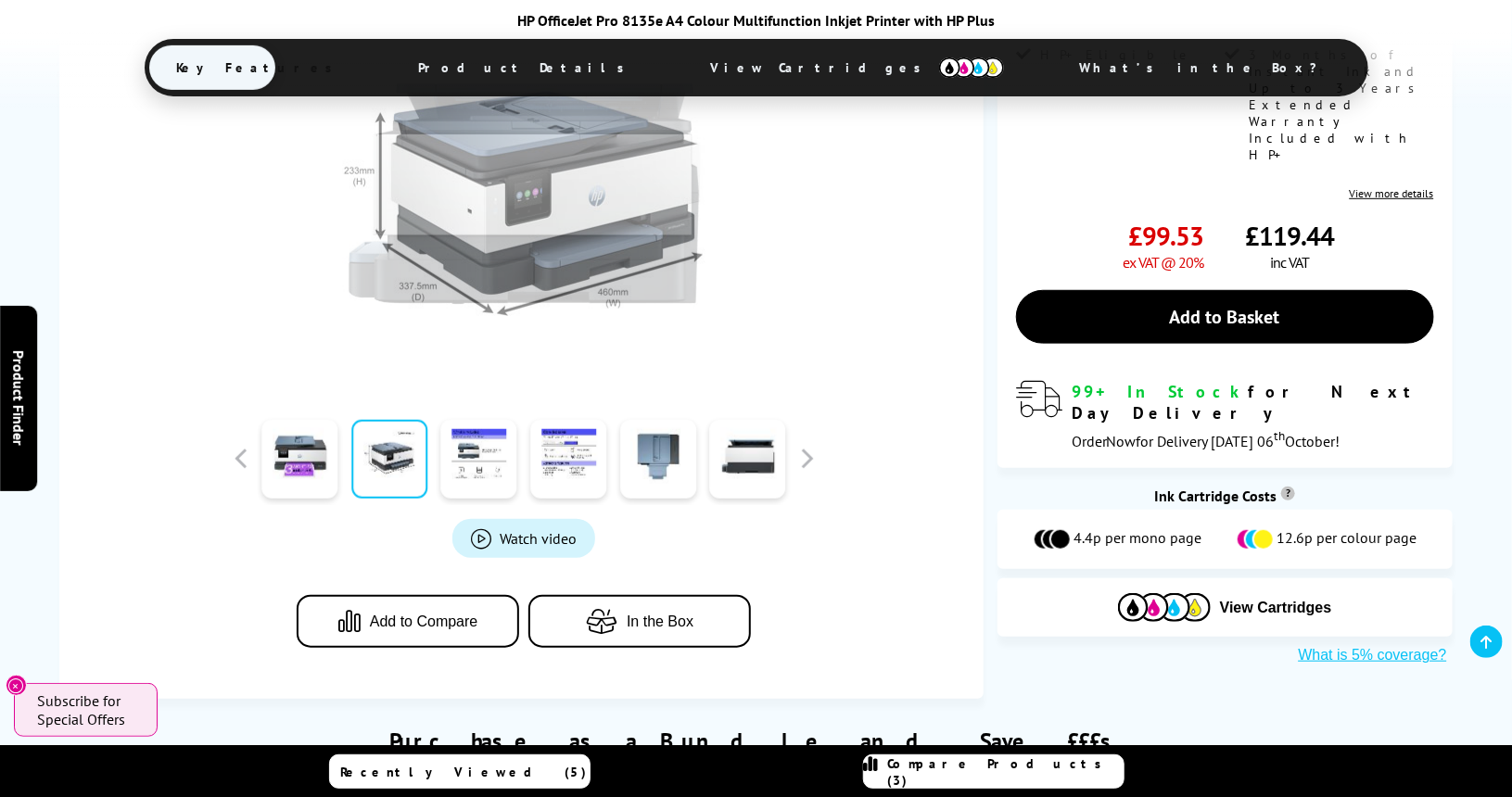
click at [382, 472] on link at bounding box center [389, 459] width 76 height 78
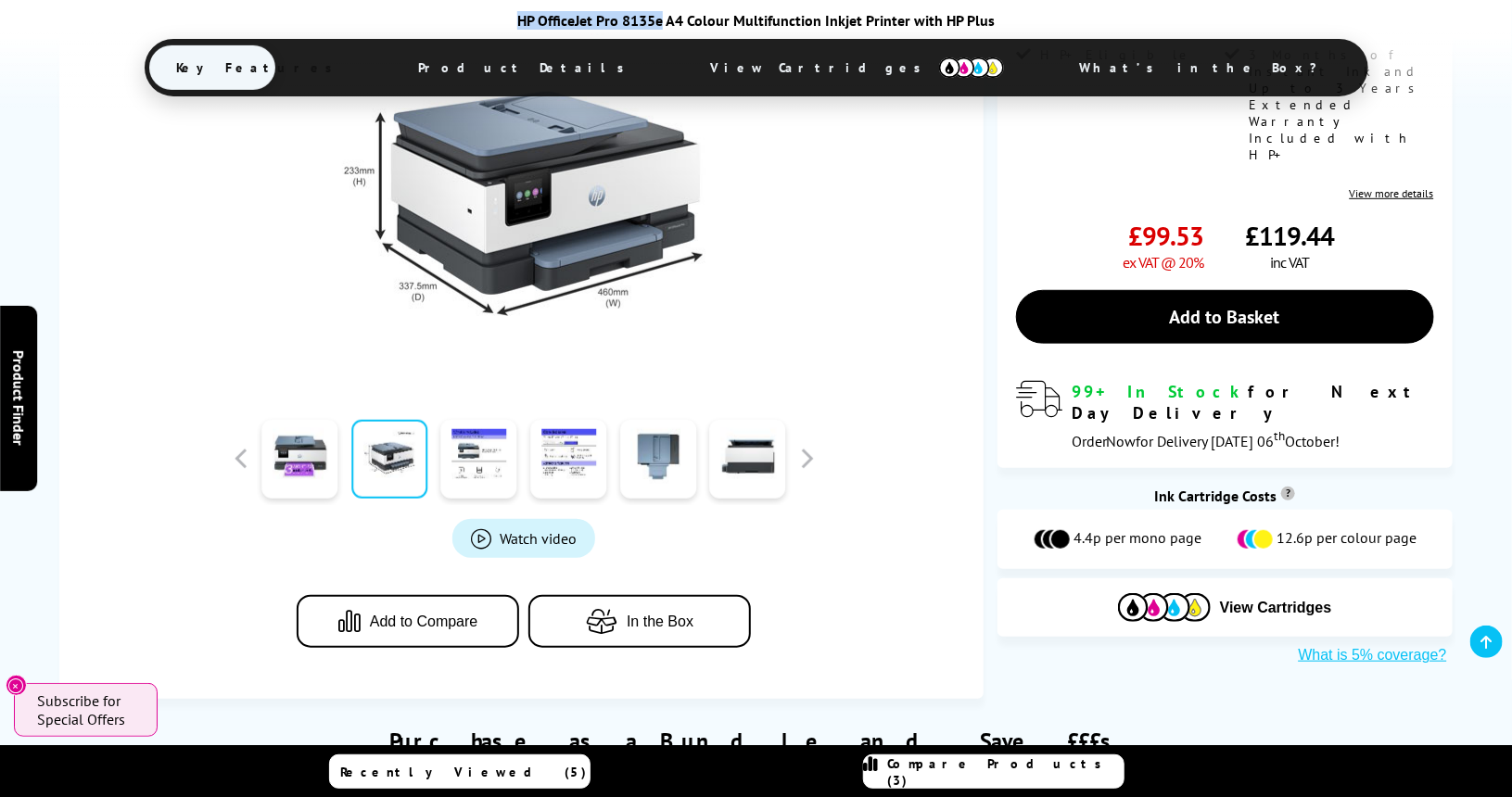
drag, startPoint x: 663, startPoint y: 19, endPoint x: 522, endPoint y: 21, distance: 141.0
click at [522, 21] on div "HP OfficeJet Pro 8135e A4 Colour Multifunction Inkjet Printer with HP Plus" at bounding box center [756, 21] width 1298 height 19
click at [806, 65] on span "View Cartridges" at bounding box center [857, 68] width 349 height 49
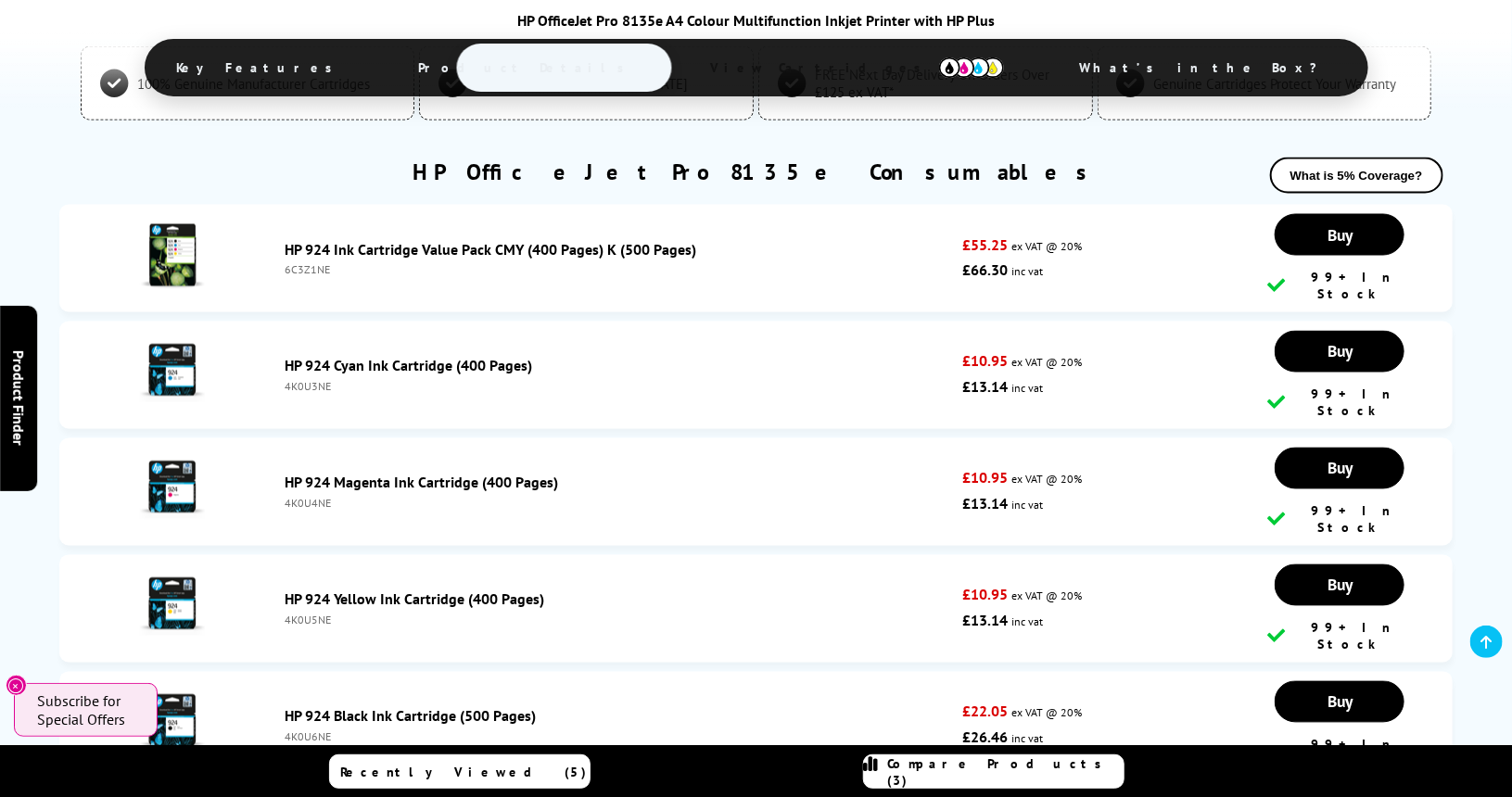
scroll to position [5034, 0]
